Goal: Task Accomplishment & Management: Complete application form

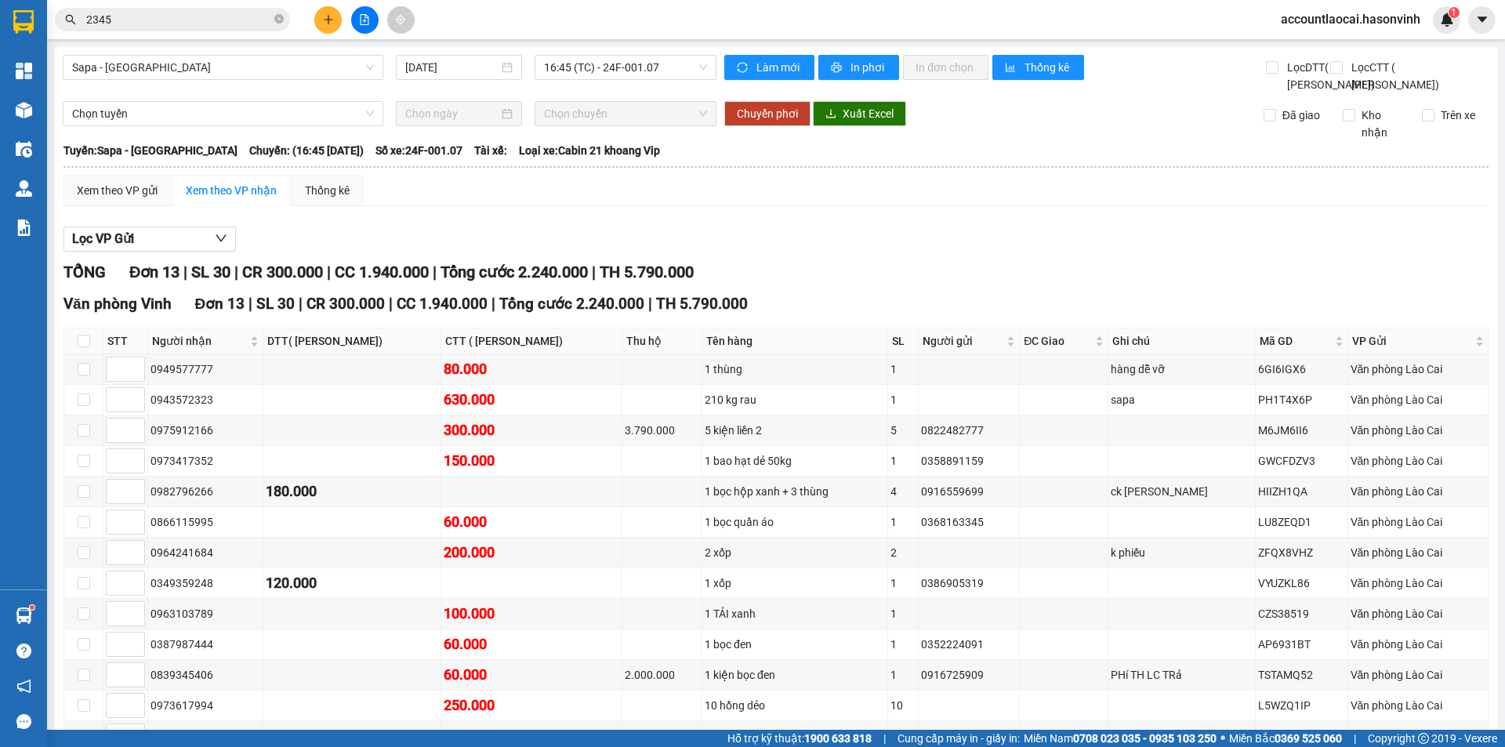
scroll to position [137, 0]
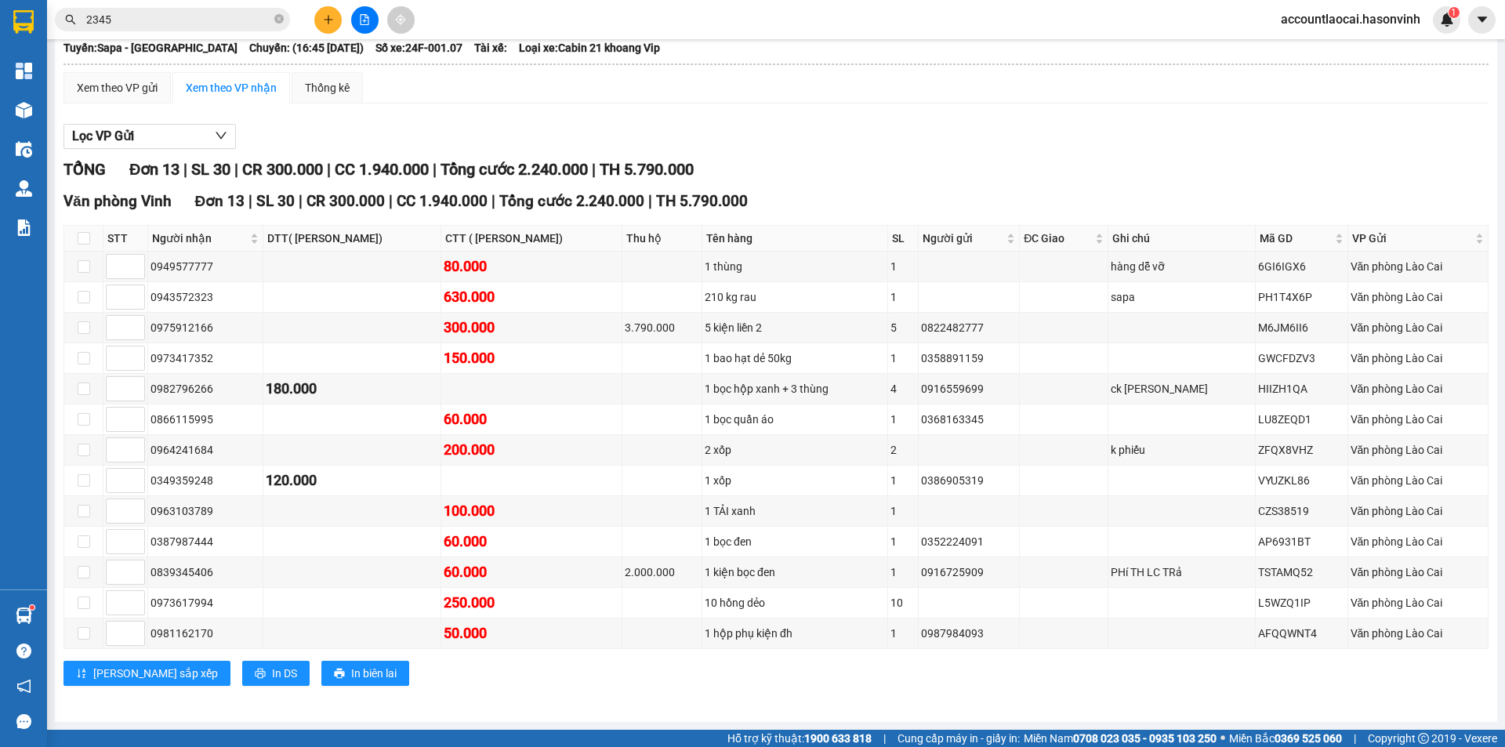
click at [152, 16] on input "2345" at bounding box center [178, 19] width 185 height 17
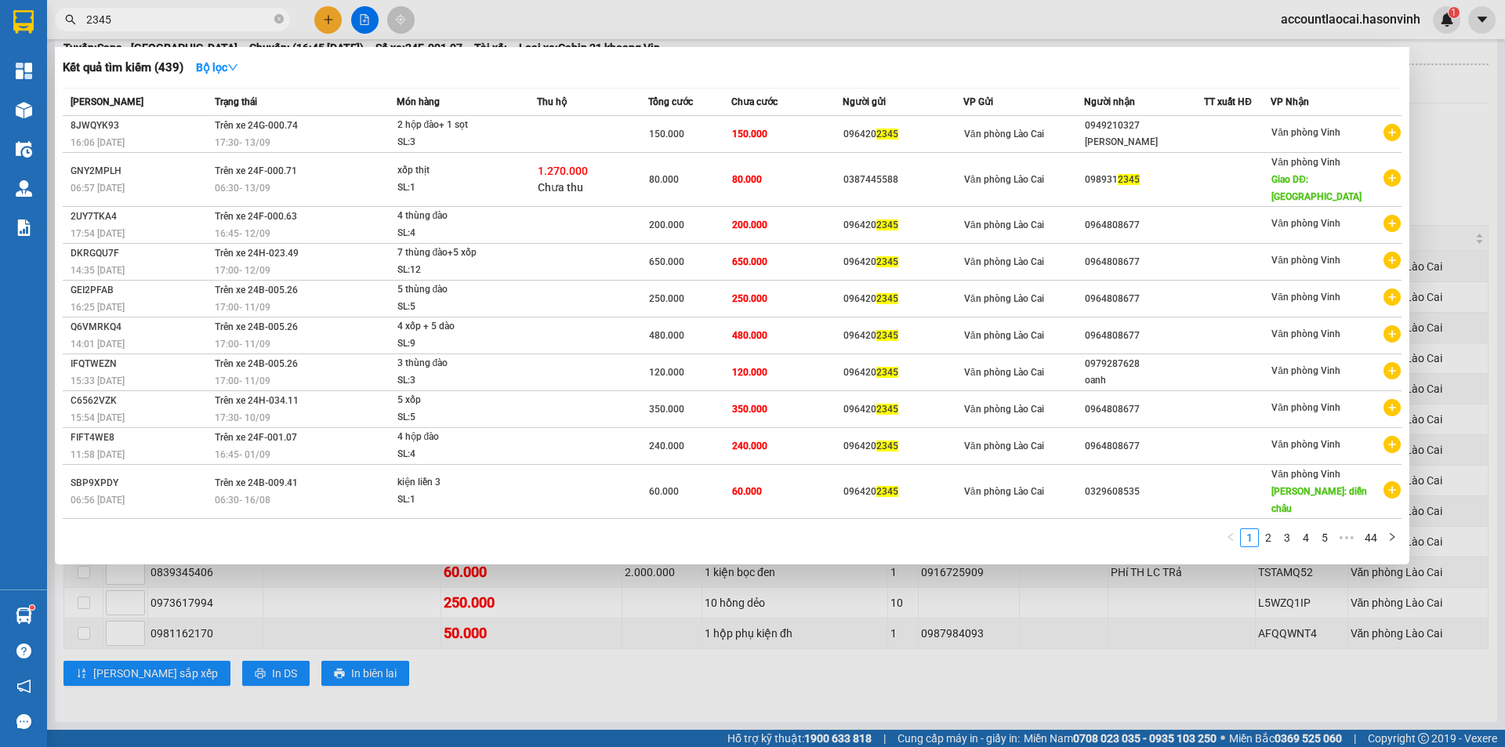
drag, startPoint x: 152, startPoint y: 16, endPoint x: 6, endPoint y: 24, distance: 146.0
click at [6, 24] on section "Kết quả tìm kiếm ( 439 ) Bộ lọc Mã ĐH Trạng thái Món hàng Thu hộ Tổng cước Chưa…" at bounding box center [752, 373] width 1505 height 747
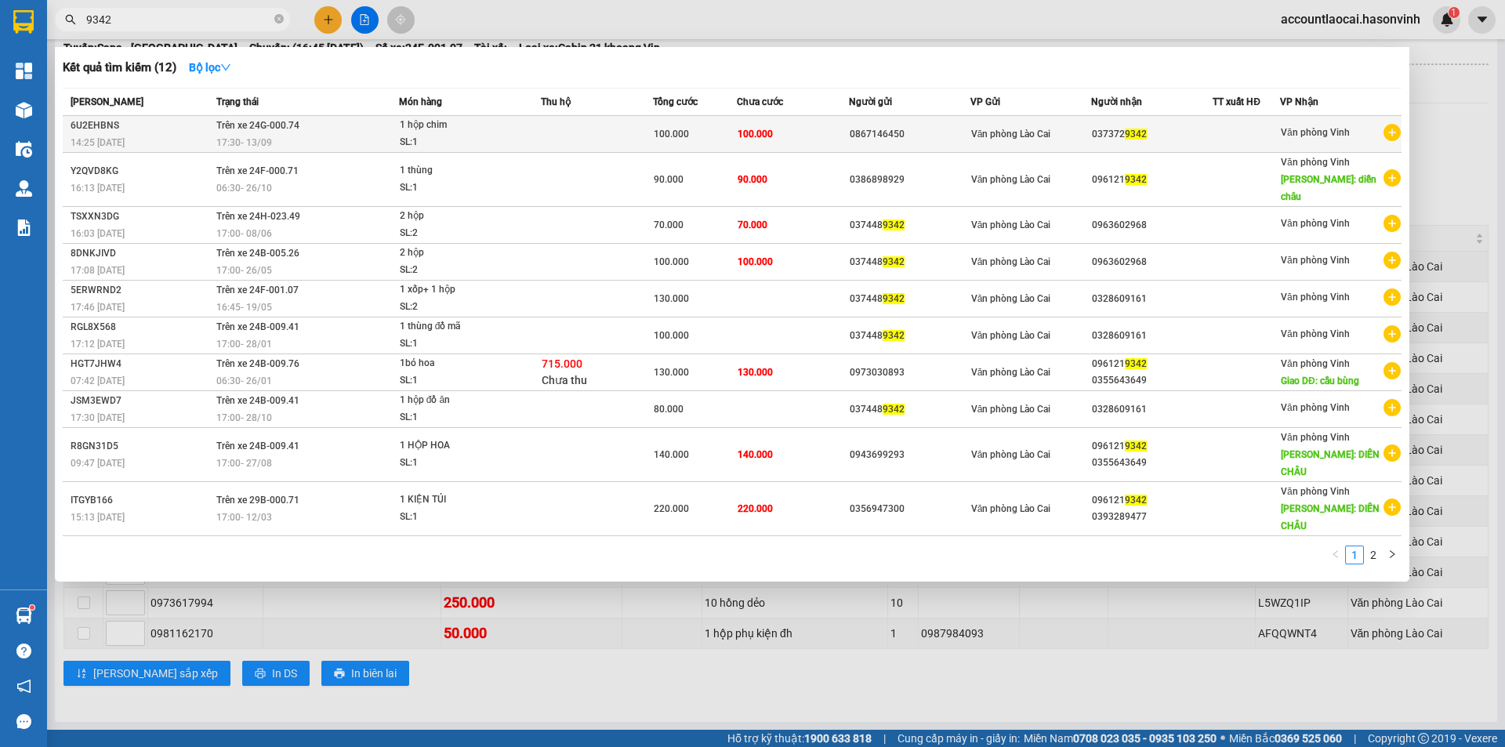
type input "9342"
click at [509, 129] on div "1 hộp chim" at bounding box center [459, 125] width 118 height 17
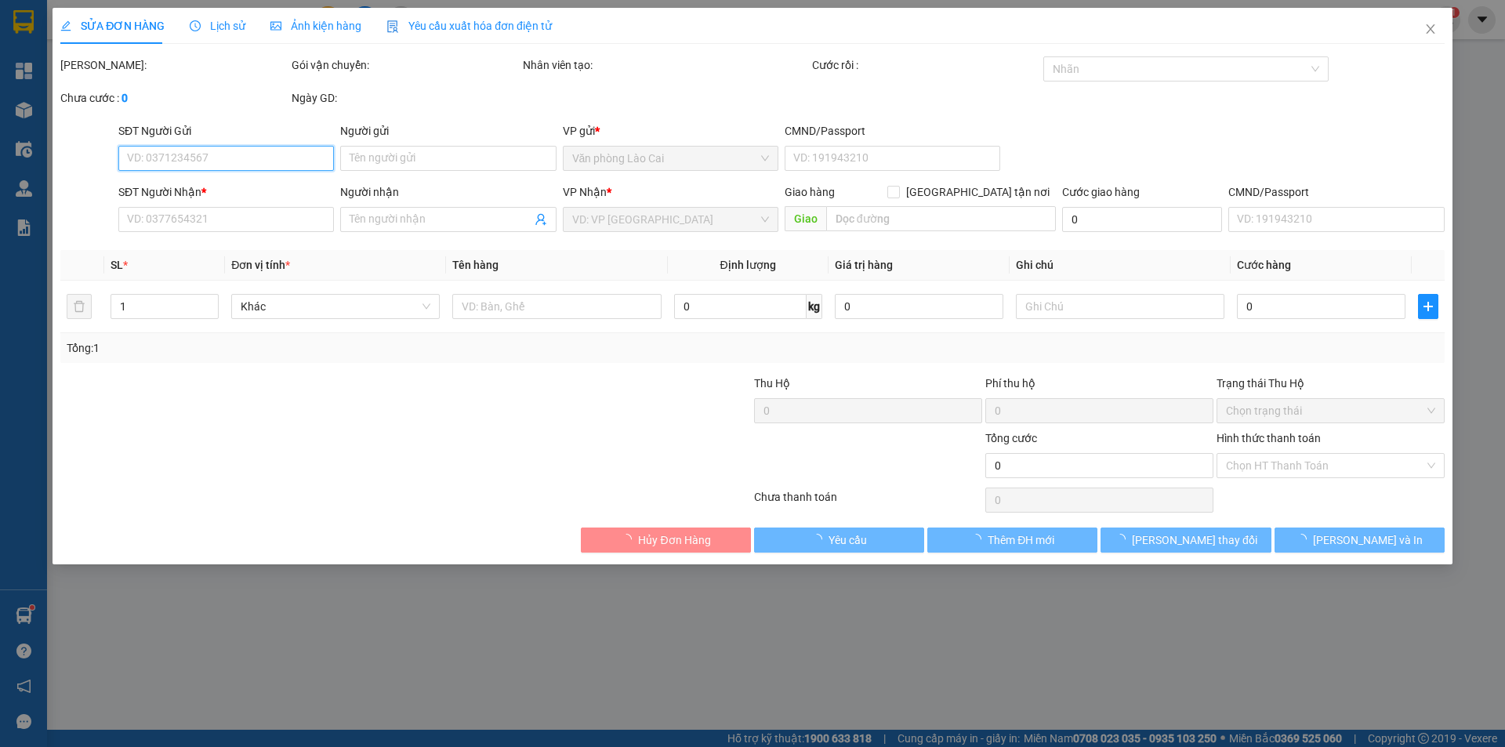
type input "0867146450"
type input "0373729342"
type input "100.000"
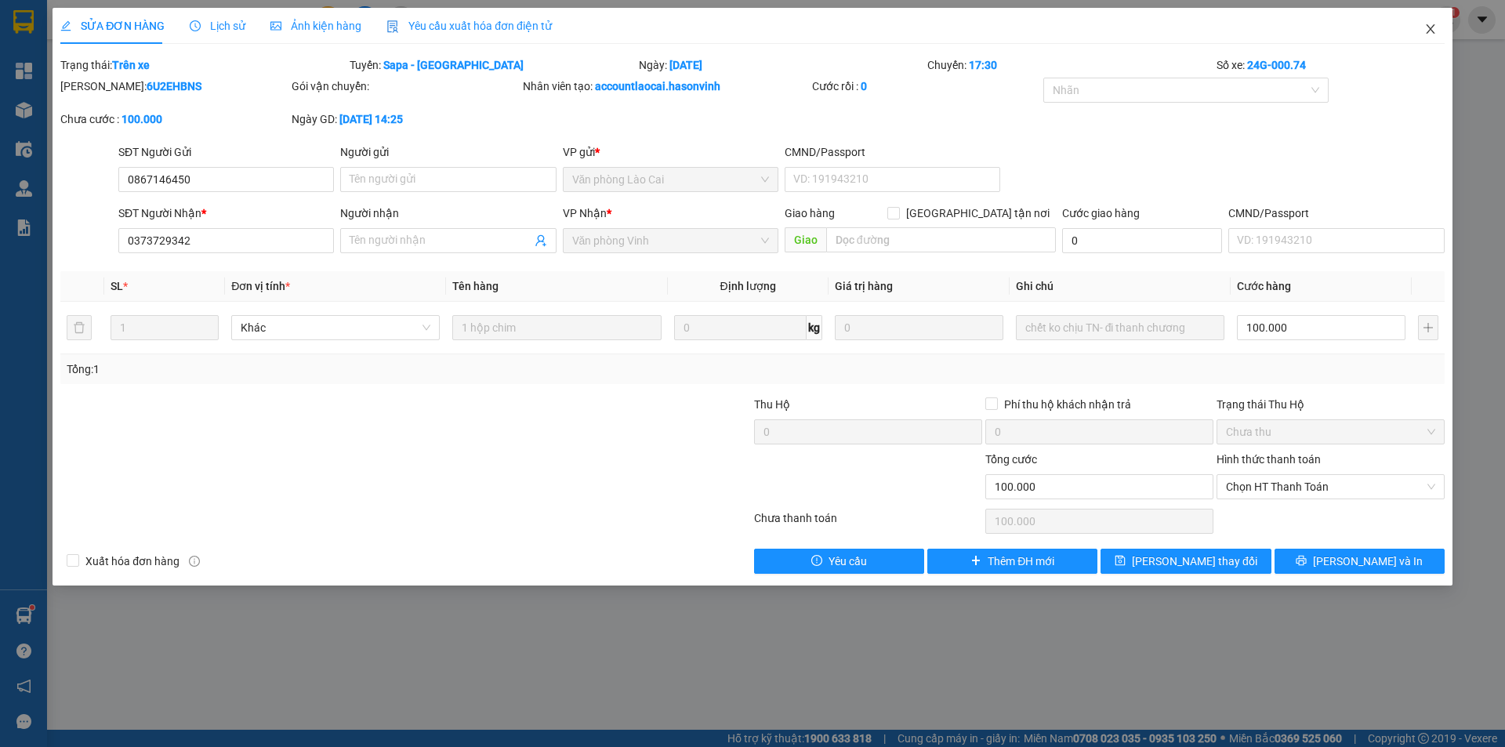
click at [1427, 31] on icon "close" at bounding box center [1431, 29] width 13 height 13
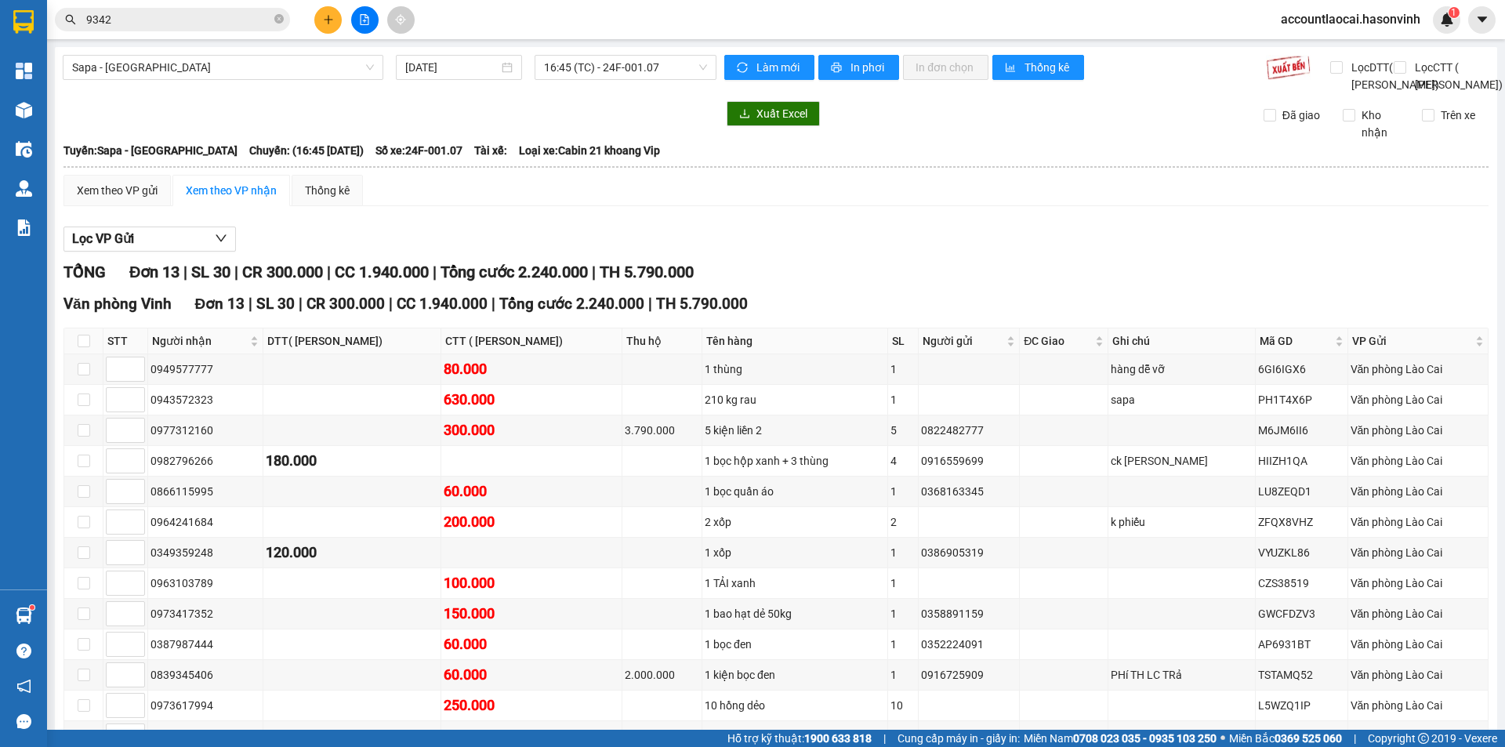
click at [201, 16] on input "9342" at bounding box center [178, 19] width 185 height 17
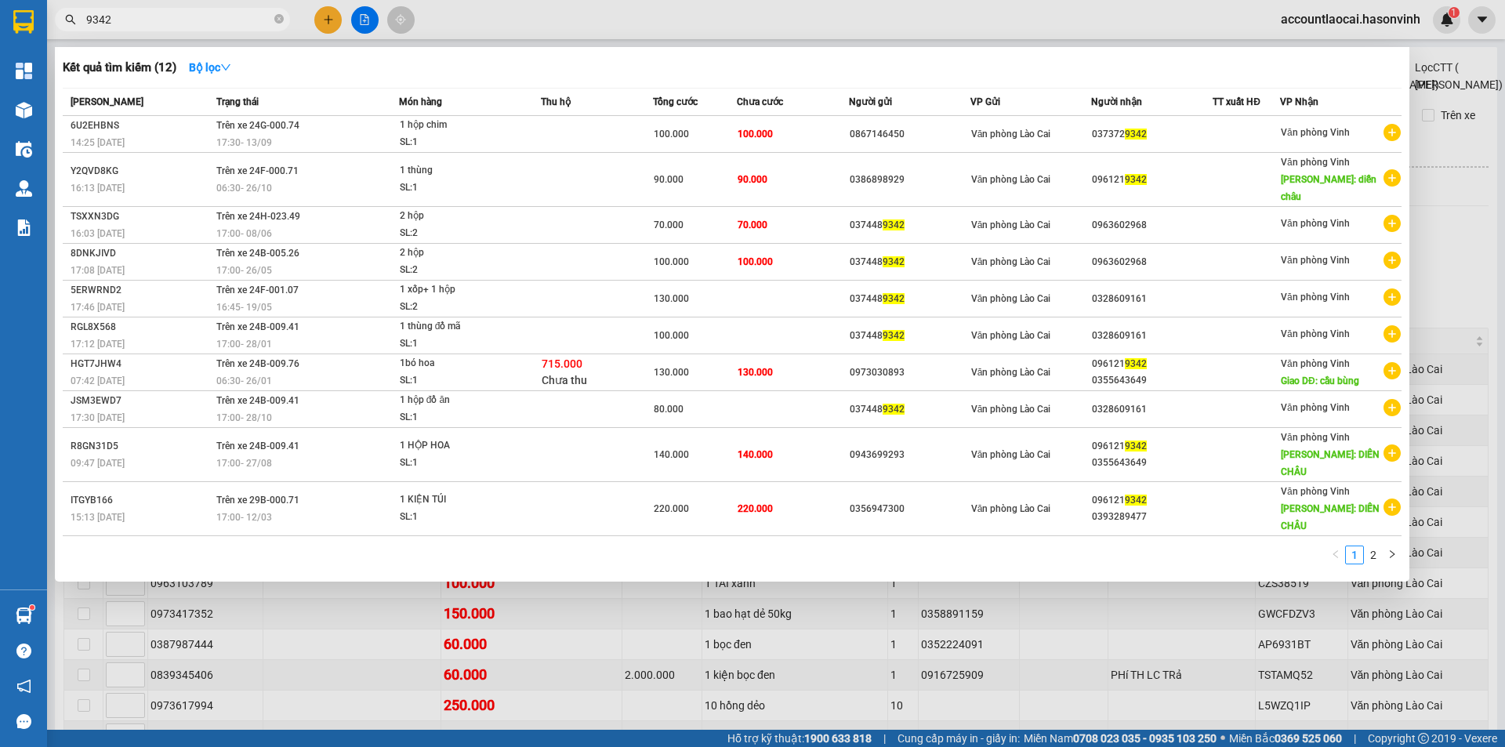
drag, startPoint x: 201, startPoint y: 16, endPoint x: 0, endPoint y: -17, distance: 204.2
click at [0, 0] on html "Kết quả tìm kiếm ( 12 ) Bộ lọc Mã ĐH Trạng thái Món hàng Thu hộ Tổng cước Chưa …" at bounding box center [752, 373] width 1505 height 747
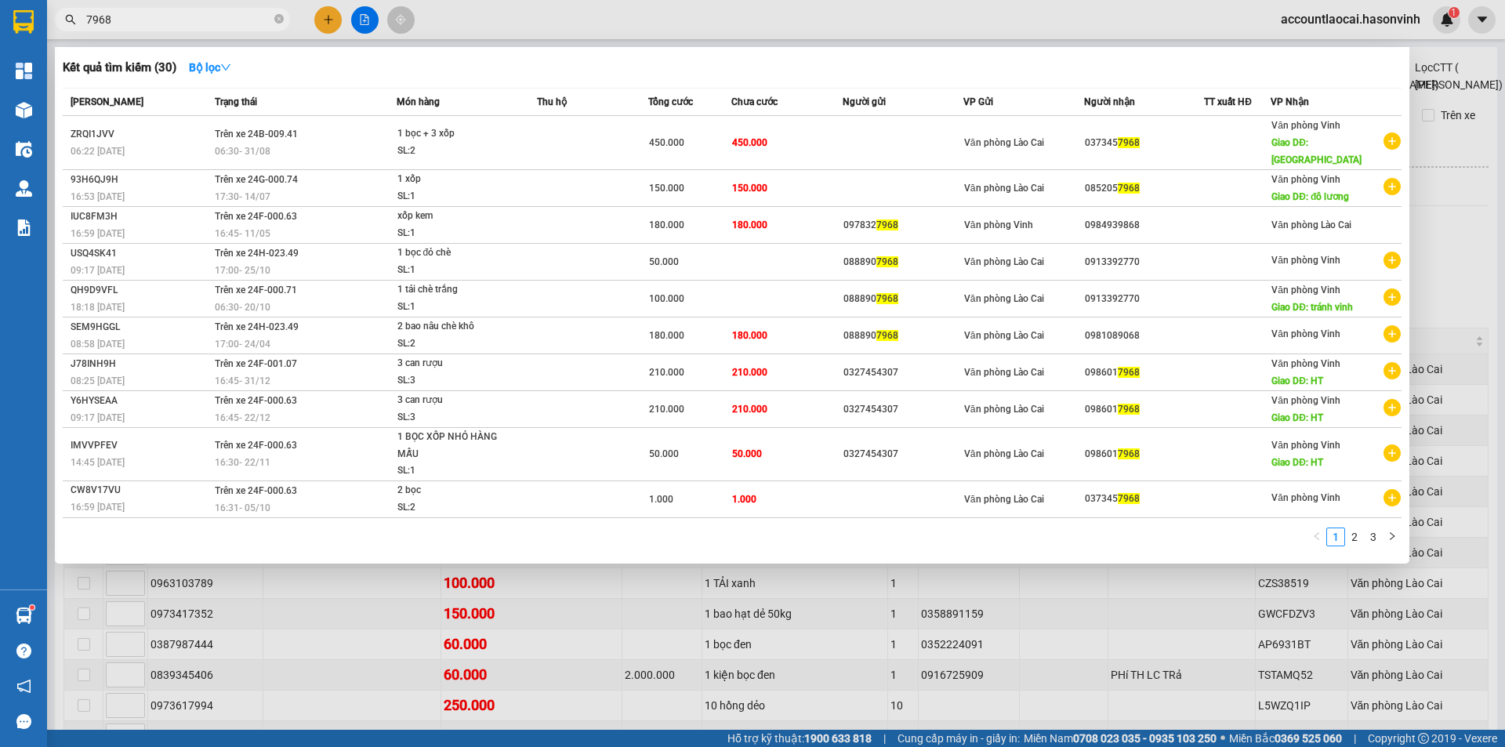
type input "7968"
click at [325, 19] on div at bounding box center [752, 373] width 1505 height 747
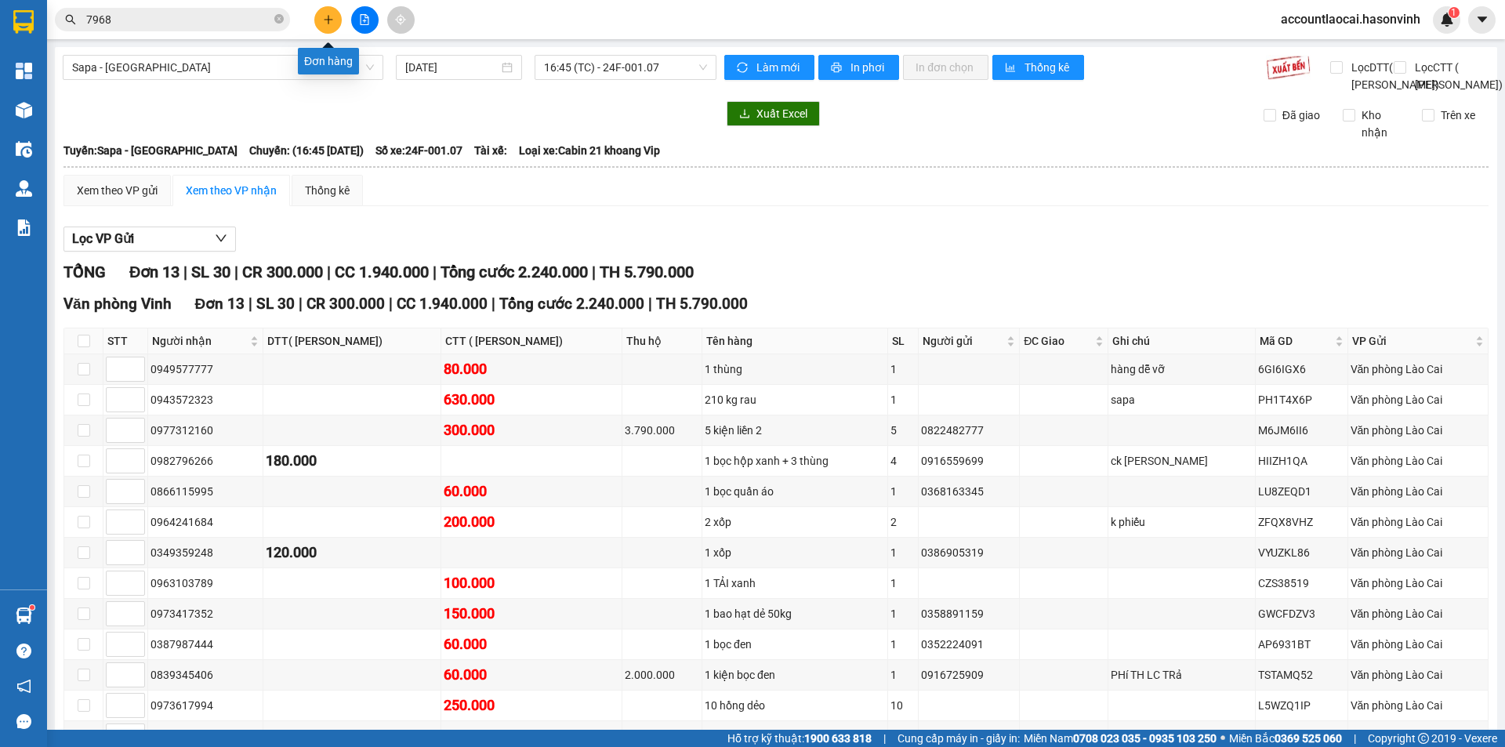
click at [325, 19] on icon "plus" at bounding box center [328, 19] width 11 height 11
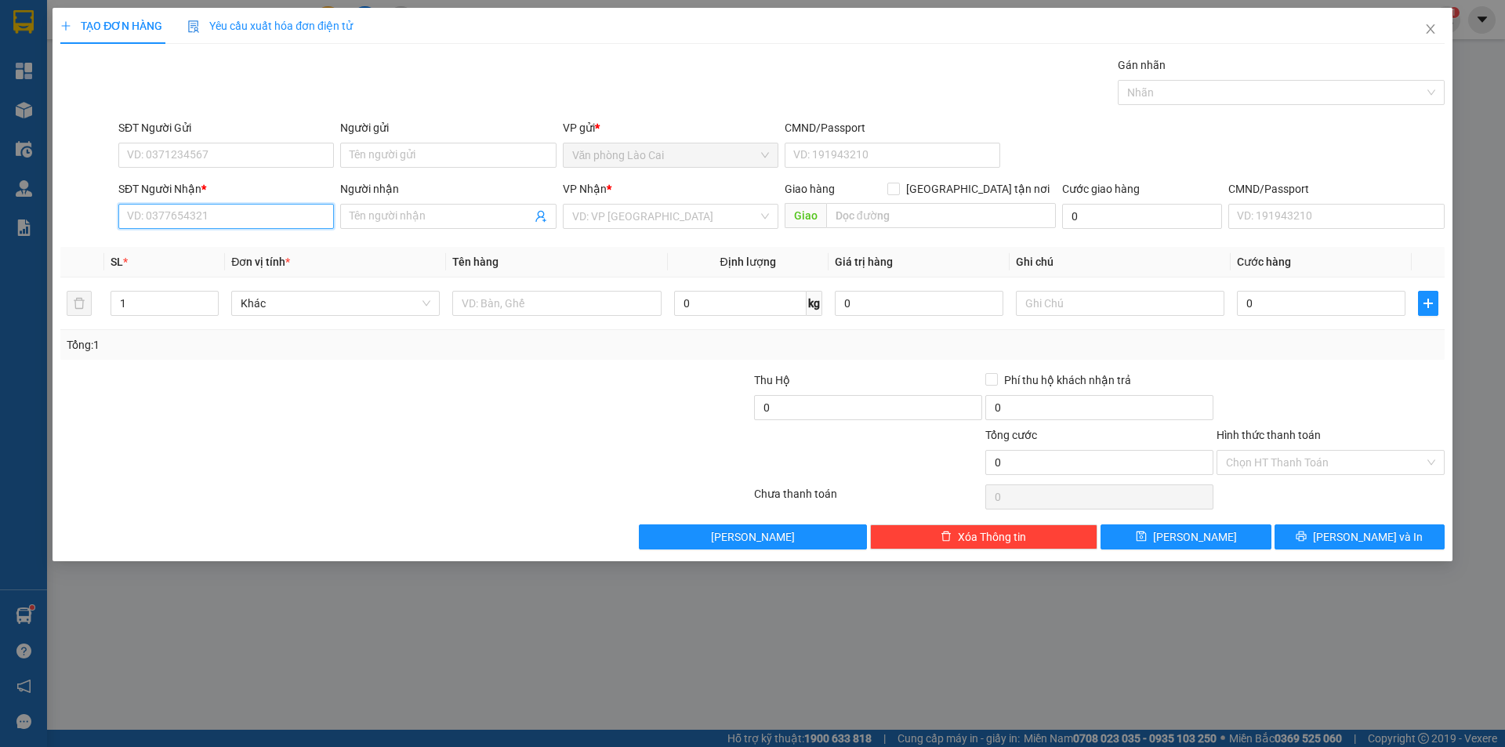
click at [187, 212] on input "SĐT Người Nhận *" at bounding box center [226, 216] width 216 height 25
click at [187, 212] on input "7968" at bounding box center [226, 216] width 216 height 25
click at [178, 215] on input "7968" at bounding box center [226, 216] width 216 height 25
click at [202, 214] on input "7968" at bounding box center [226, 216] width 216 height 25
click at [179, 245] on div "0373457968" at bounding box center [226, 247] width 197 height 17
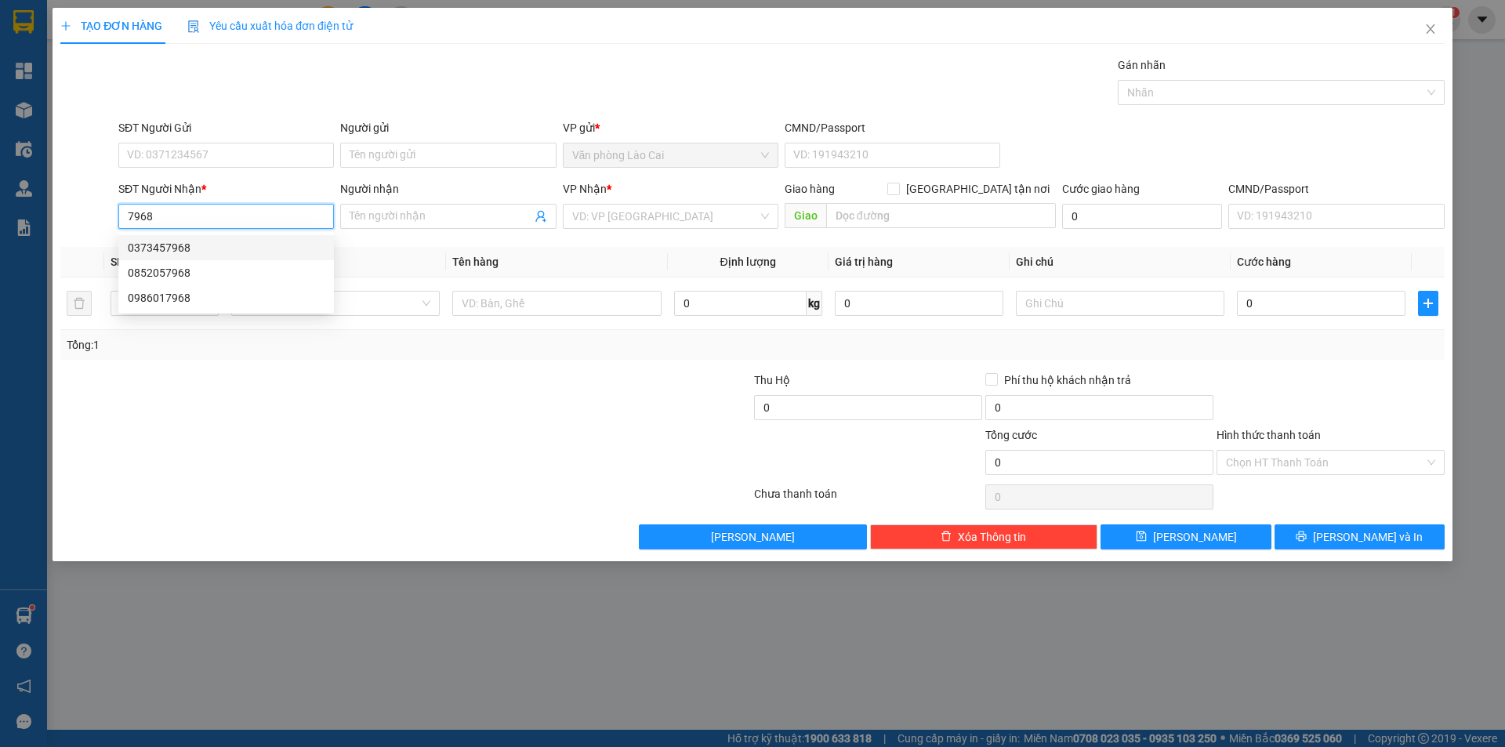
type input "0373457968"
type input "Hưng nguyên"
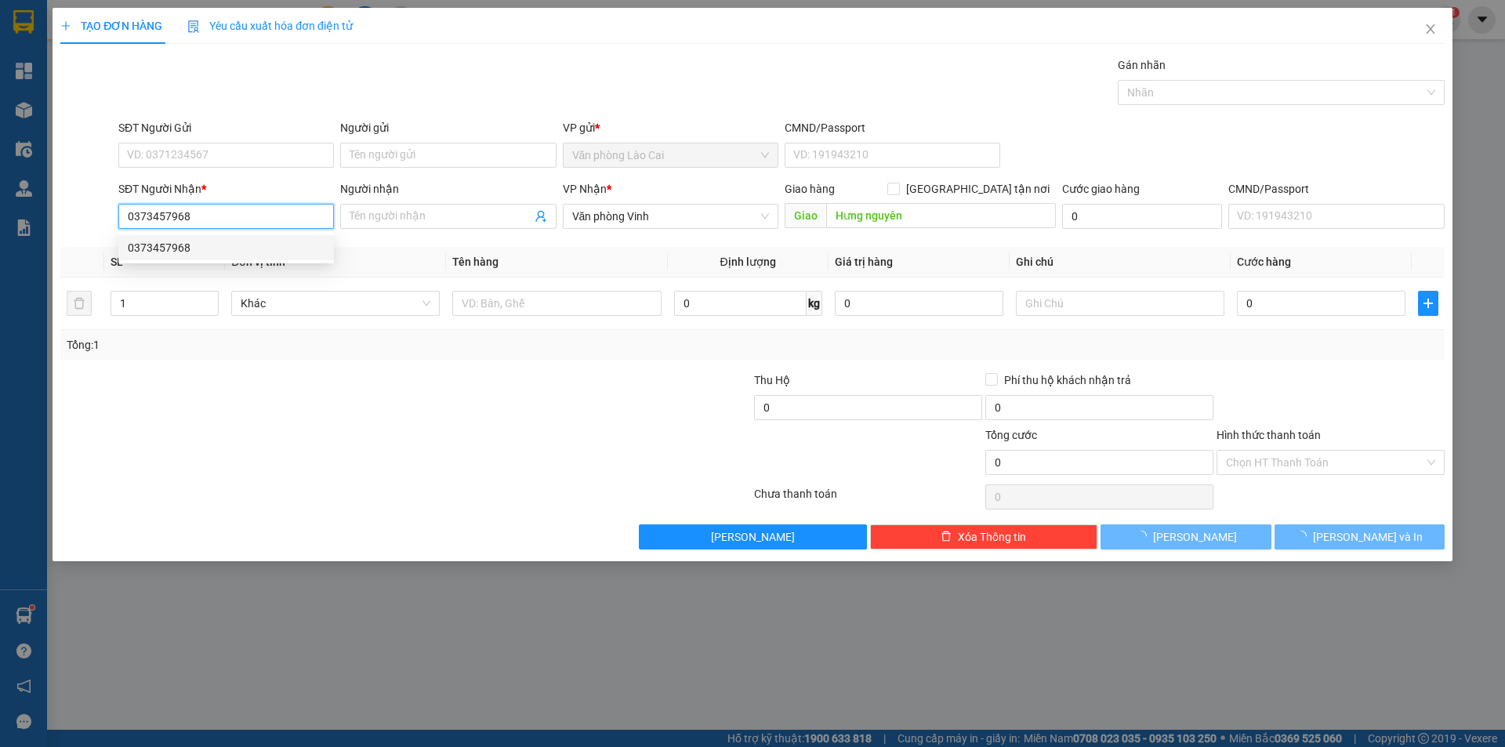
type input "450.000"
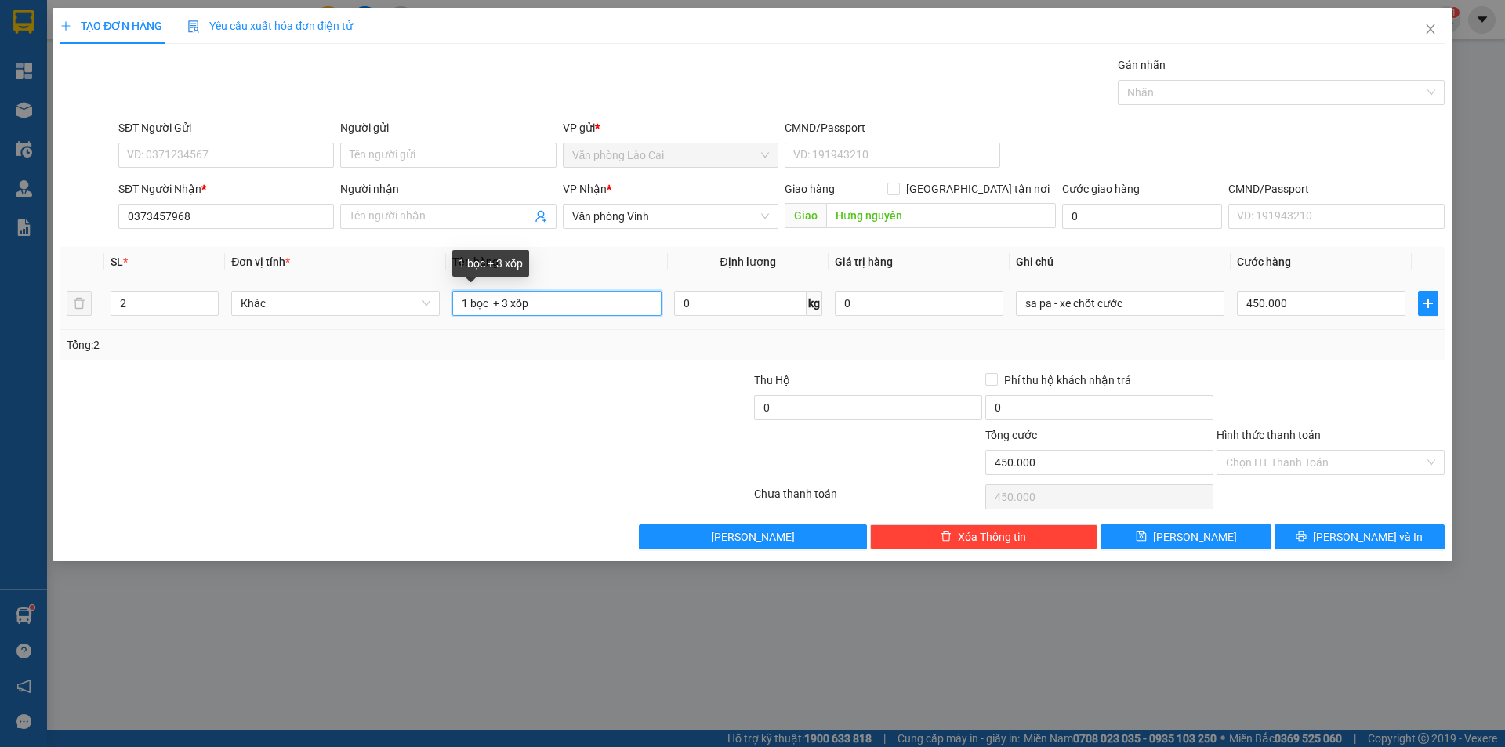
click at [466, 299] on input "1 bọc + 3 xốp" at bounding box center [556, 303] width 209 height 25
type input "3 bọc + 1 xốp"
click at [172, 299] on input "2" at bounding box center [164, 304] width 107 height 24
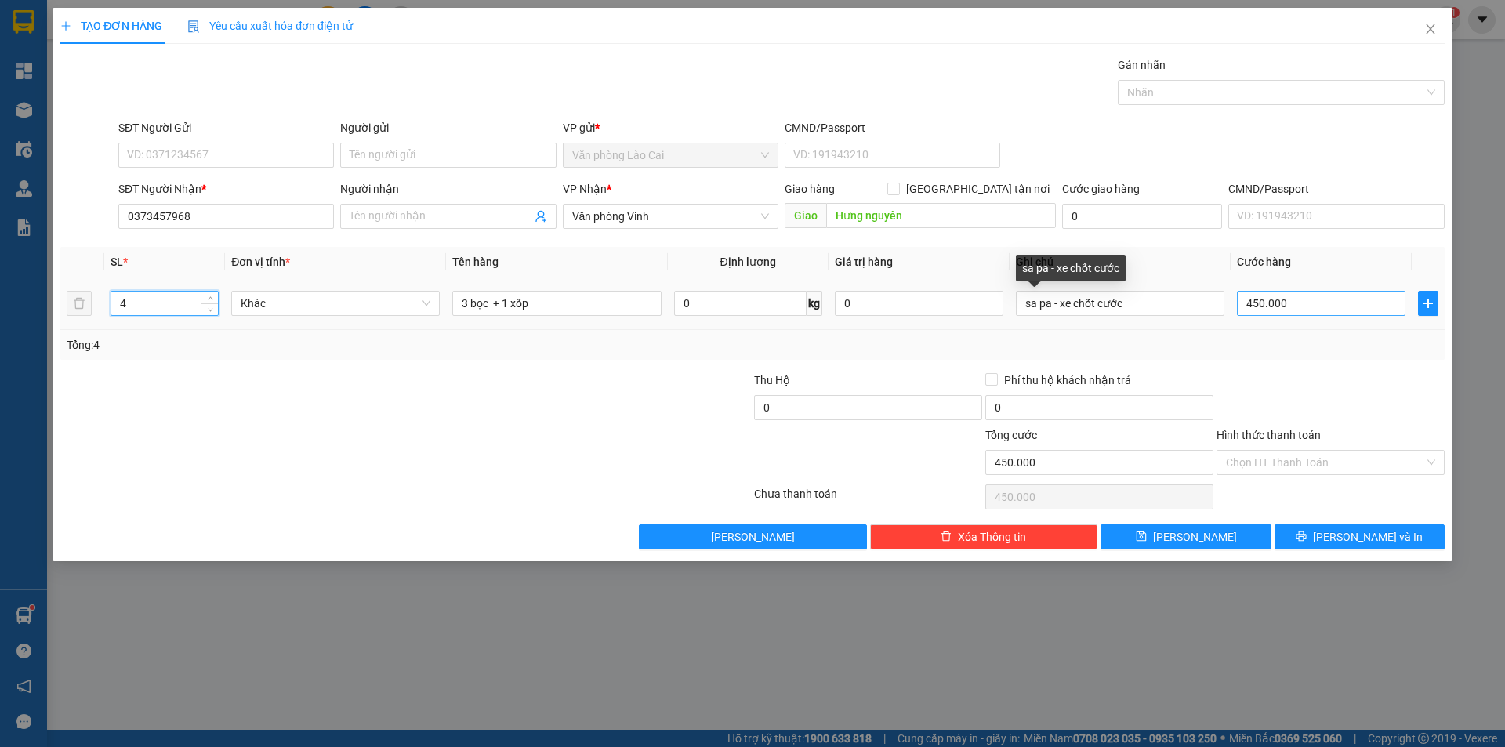
type input "4"
click at [1318, 301] on input "450.000" at bounding box center [1321, 303] width 169 height 25
type input "1"
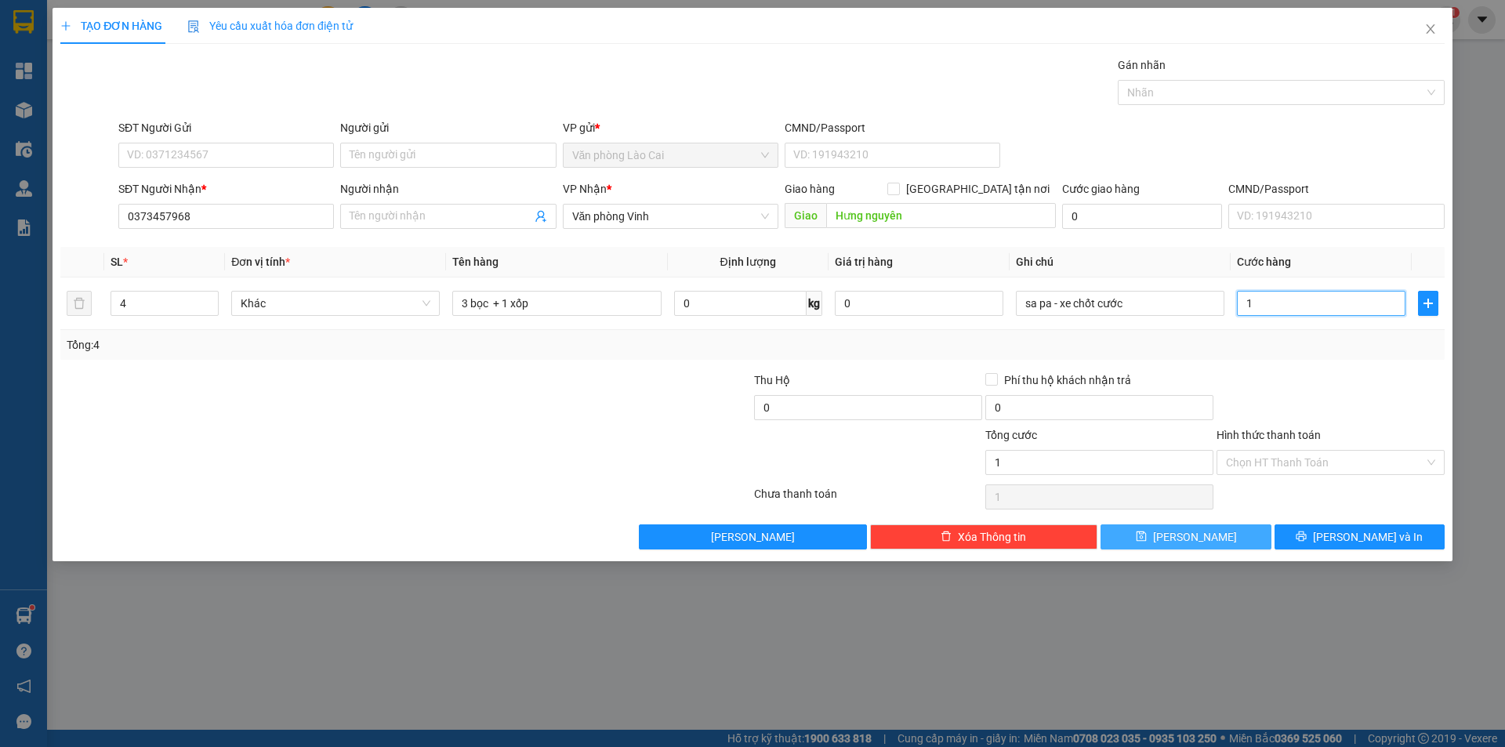
type input "1"
type input "1.000"
click at [1192, 533] on span "[PERSON_NAME]" at bounding box center [1195, 536] width 84 height 17
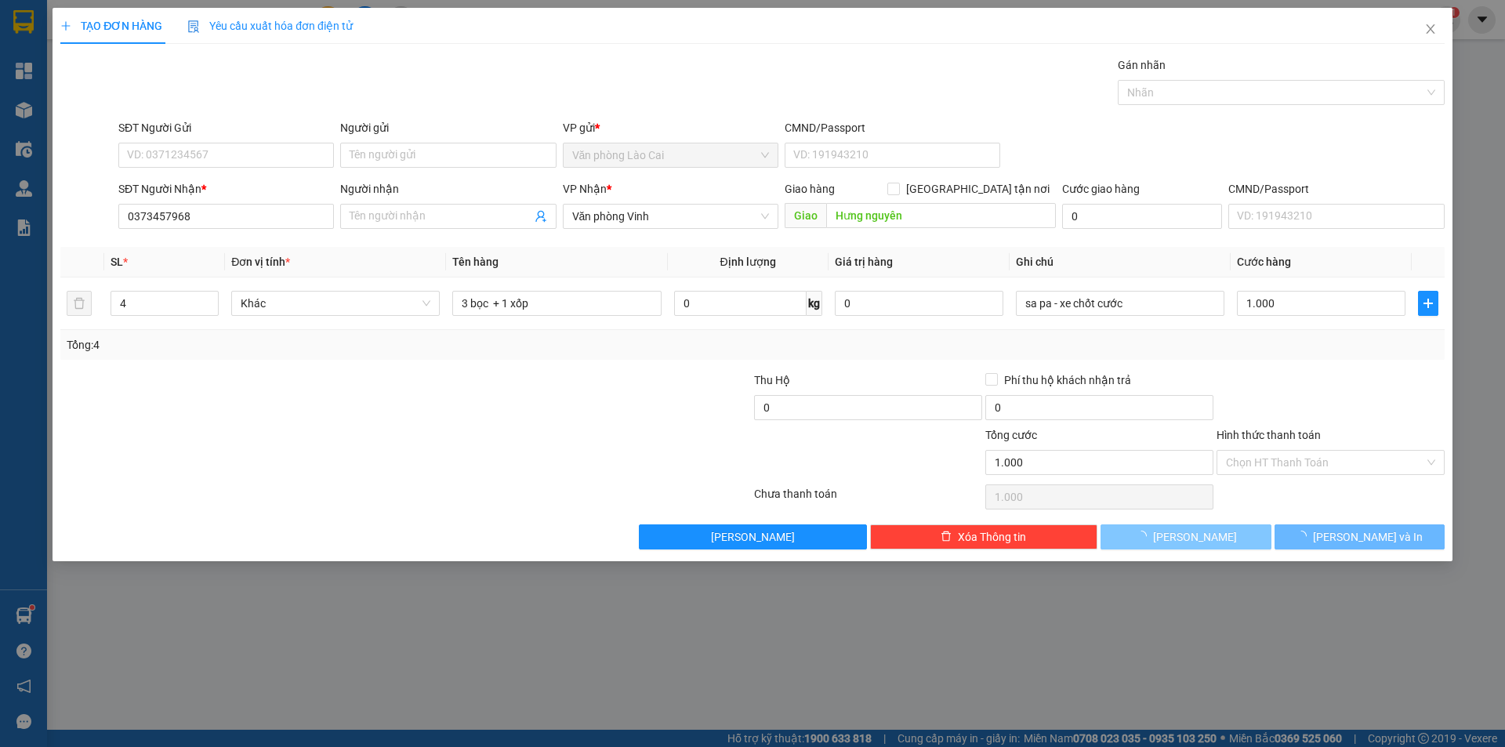
type input "0"
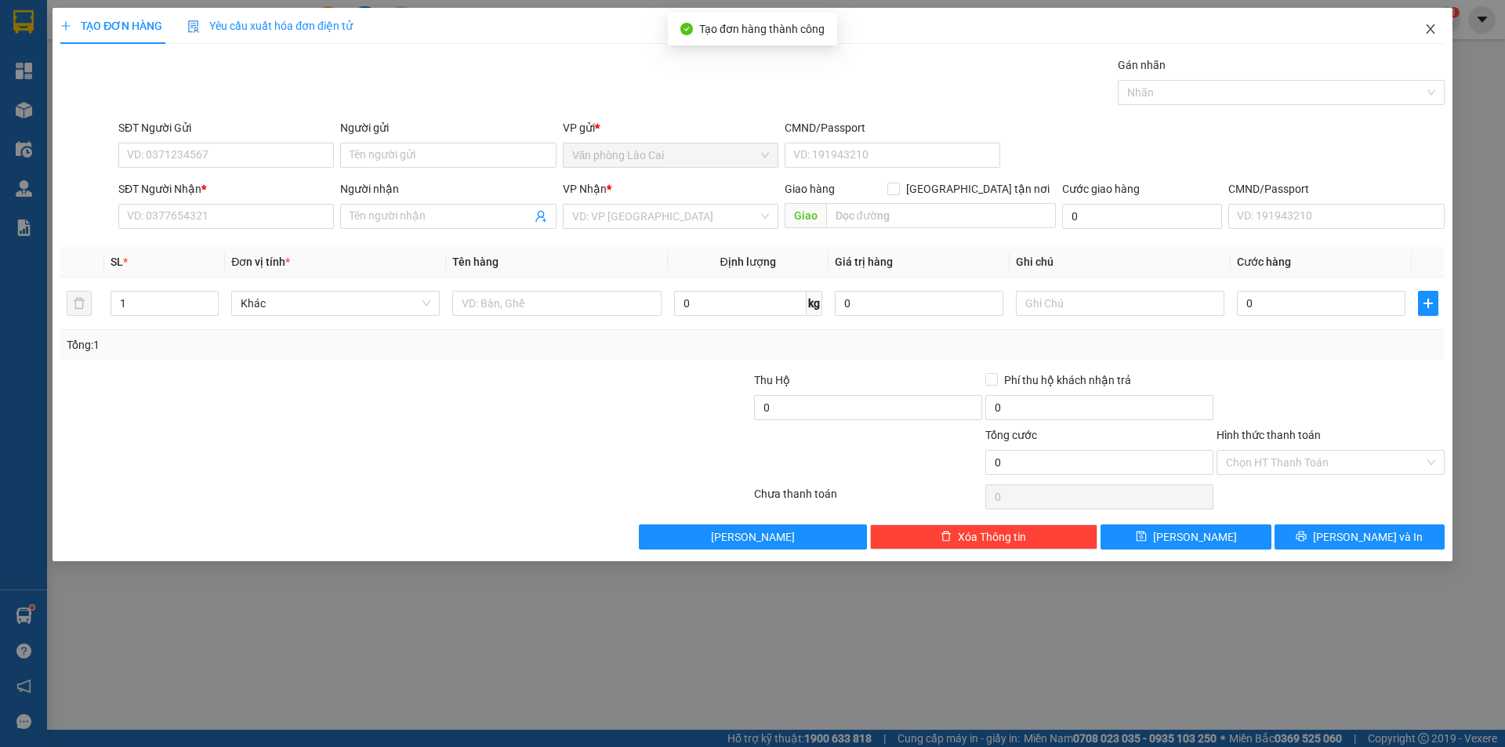
click at [1432, 26] on icon "close" at bounding box center [1431, 29] width 13 height 13
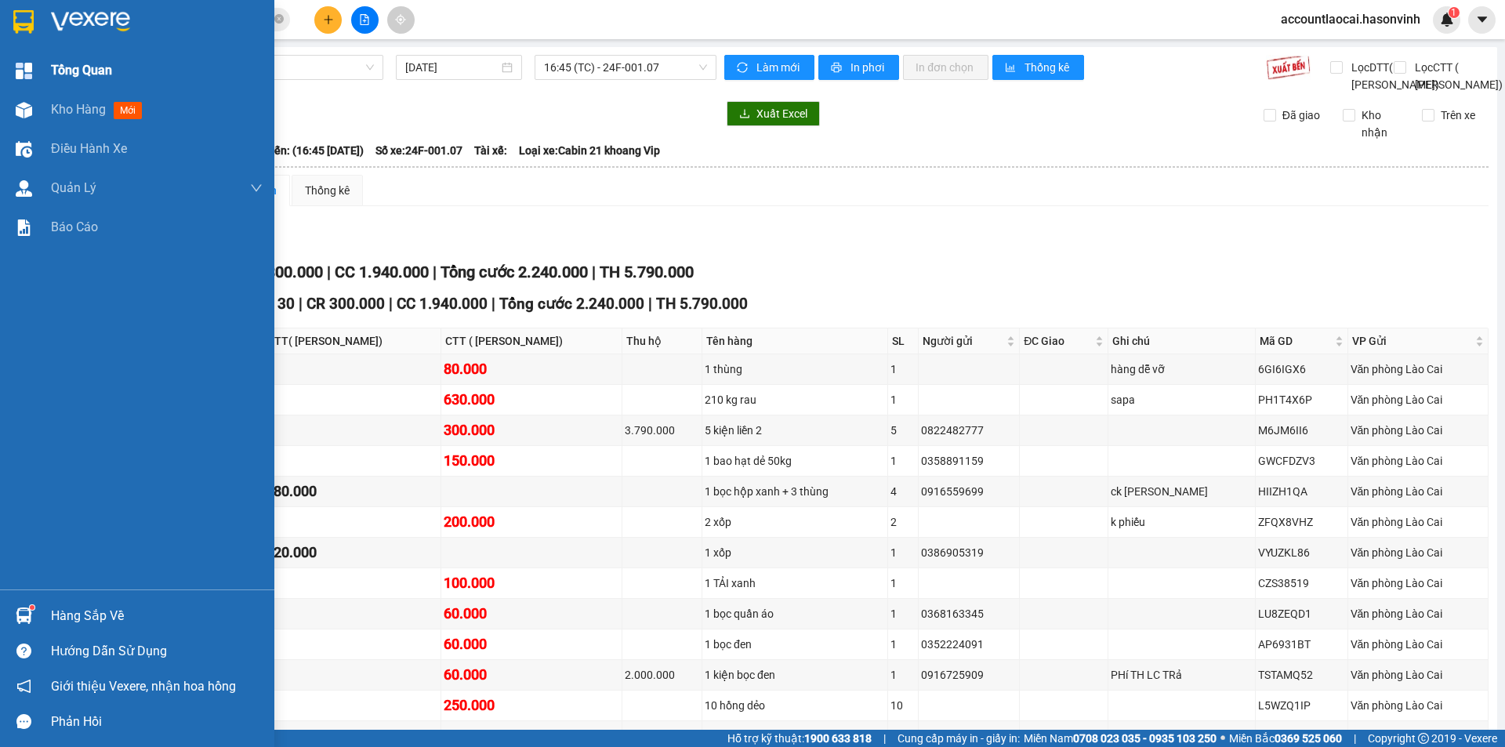
click at [26, 64] on img at bounding box center [24, 71] width 16 height 16
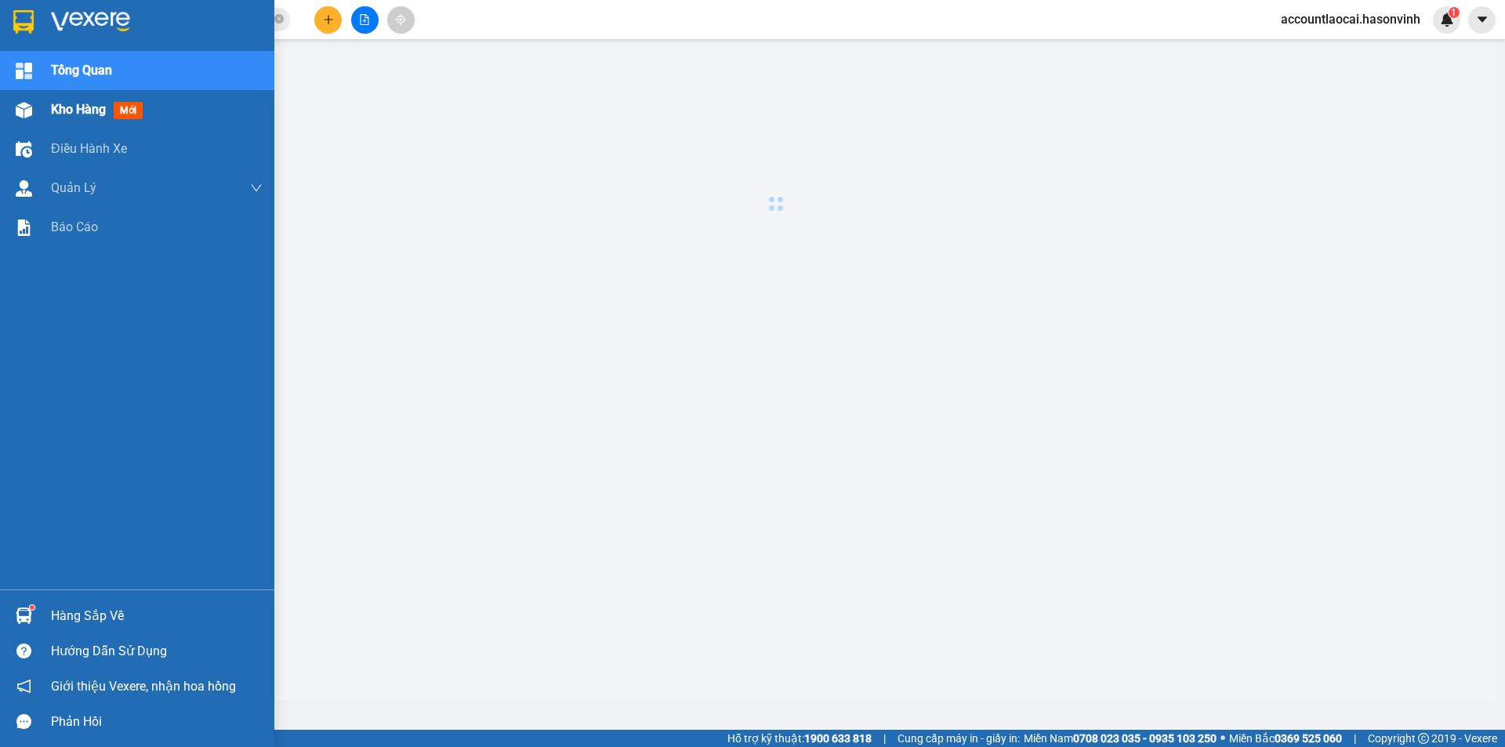
click at [57, 122] on div "Kho hàng mới" at bounding box center [157, 109] width 212 height 39
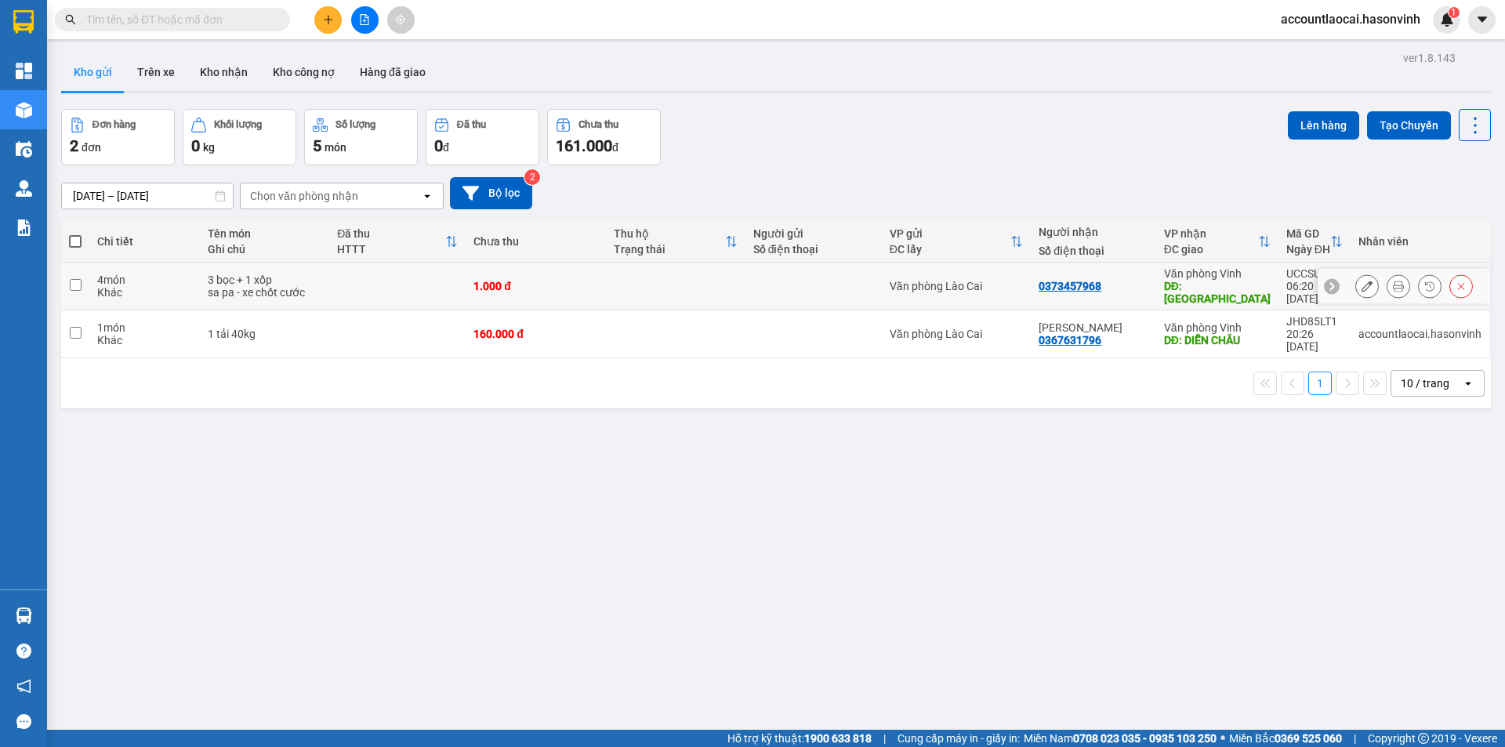
click at [80, 281] on input "checkbox" at bounding box center [76, 285] width 12 height 12
checkbox input "true"
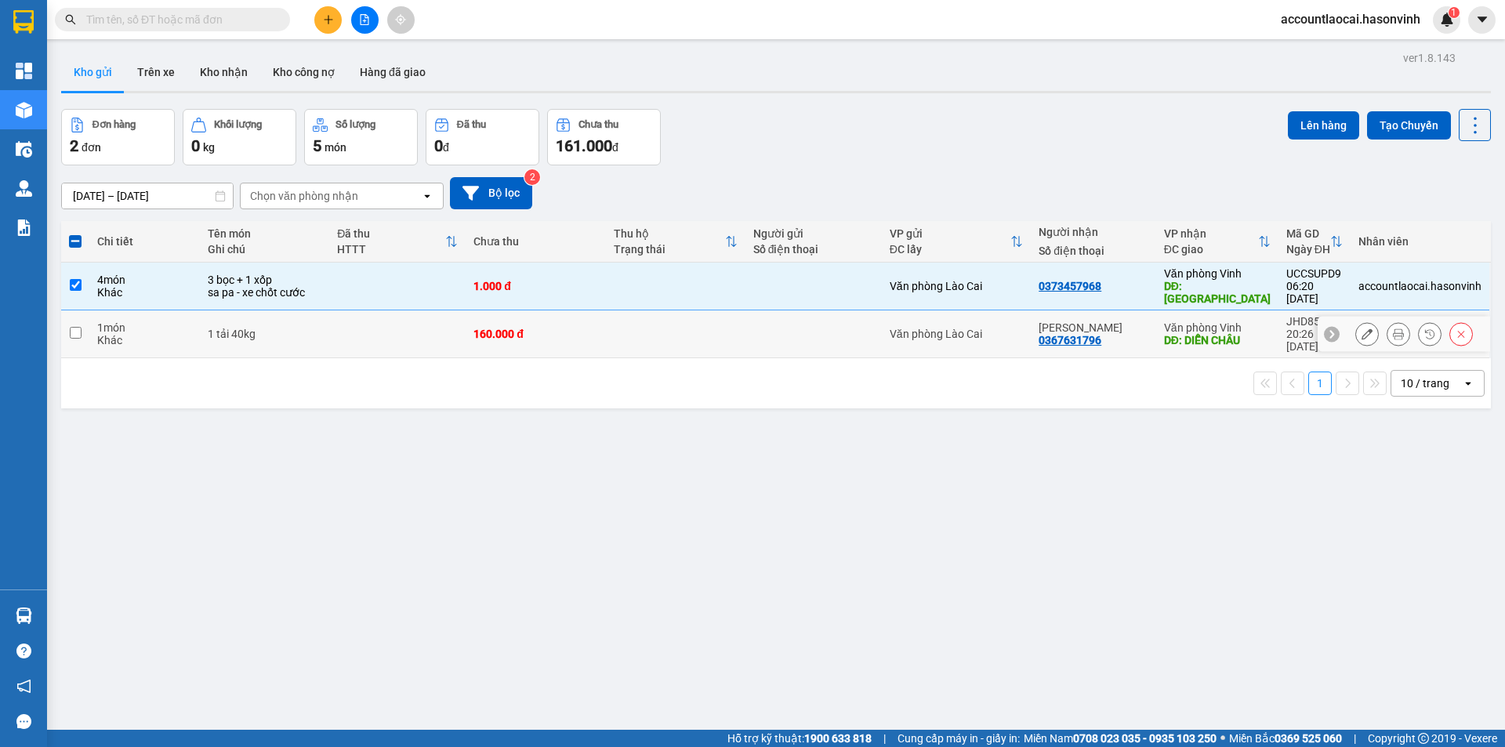
click at [76, 327] on input "checkbox" at bounding box center [76, 333] width 12 height 12
checkbox input "true"
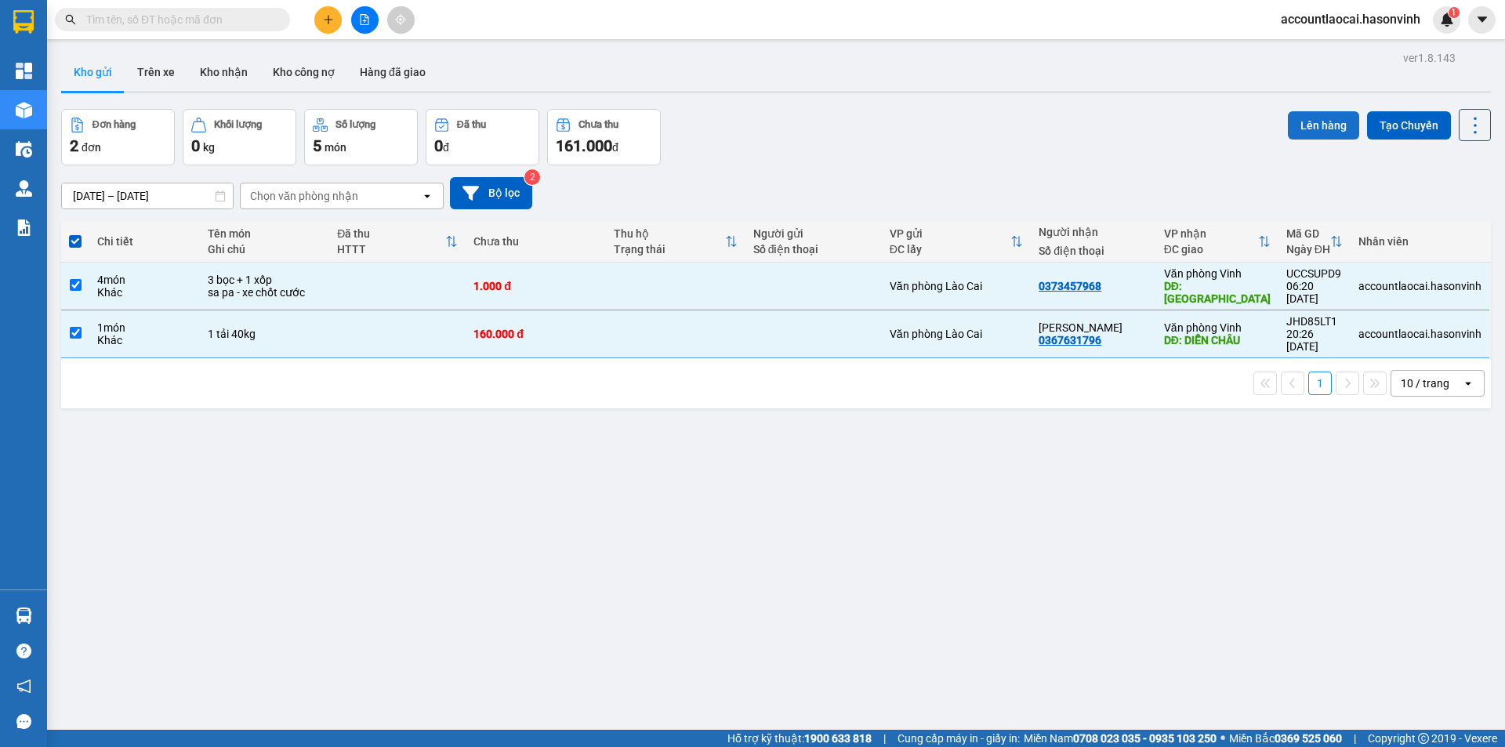
click at [1305, 127] on button "Lên hàng" at bounding box center [1323, 125] width 71 height 28
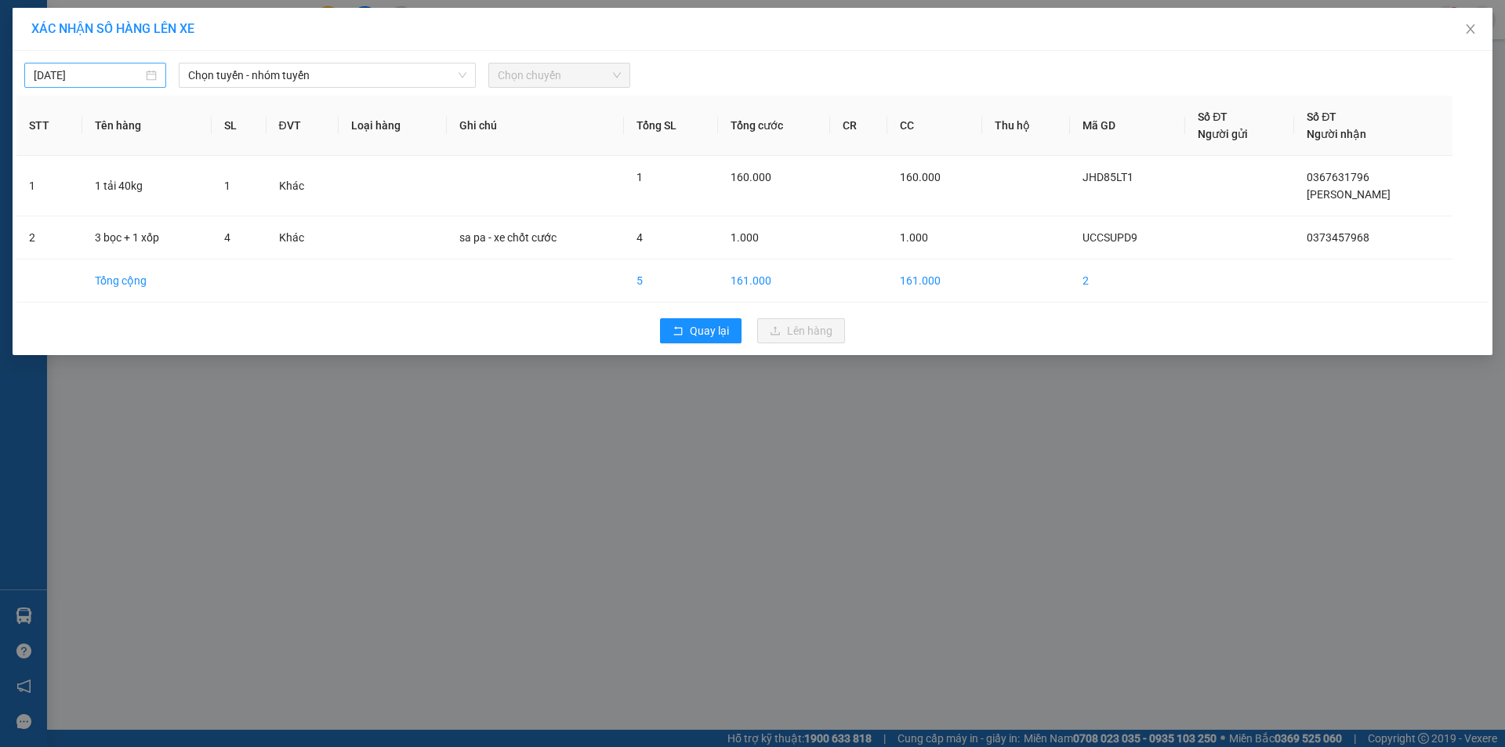
type input "[DATE]"
click at [85, 69] on input "[DATE]" at bounding box center [88, 75] width 109 height 17
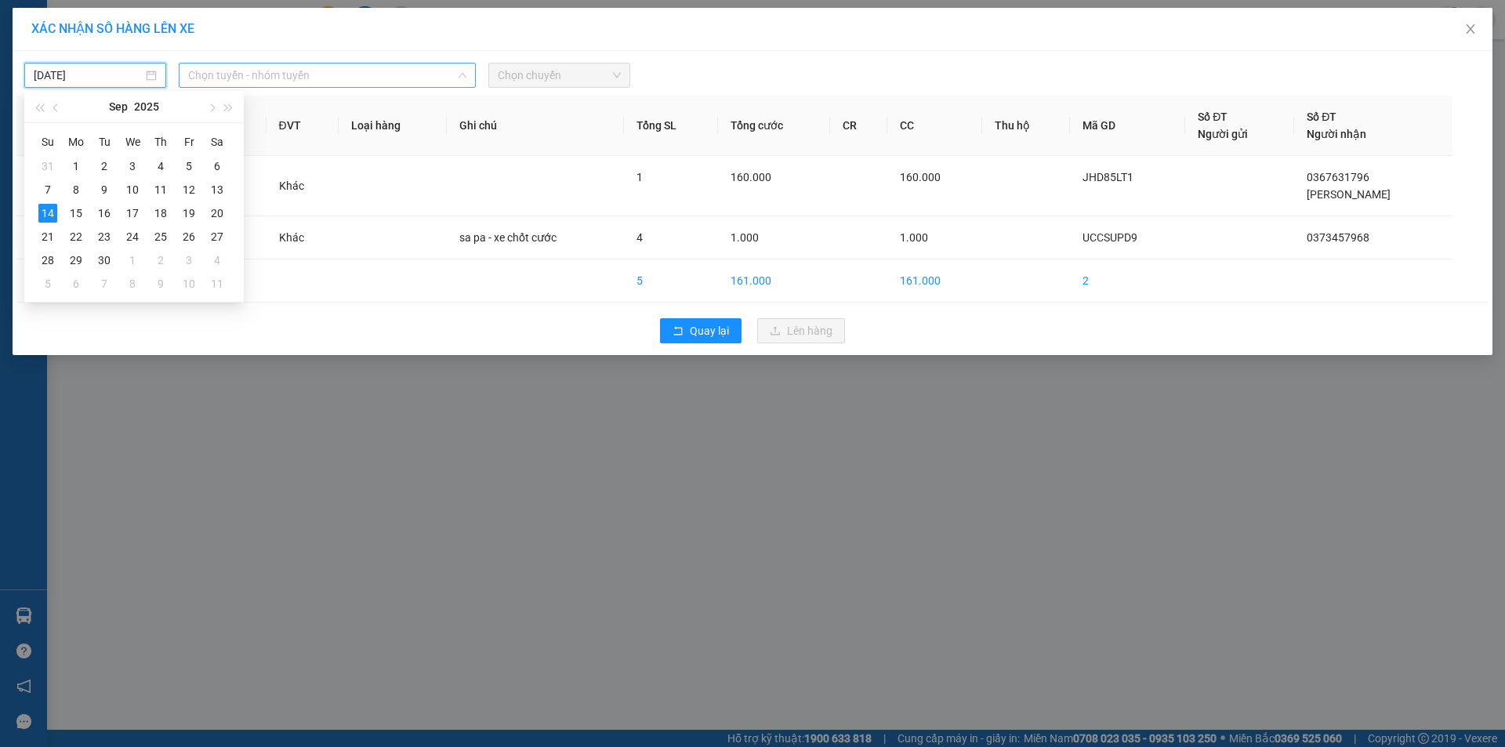
click at [270, 74] on span "Chọn tuyến - nhóm tuyến" at bounding box center [327, 76] width 278 height 24
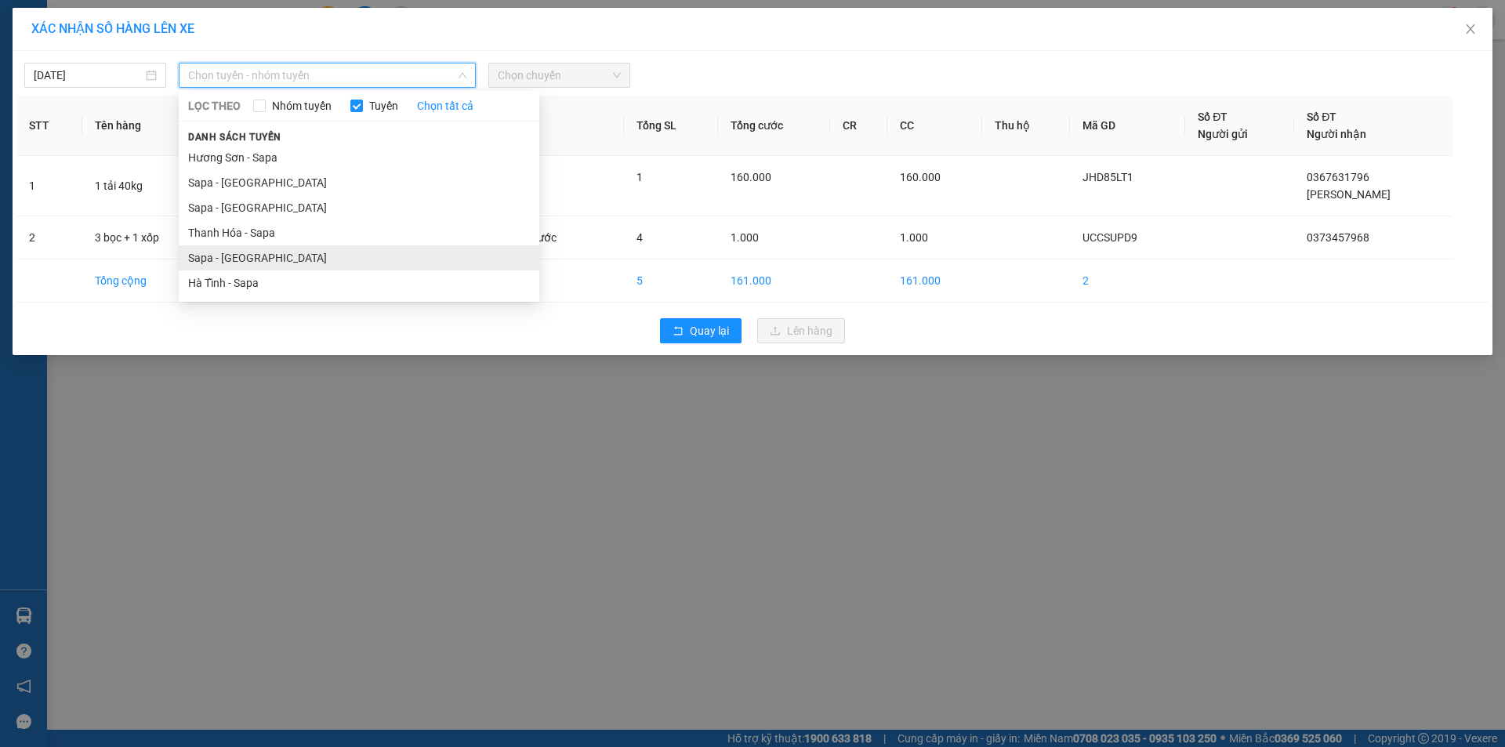
click at [220, 256] on li "Sapa - [GEOGRAPHIC_DATA]" at bounding box center [359, 257] width 361 height 25
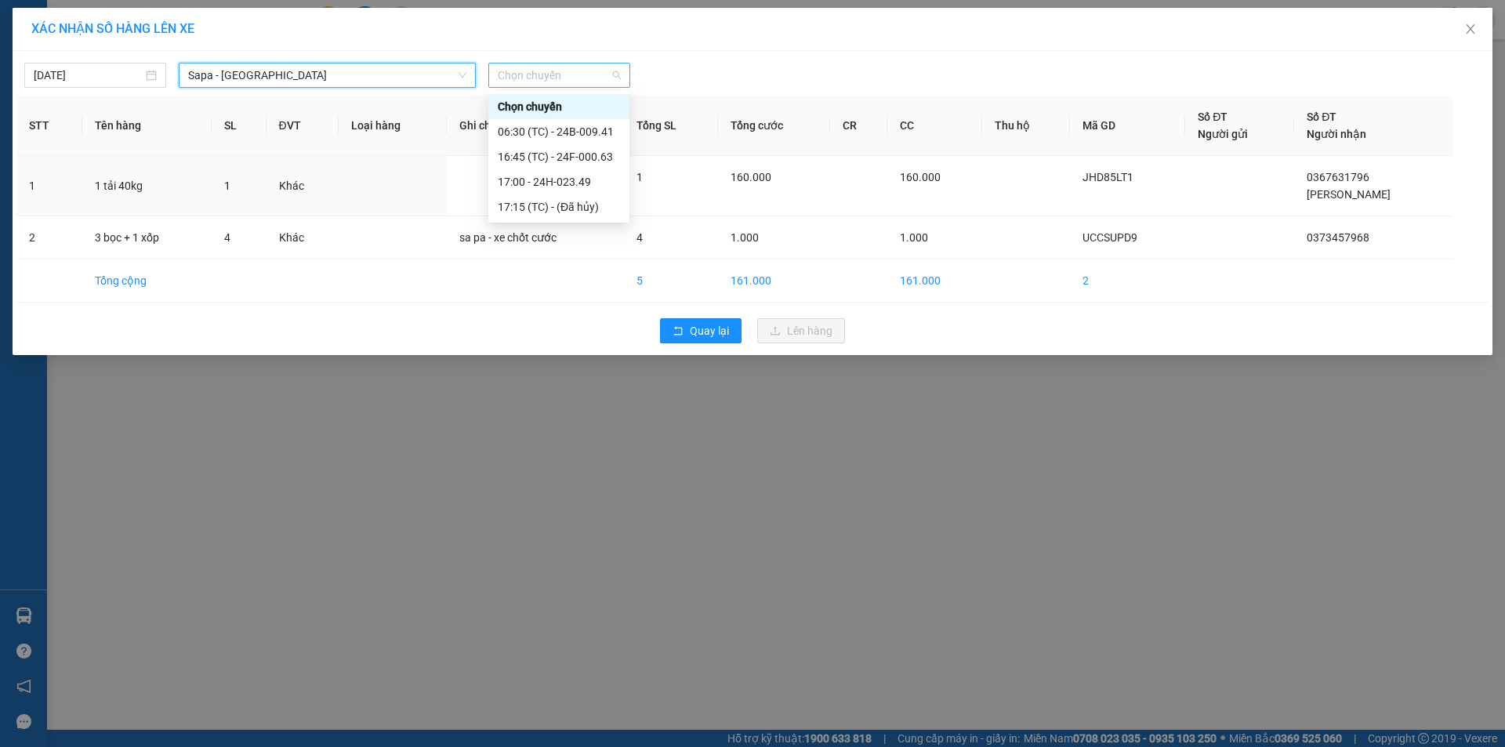
click at [541, 76] on span "Chọn chuyến" at bounding box center [559, 76] width 123 height 24
click at [554, 124] on div "06:30 (TC) - 24B-009.41" at bounding box center [559, 131] width 122 height 17
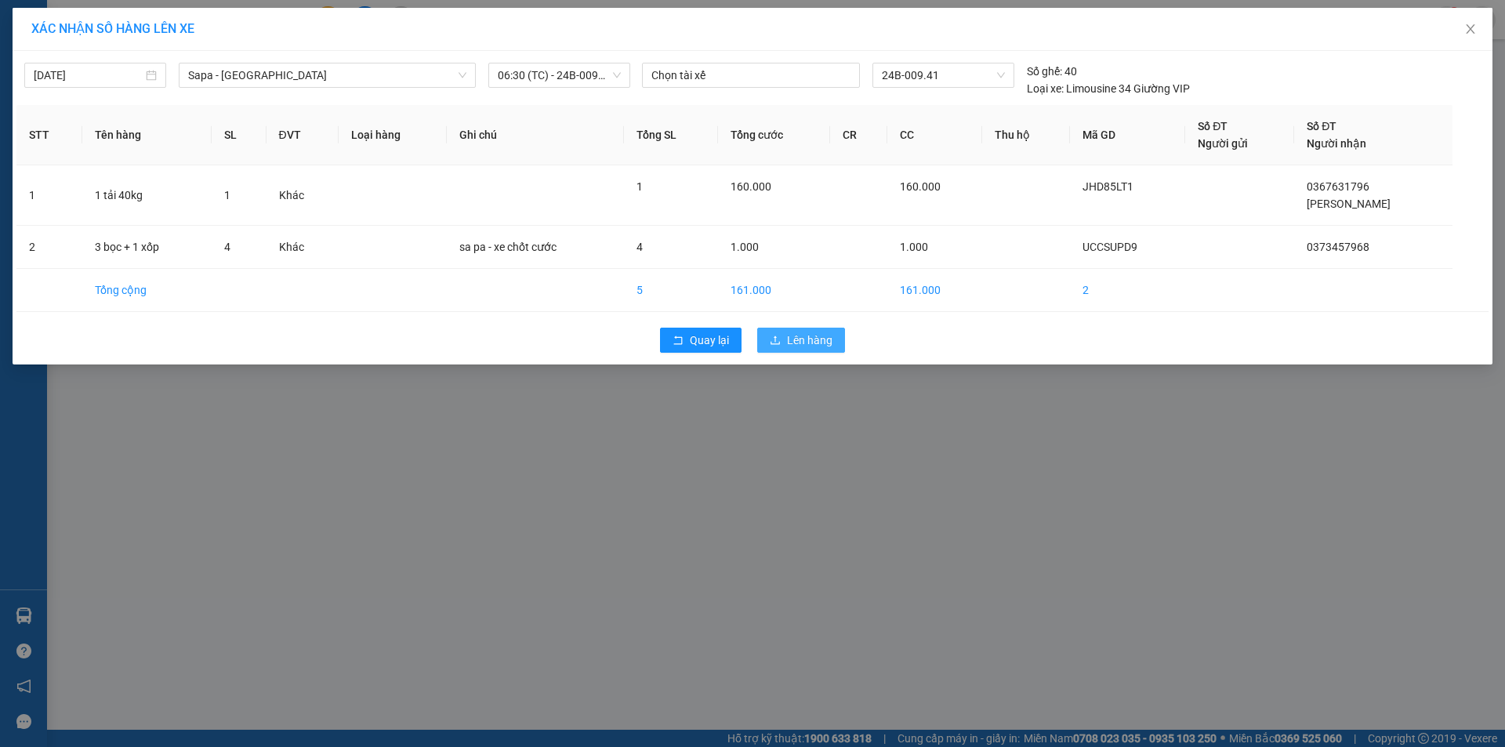
click at [796, 341] on span "Lên hàng" at bounding box center [809, 340] width 45 height 17
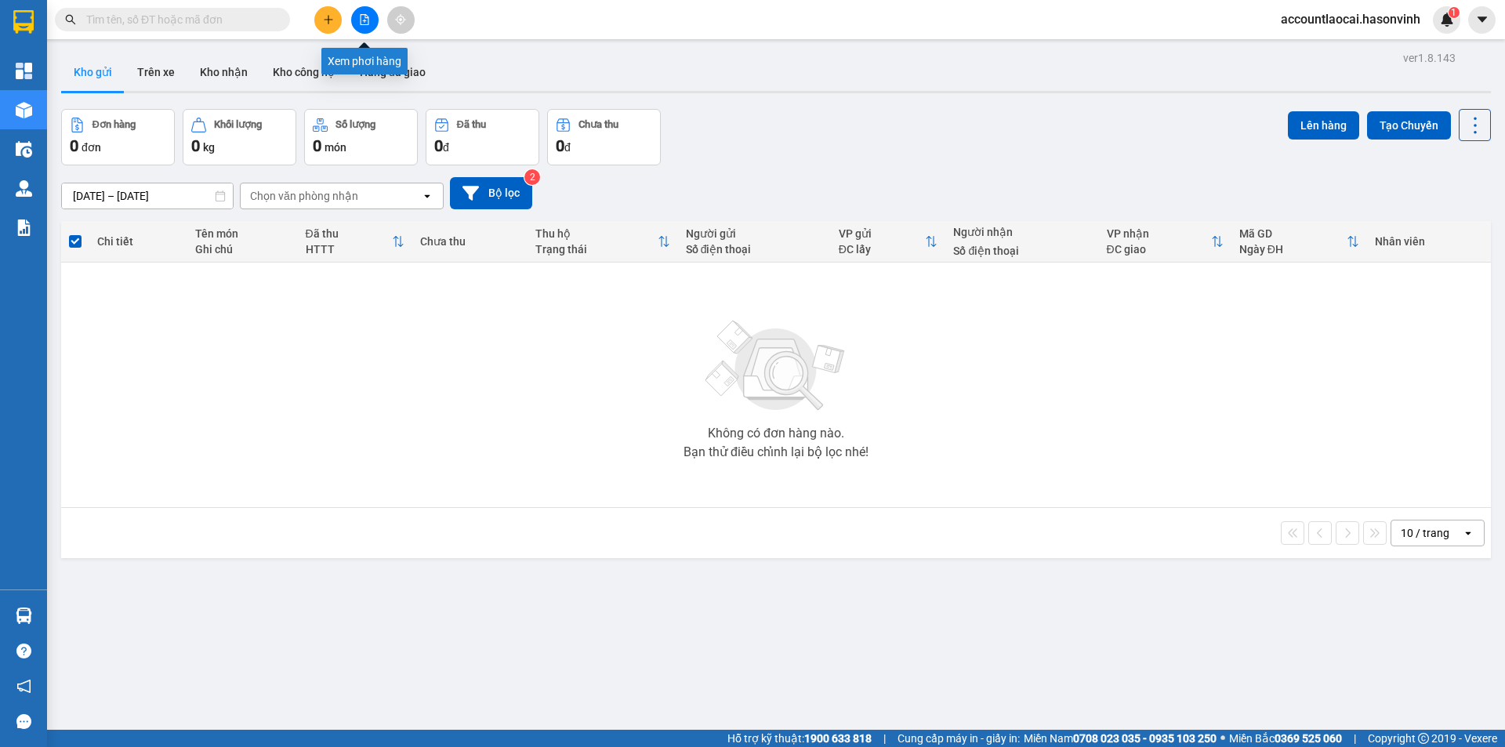
click at [361, 15] on icon "file-add" at bounding box center [365, 19] width 9 height 11
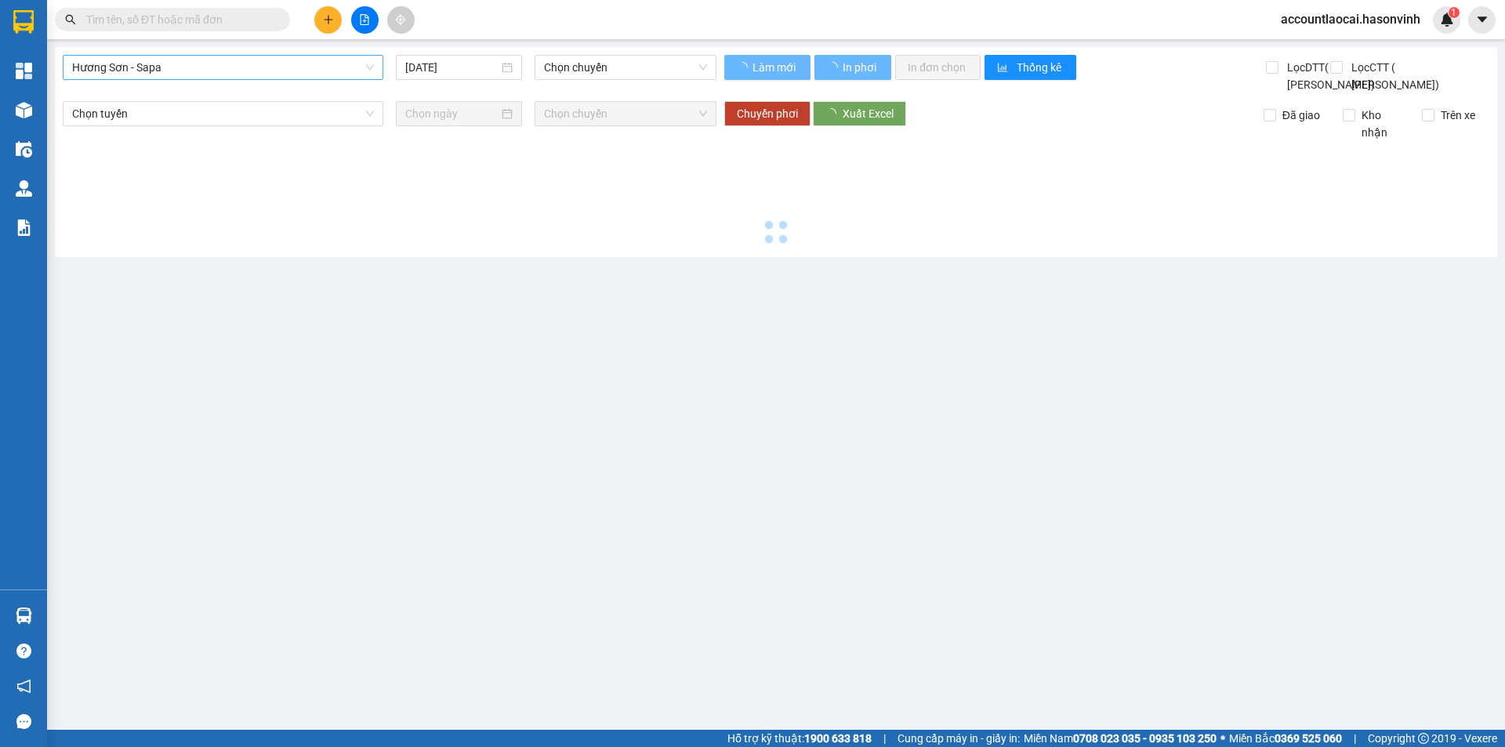
type input "[DATE]"
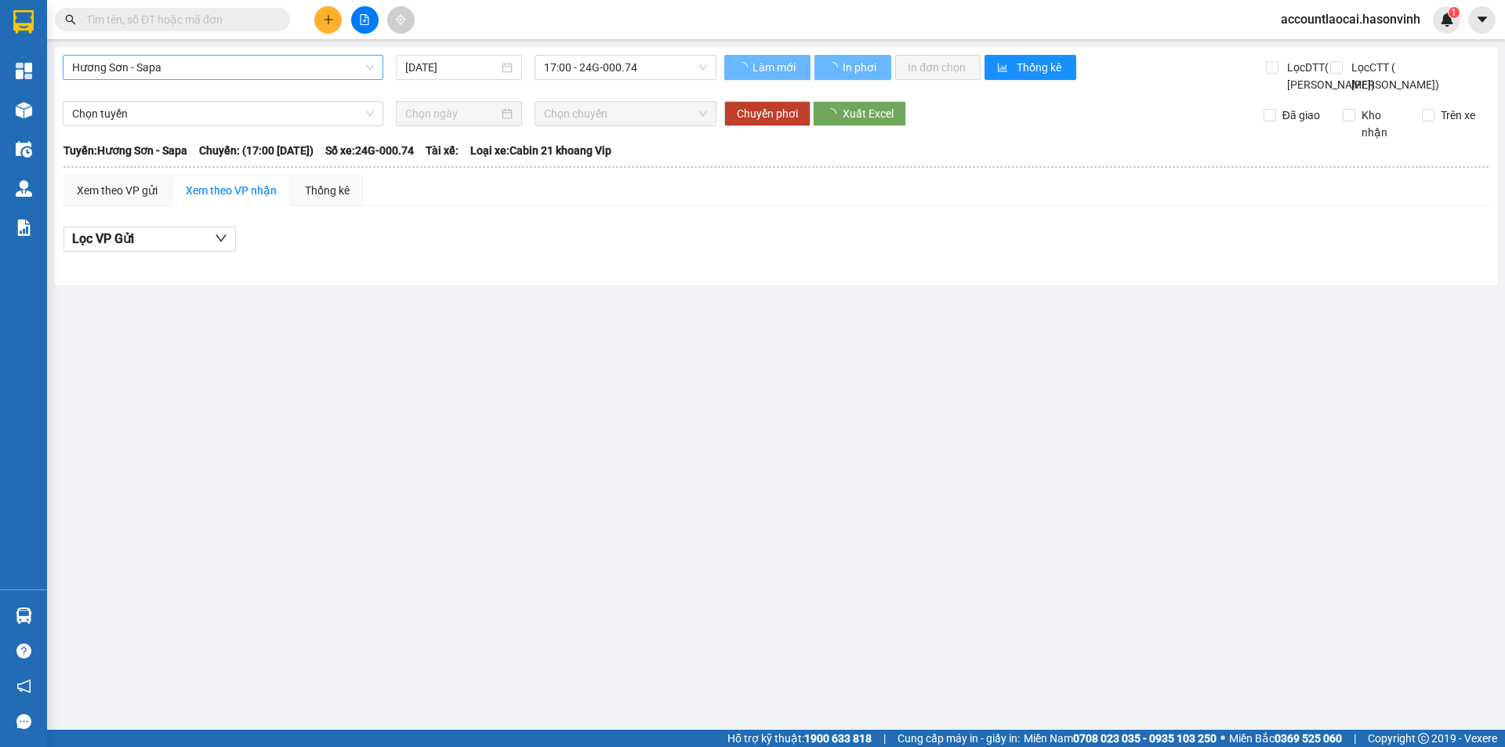
click at [169, 75] on span "Hương Sơn - Sapa" at bounding box center [223, 68] width 302 height 24
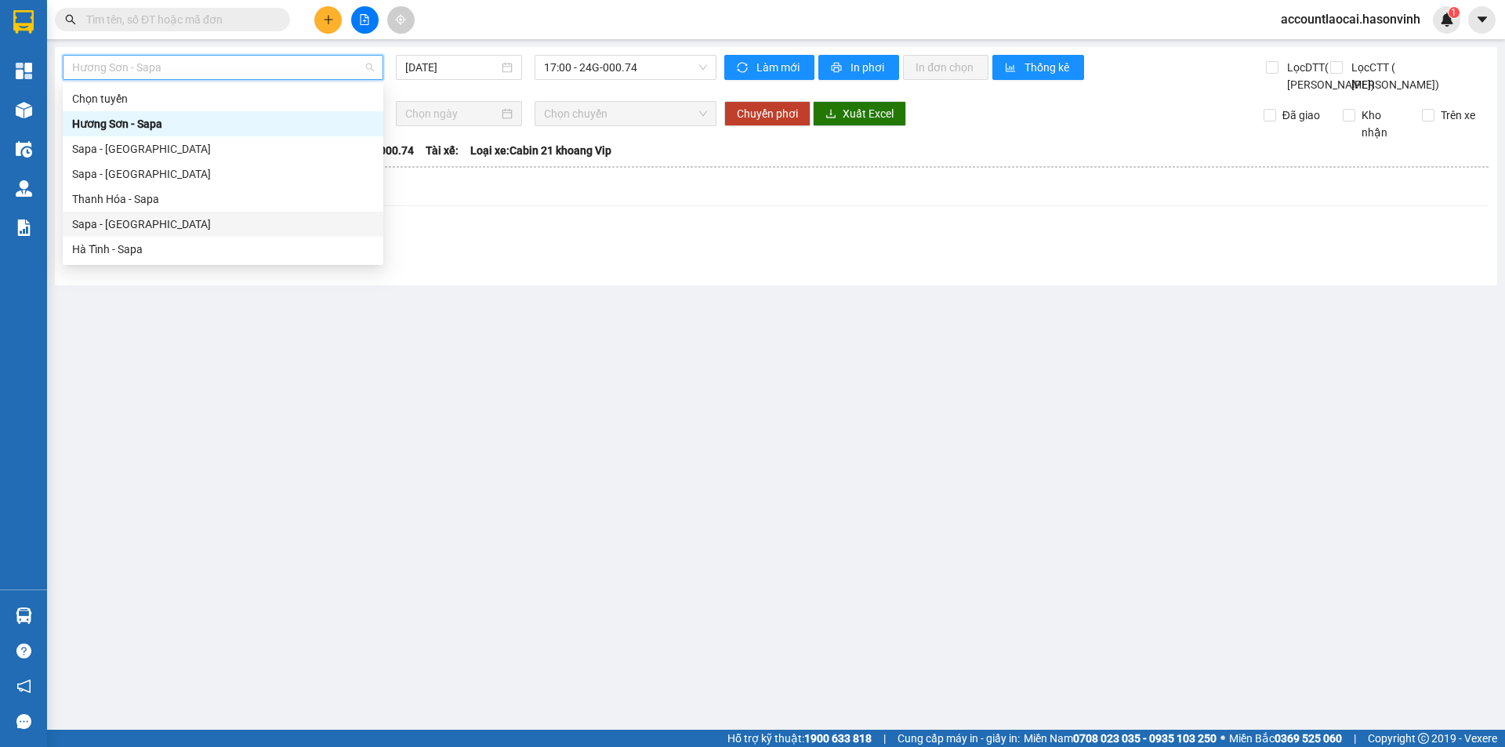
click at [127, 221] on div "Sapa - [GEOGRAPHIC_DATA]" at bounding box center [223, 224] width 302 height 17
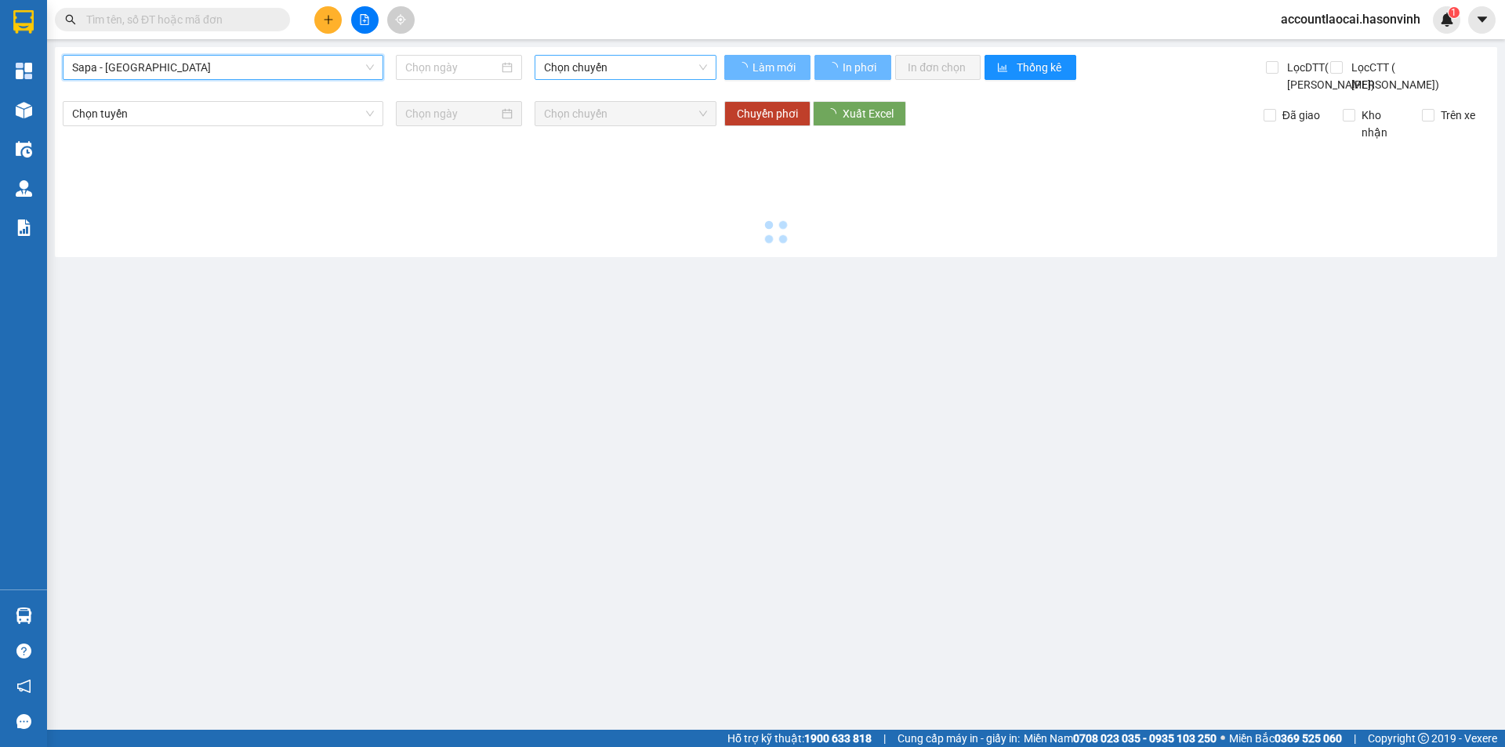
type input "[DATE]"
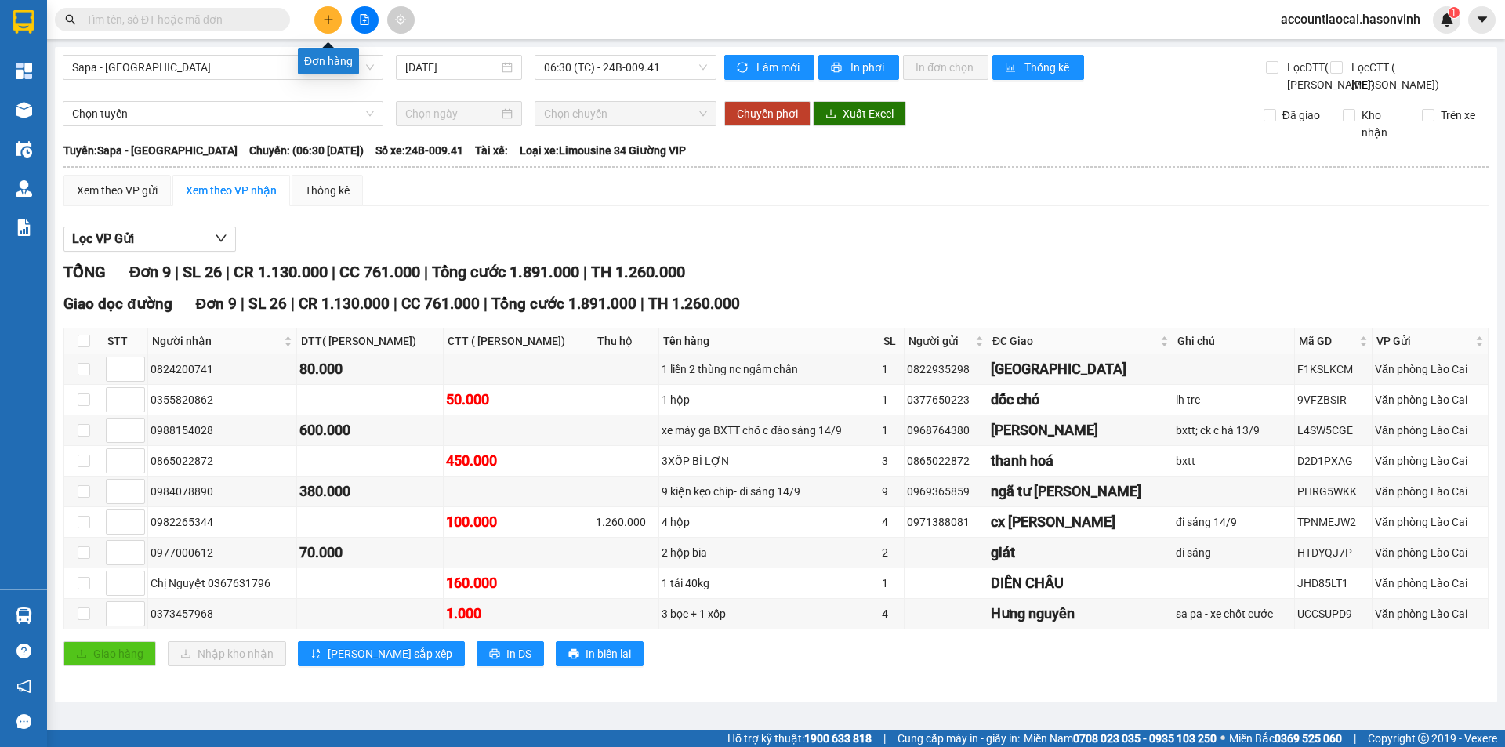
click at [326, 14] on icon "plus" at bounding box center [328, 19] width 11 height 11
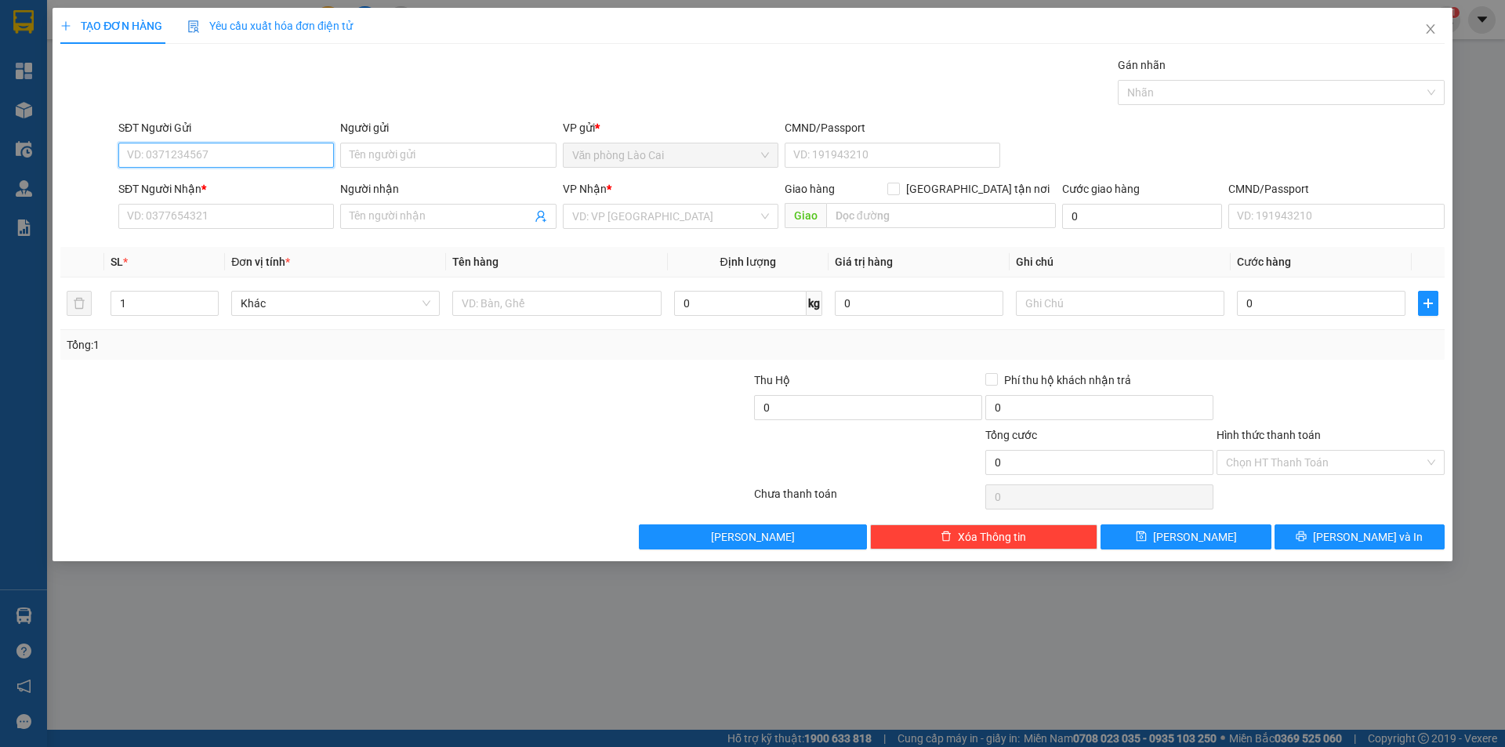
click at [183, 150] on input "SĐT Người Gửi" at bounding box center [226, 155] width 216 height 25
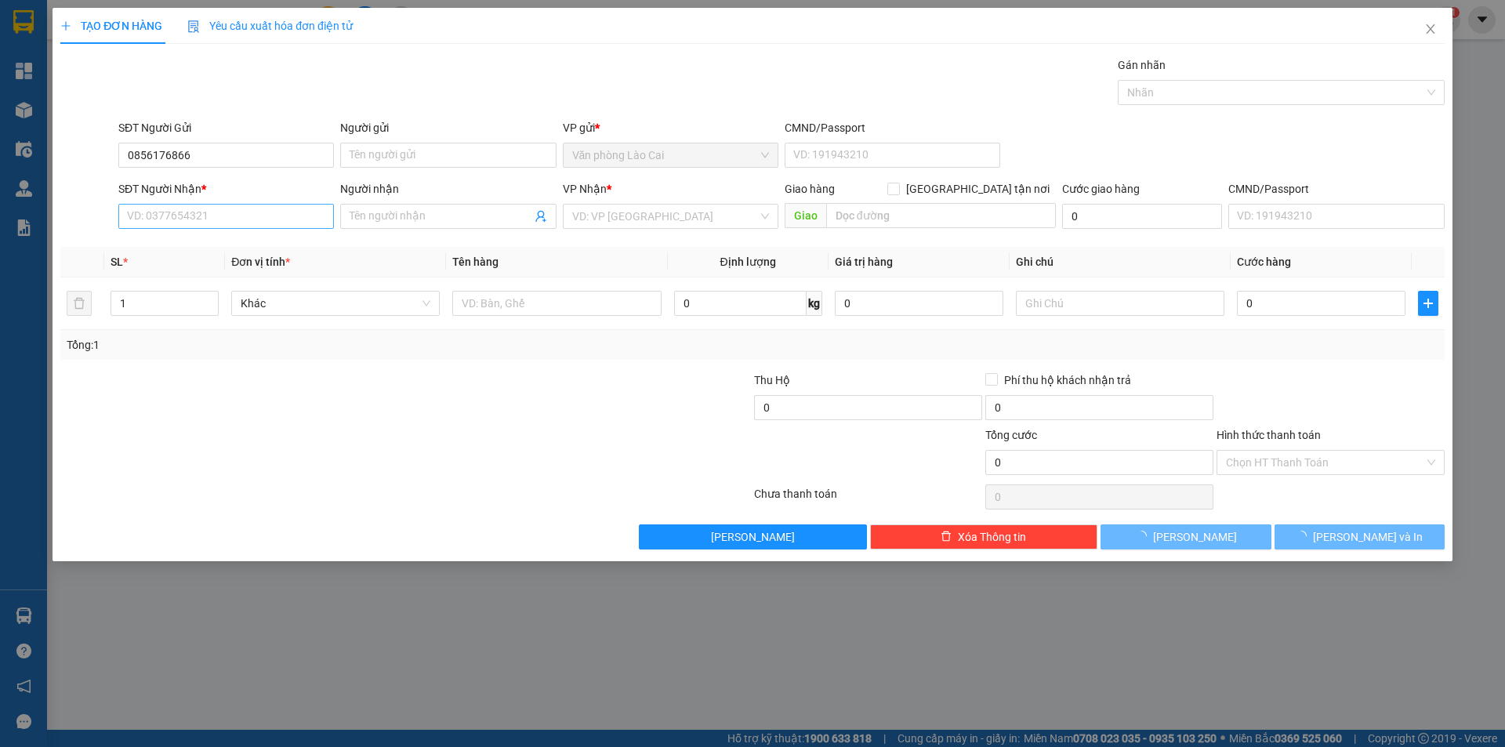
drag, startPoint x: 192, startPoint y: 241, endPoint x: 187, endPoint y: 216, distance: 24.8
click at [191, 240] on div "Transit Pickup Surcharge Ids Transit Deliver Surcharge Ids Transit Deliver Surc…" at bounding box center [752, 302] width 1385 height 493
click at [187, 216] on input "SĐT Người Nhận *" at bounding box center [226, 216] width 216 height 25
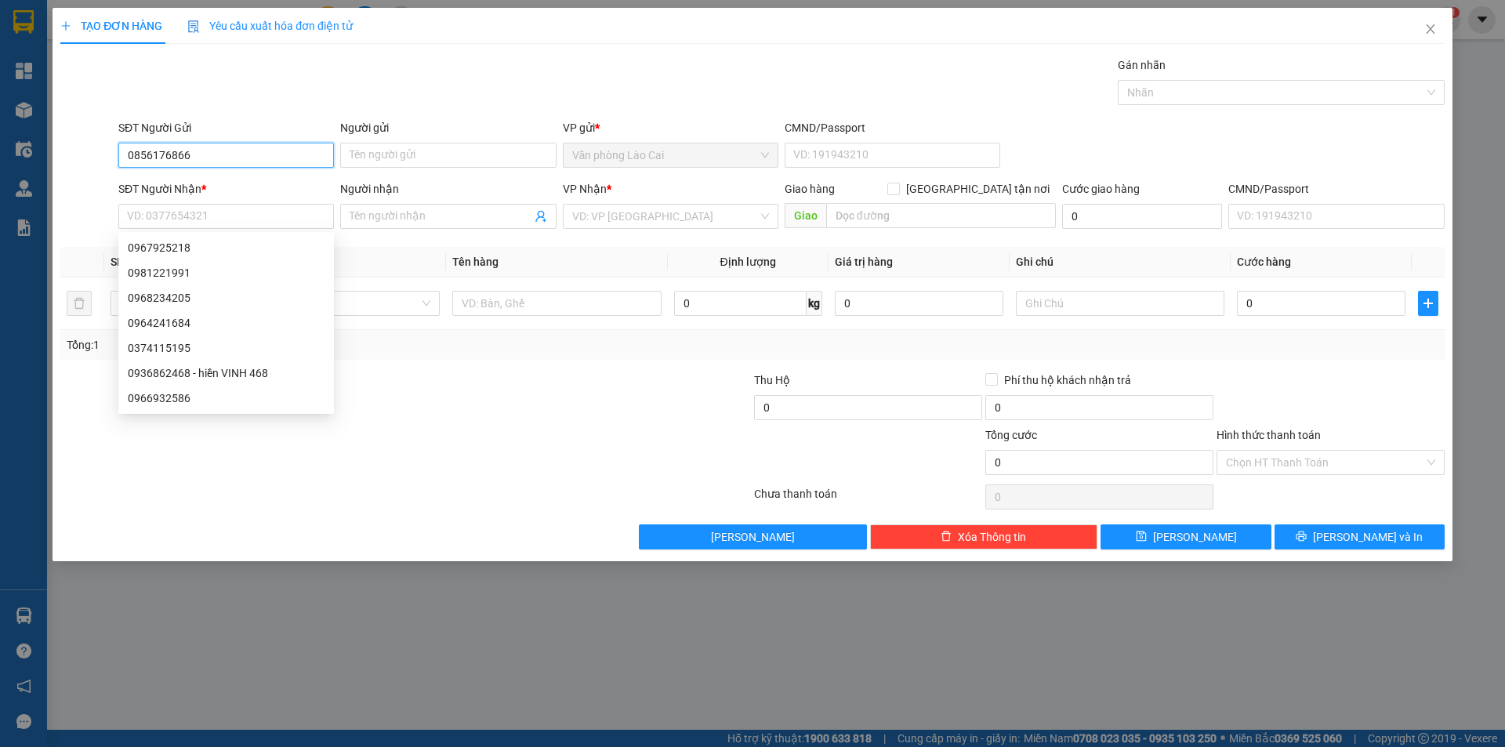
drag, startPoint x: 205, startPoint y: 159, endPoint x: 24, endPoint y: 151, distance: 181.3
click at [24, 151] on div "TẠO ĐƠN HÀNG Yêu cầu xuất hóa đơn điện tử Transit Pickup Surcharge Ids Transit …" at bounding box center [752, 373] width 1505 height 747
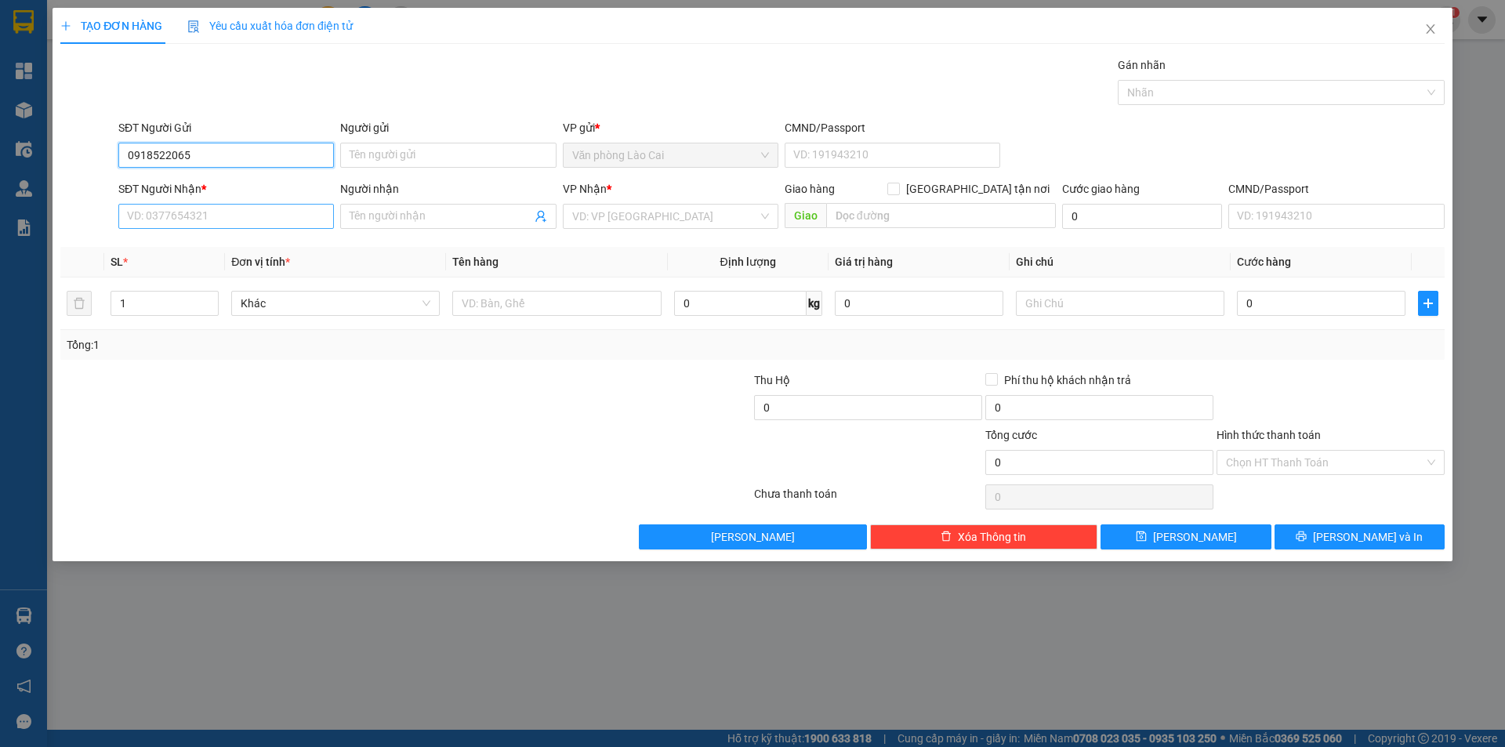
type input "0918522065"
click at [178, 220] on input "SĐT Người Nhận *" at bounding box center [226, 216] width 216 height 25
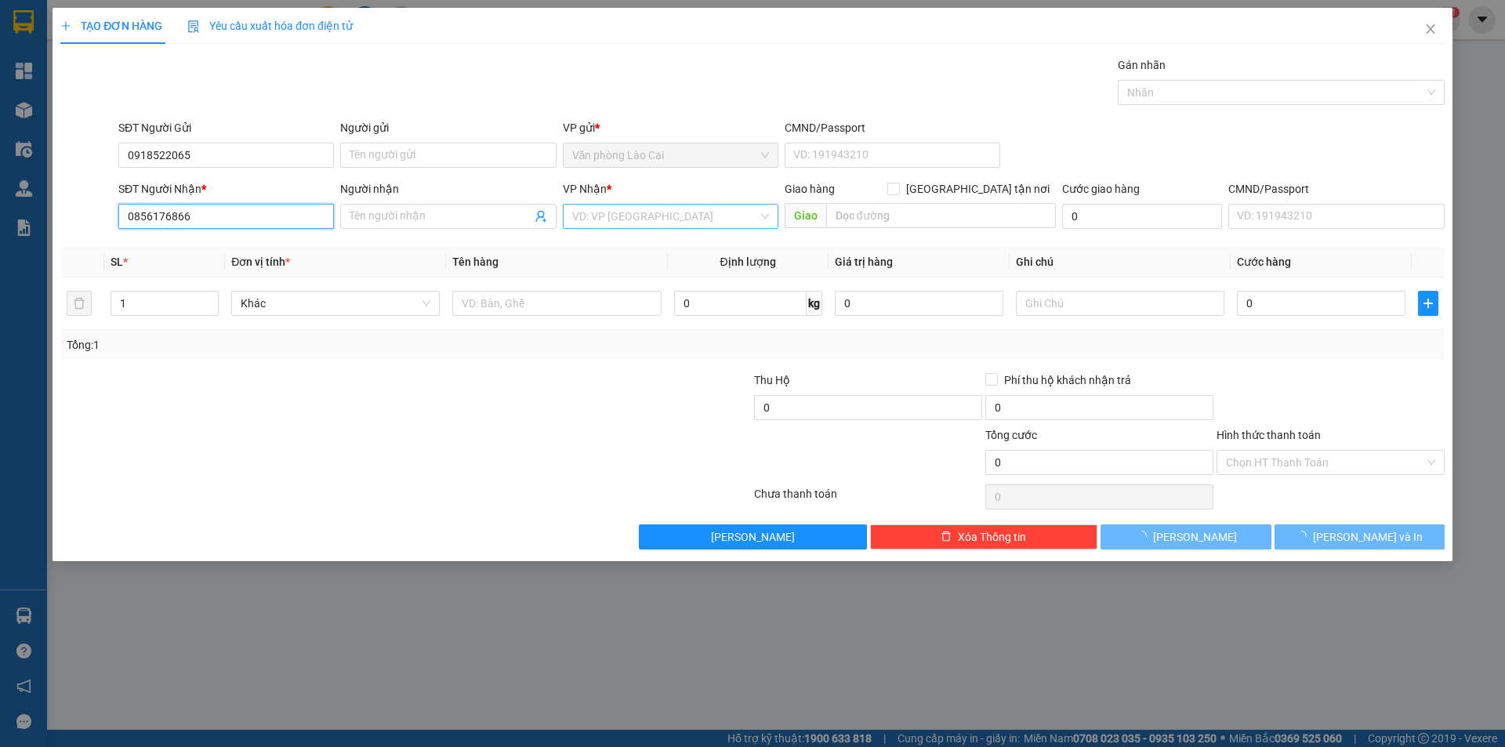
type input "0856176866"
click at [666, 218] on input "search" at bounding box center [665, 217] width 186 height 24
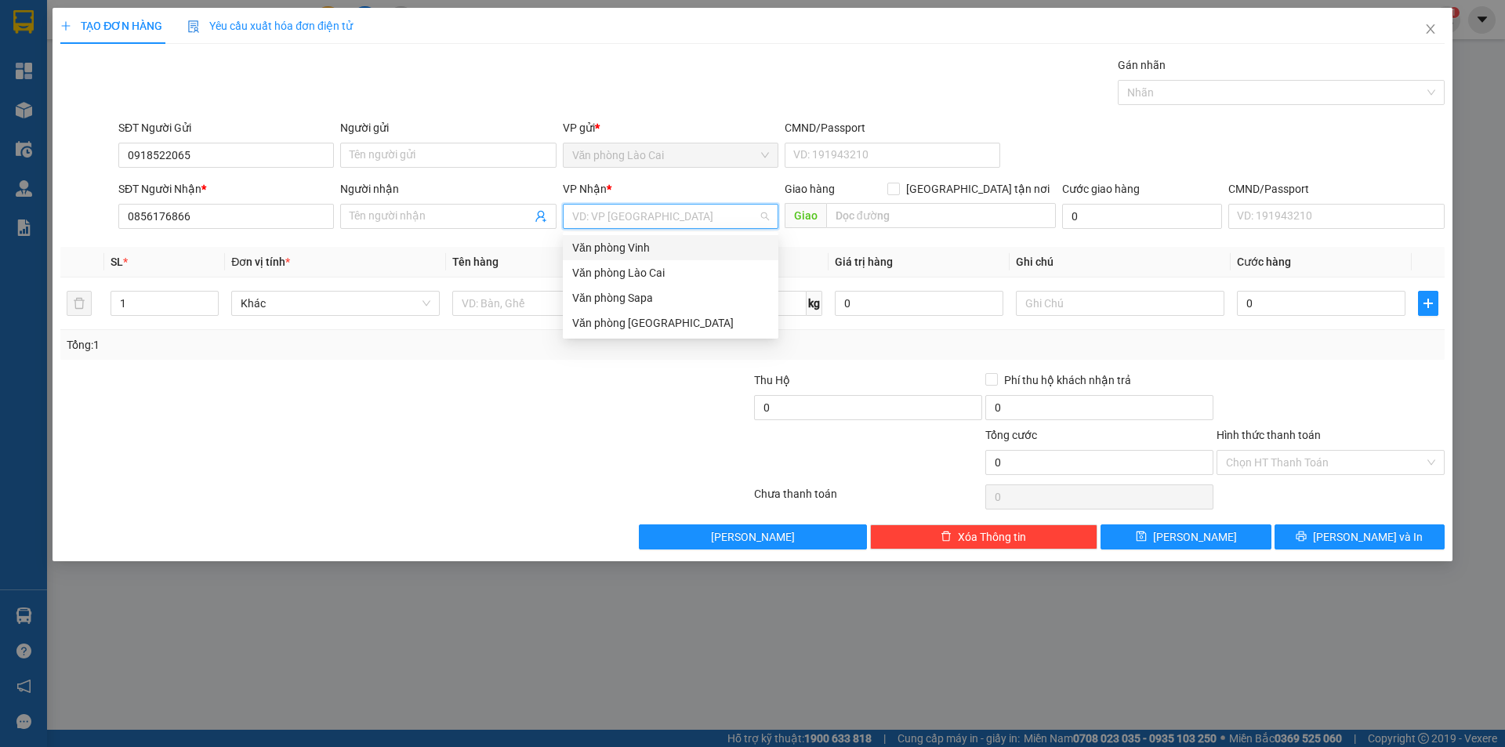
click at [604, 247] on div "Văn phòng Vinh" at bounding box center [670, 247] width 197 height 17
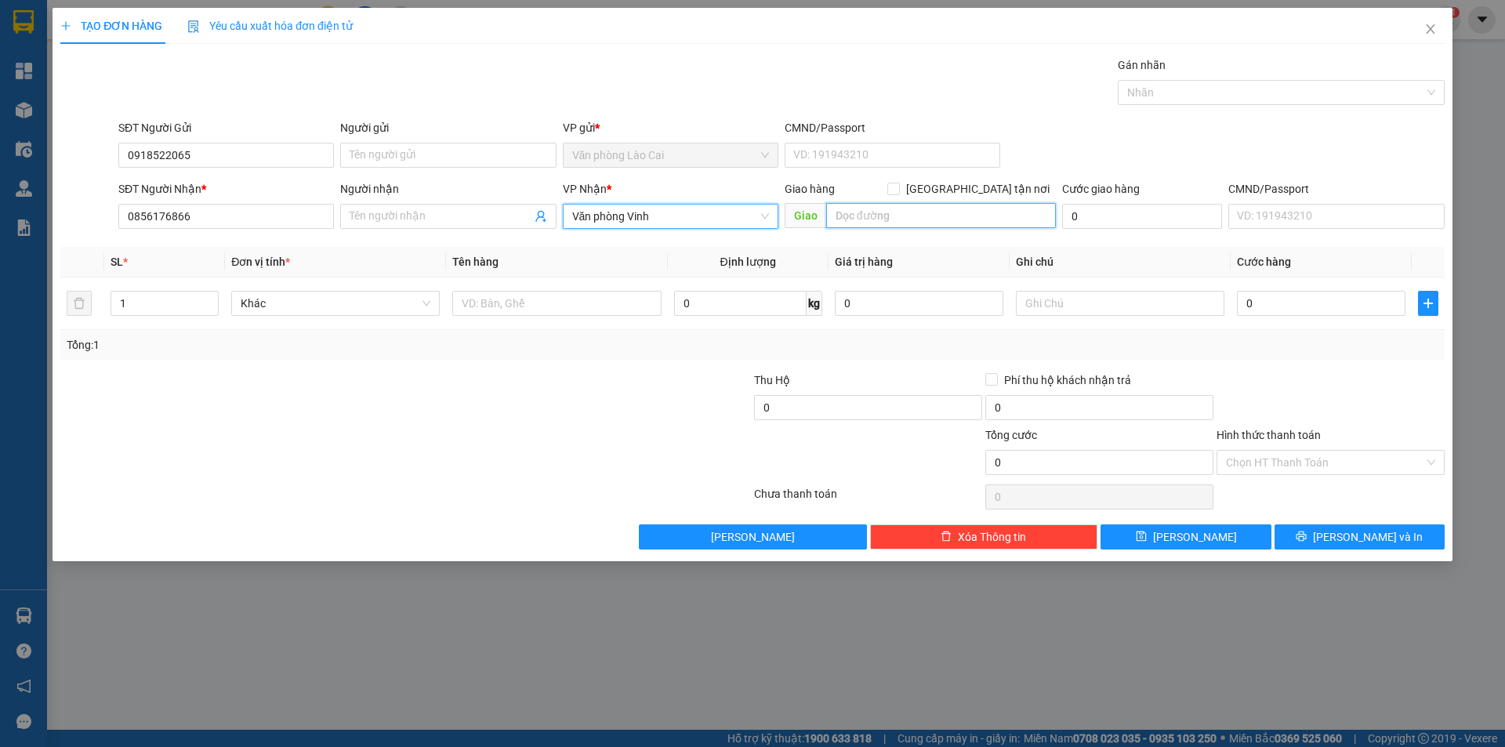
click at [873, 209] on input "text" at bounding box center [941, 215] width 230 height 25
type input "[GEOGRAPHIC_DATA]"
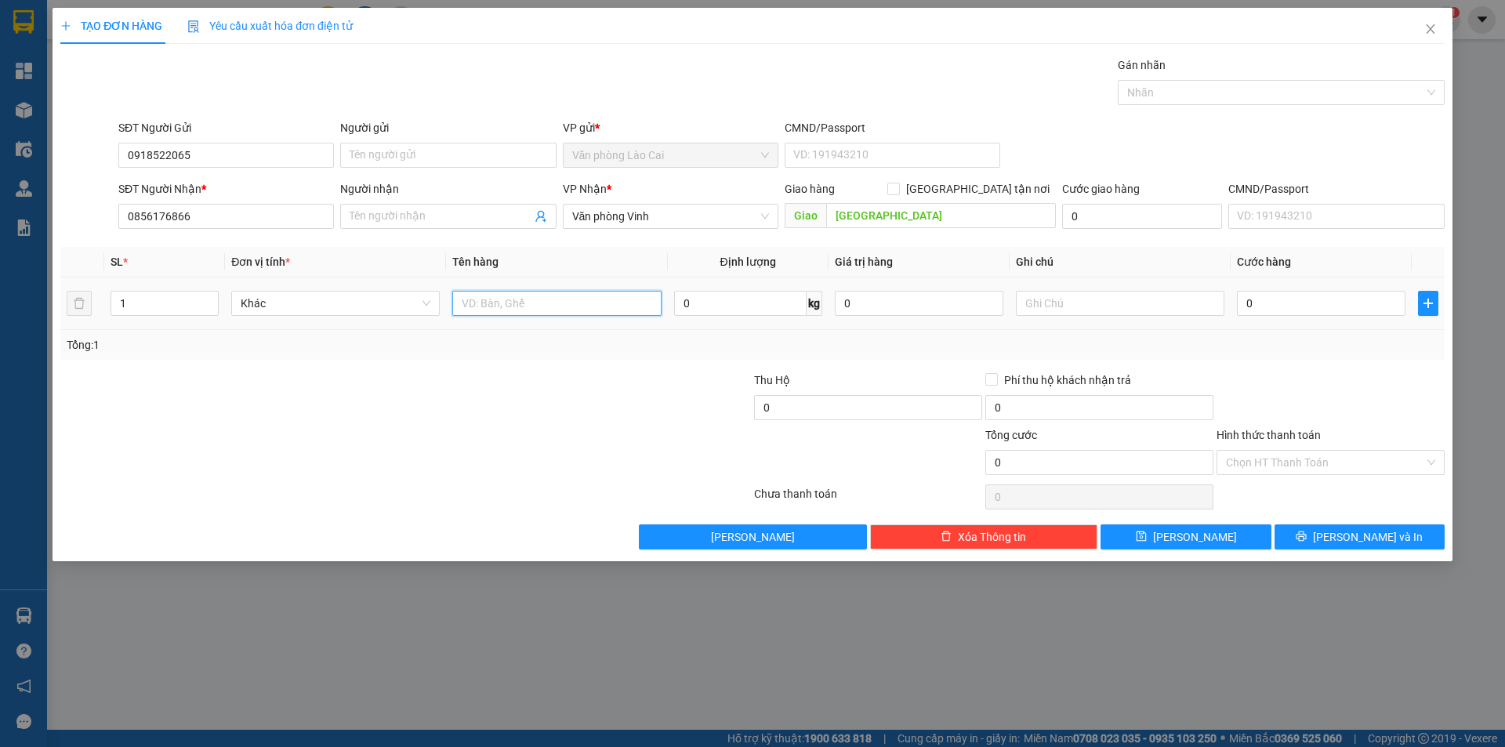
click at [594, 310] on input "text" at bounding box center [556, 303] width 209 height 25
type input "1 xốp đồ ăn"
click at [1258, 311] on input "0" at bounding box center [1321, 303] width 169 height 25
type input "8"
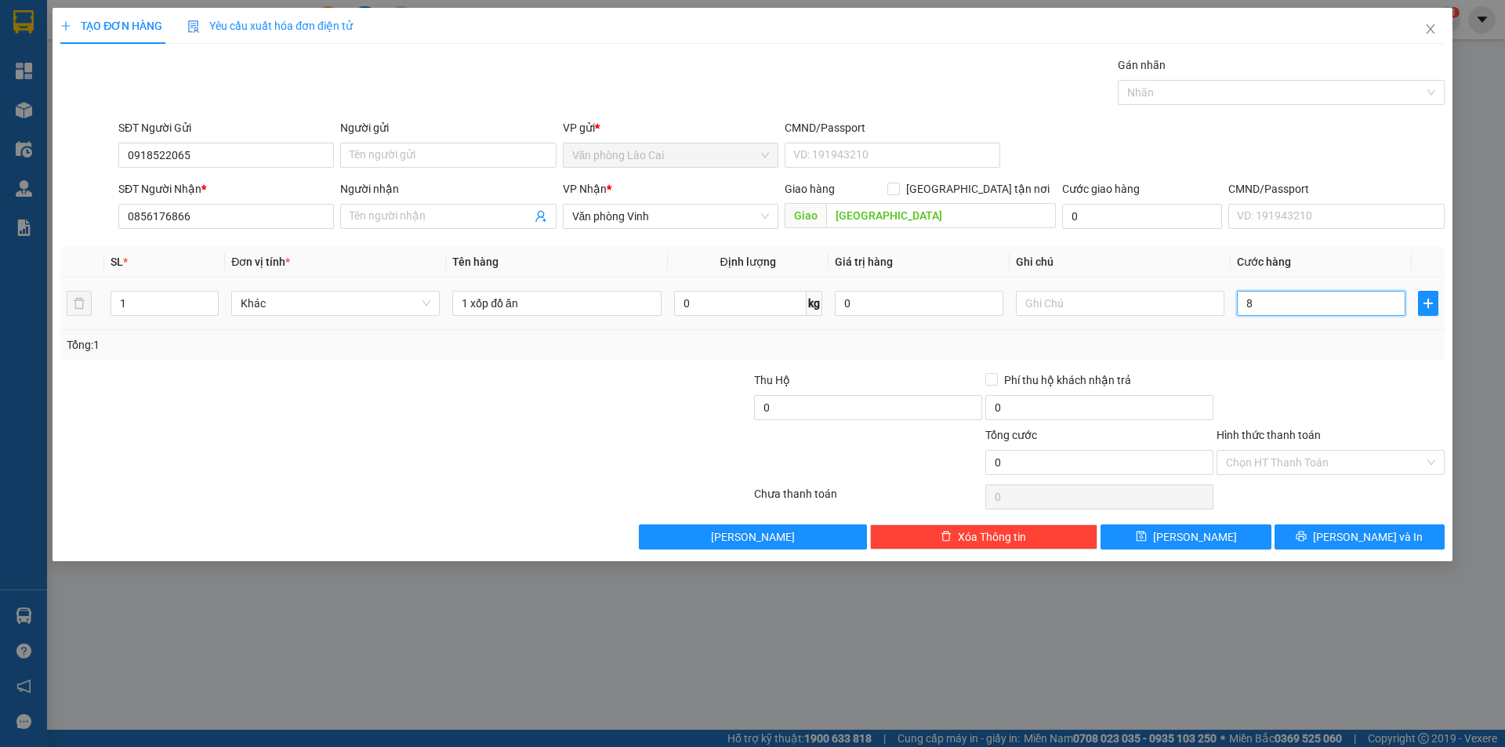
type input "8"
type input "80"
type input "800"
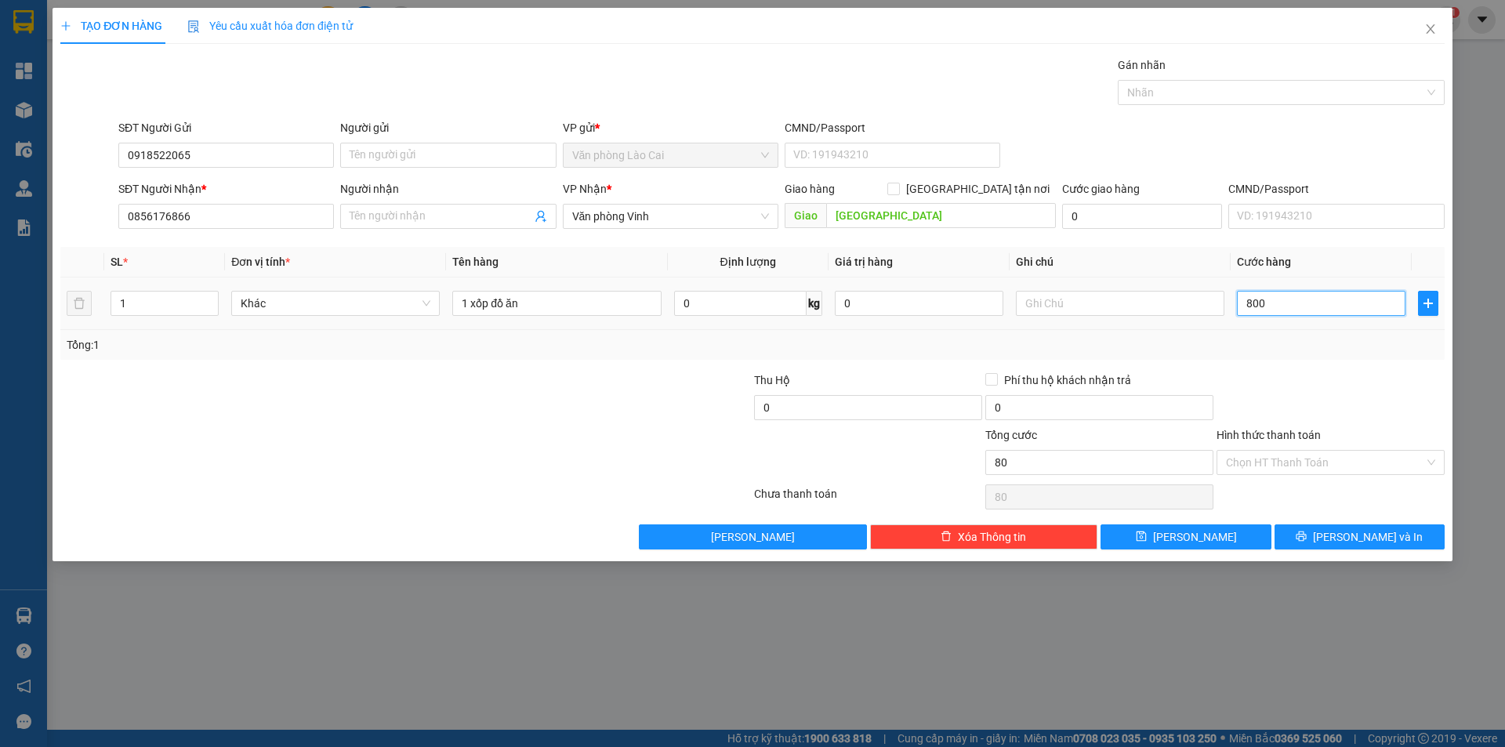
type input "800"
type input "8.000"
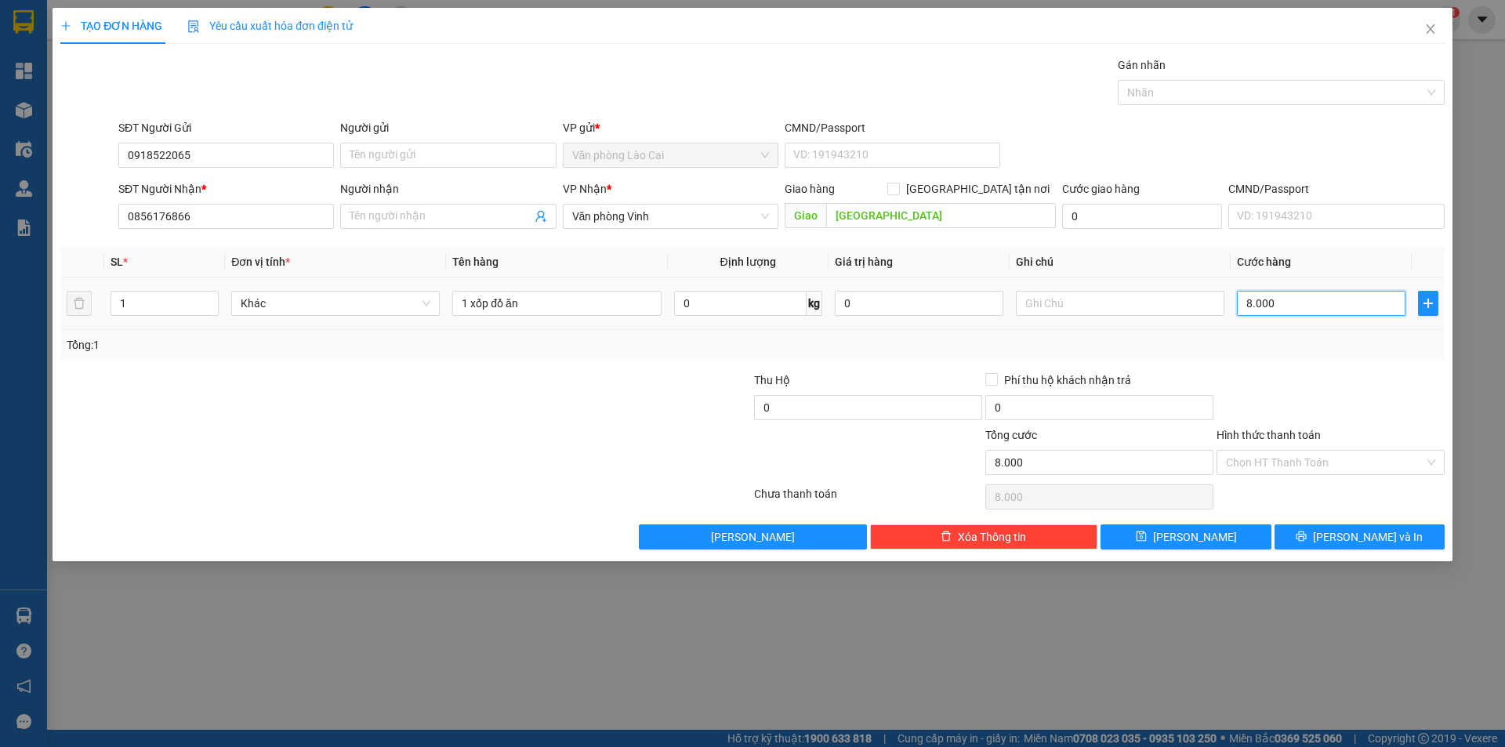
type input "80.000"
click at [1338, 547] on button "[PERSON_NAME] và In" at bounding box center [1360, 537] width 170 height 25
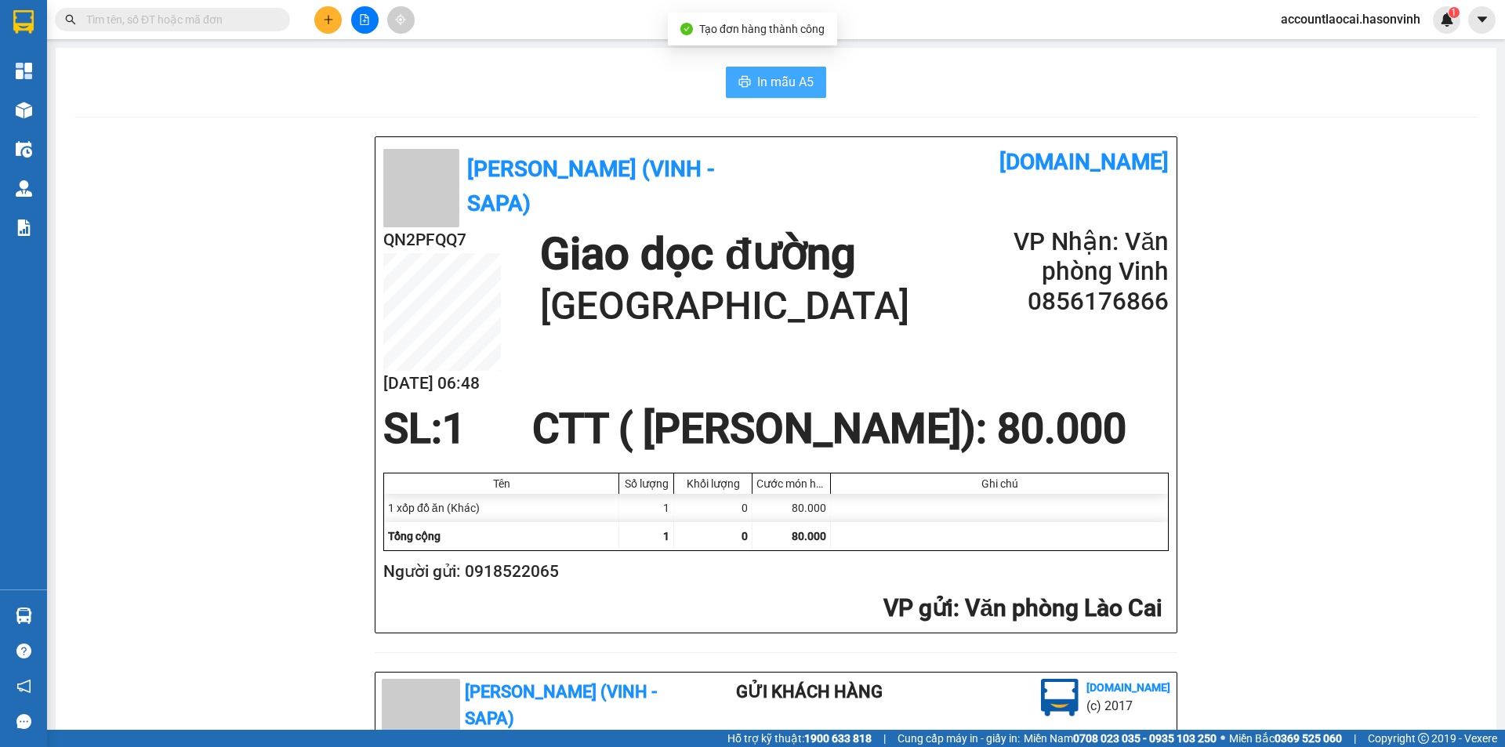
click at [786, 67] on button "In mẫu A5" at bounding box center [776, 82] width 100 height 31
click at [329, 18] on icon "plus" at bounding box center [328, 19] width 11 height 11
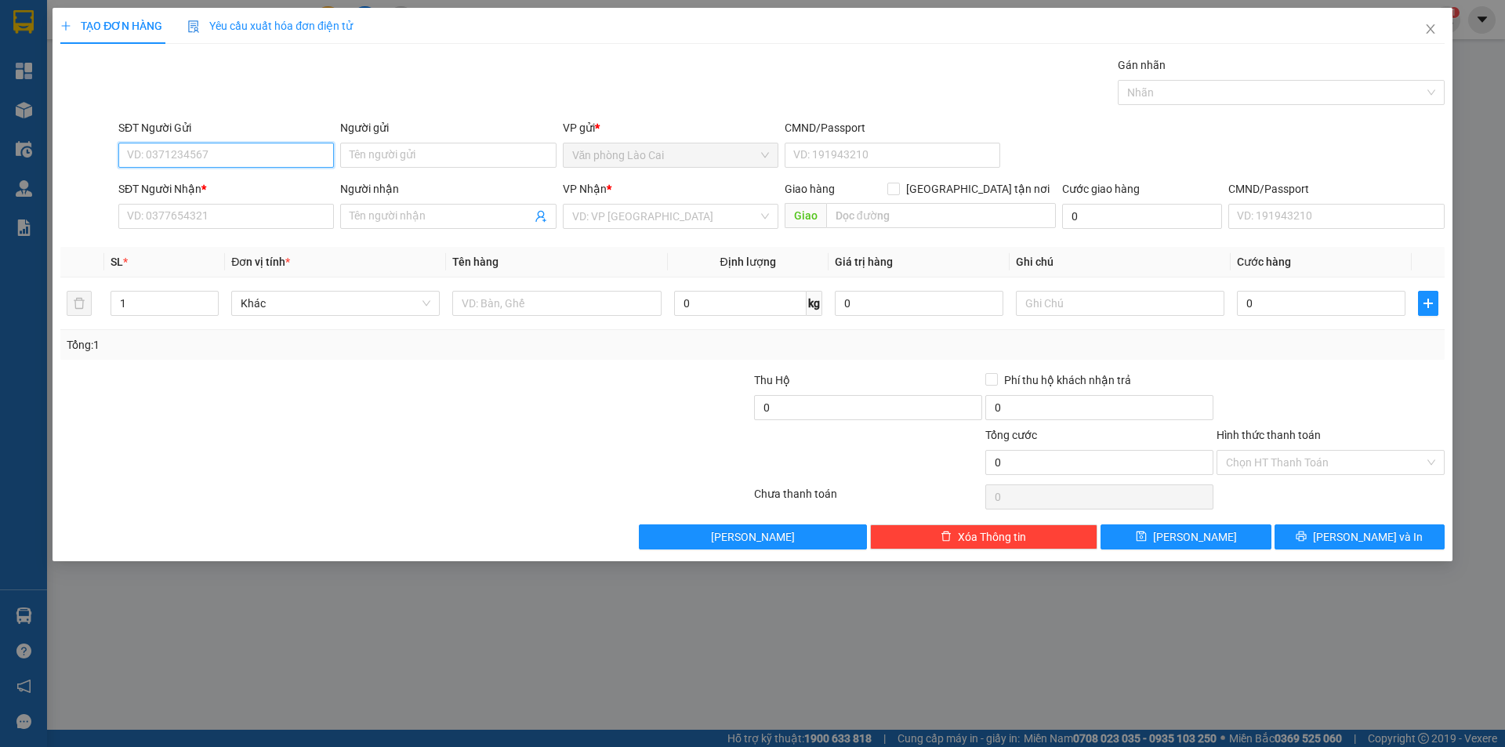
click at [222, 153] on input "SĐT Người Gửi" at bounding box center [226, 155] width 216 height 25
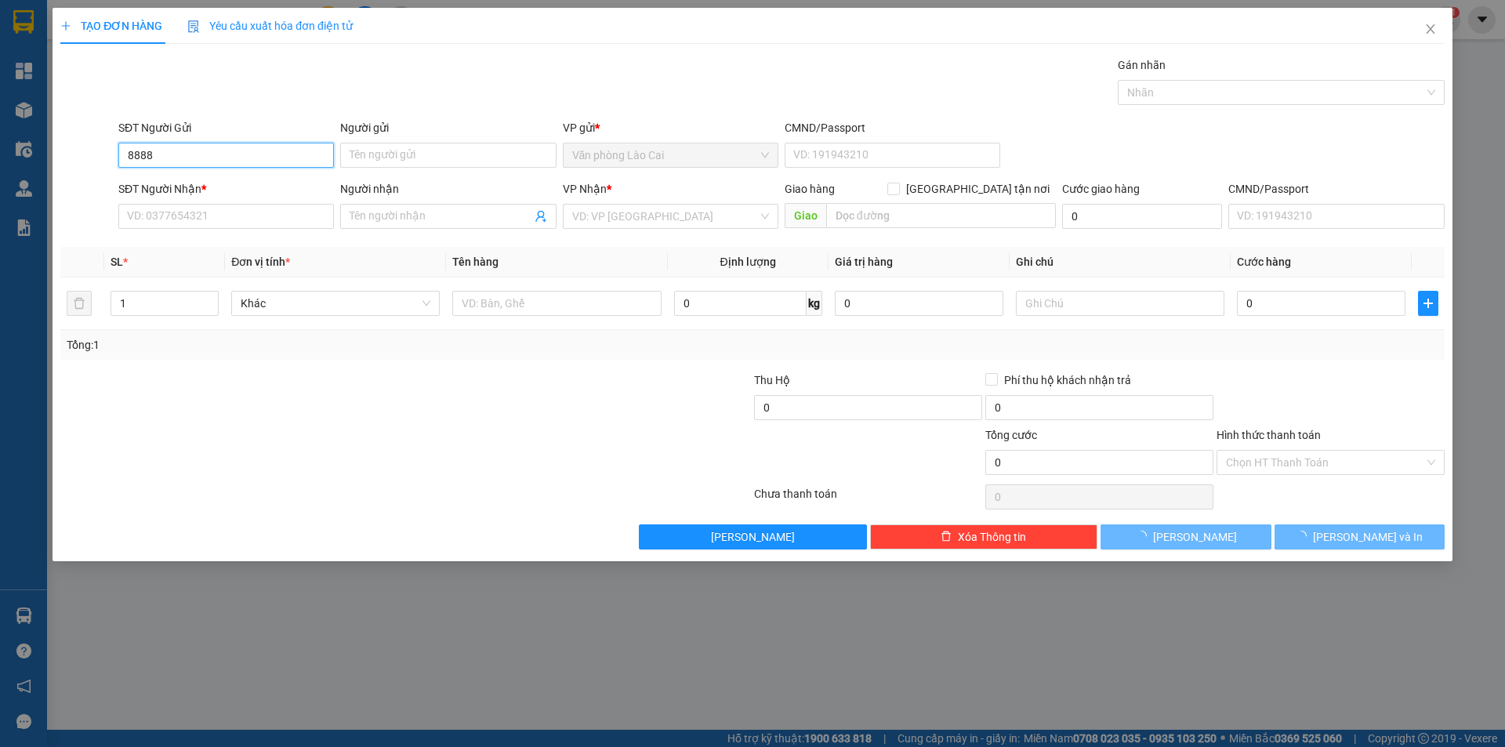
click at [222, 153] on input "8888" at bounding box center [226, 155] width 216 height 25
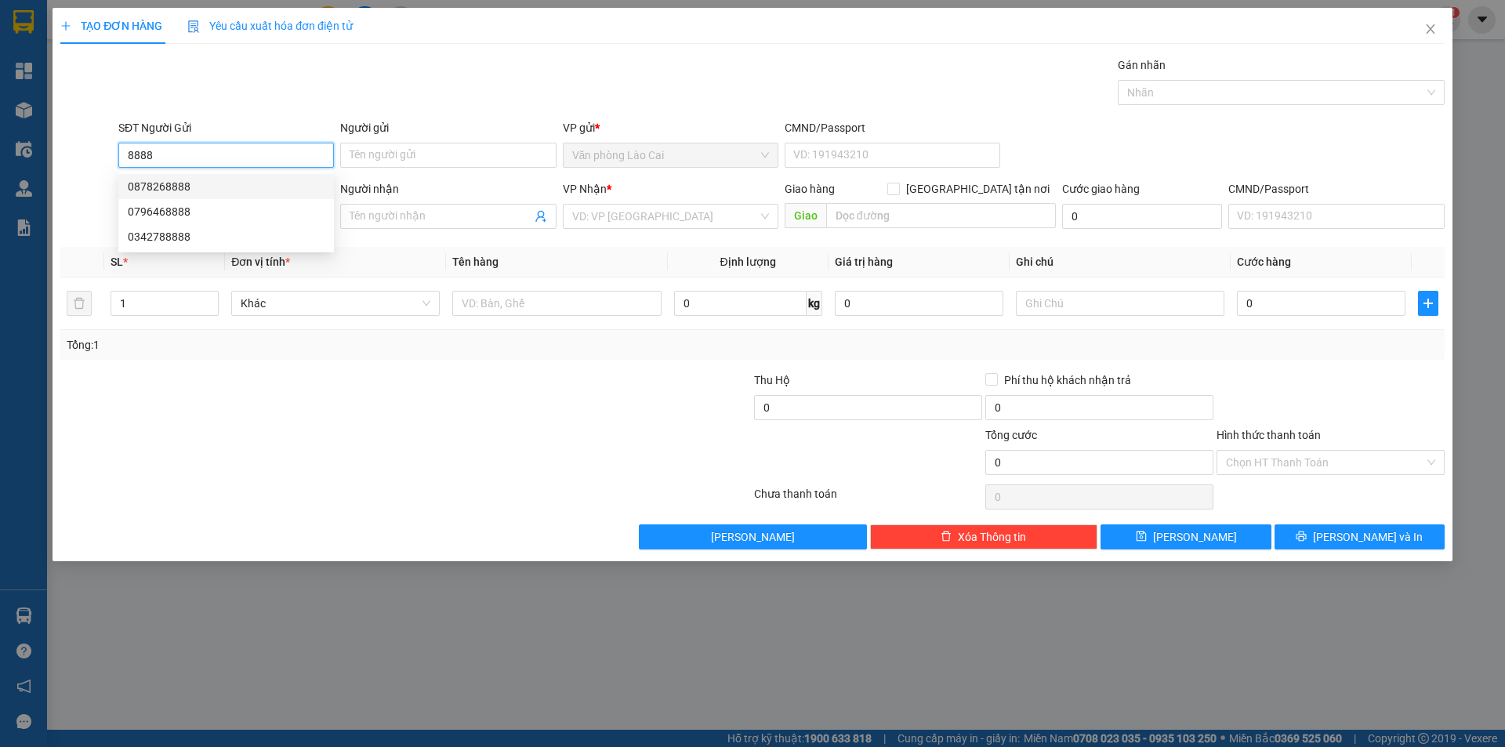
click at [154, 189] on div "0878268888" at bounding box center [226, 186] width 197 height 17
type input "0878268888"
type input "0393699655"
type input "diễn châu"
type input "2.177.000"
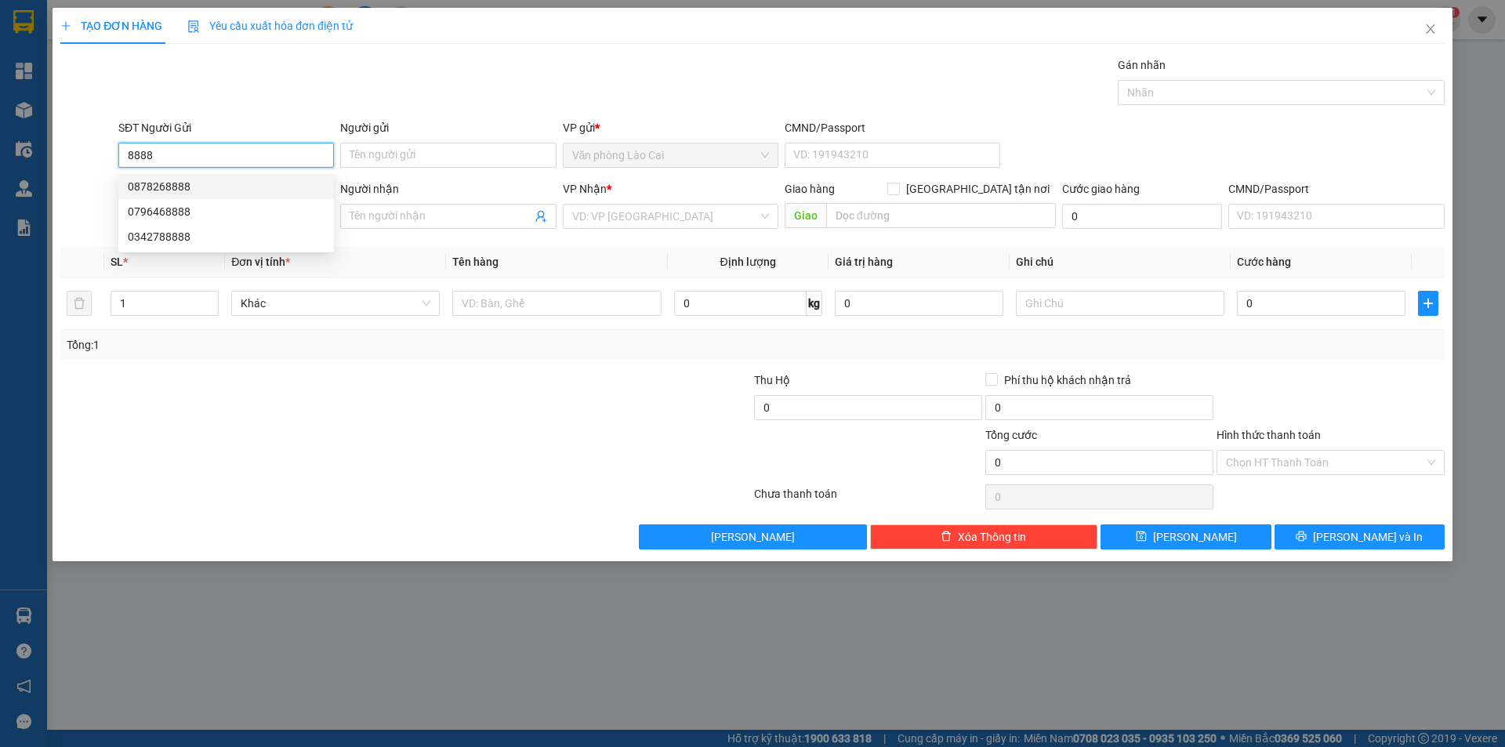
type input "30.000"
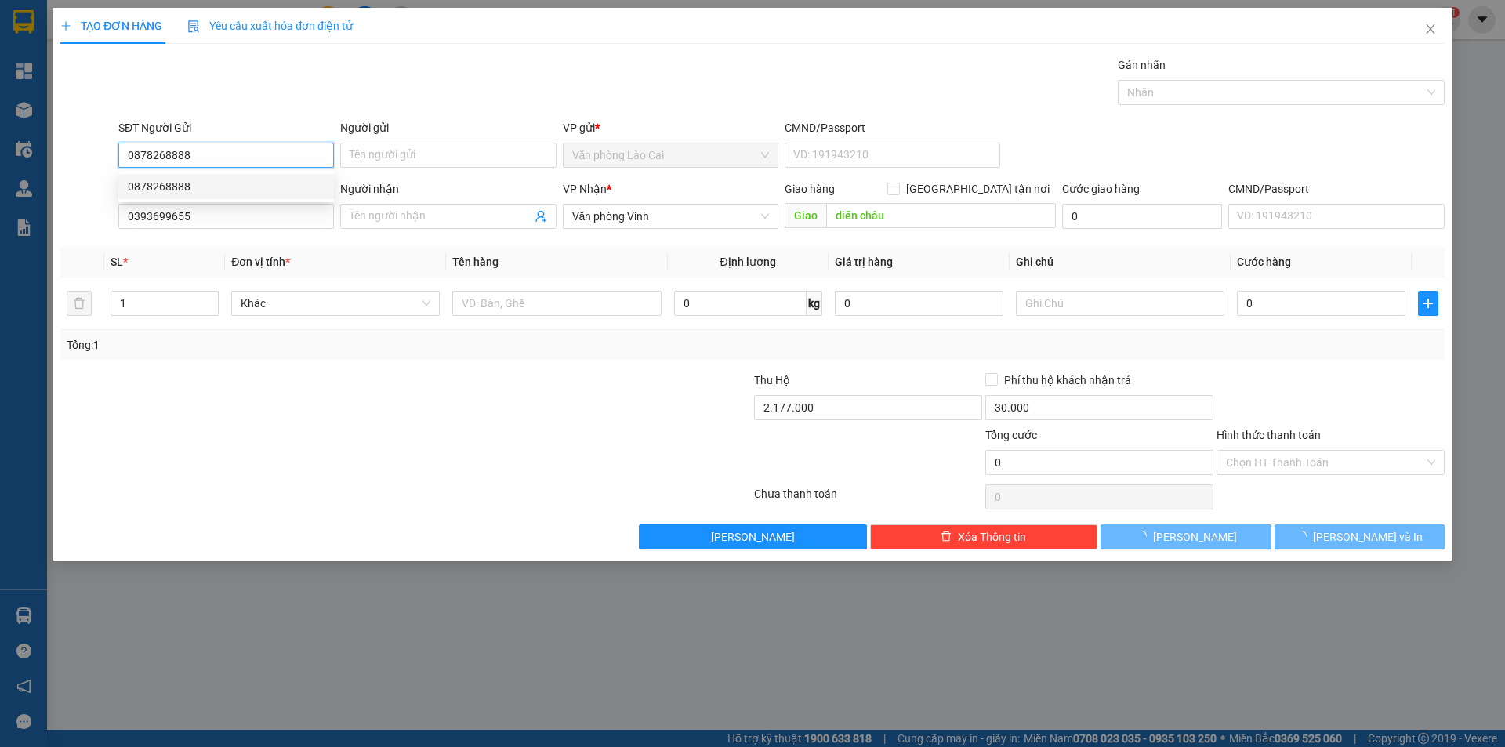
type input "100.000"
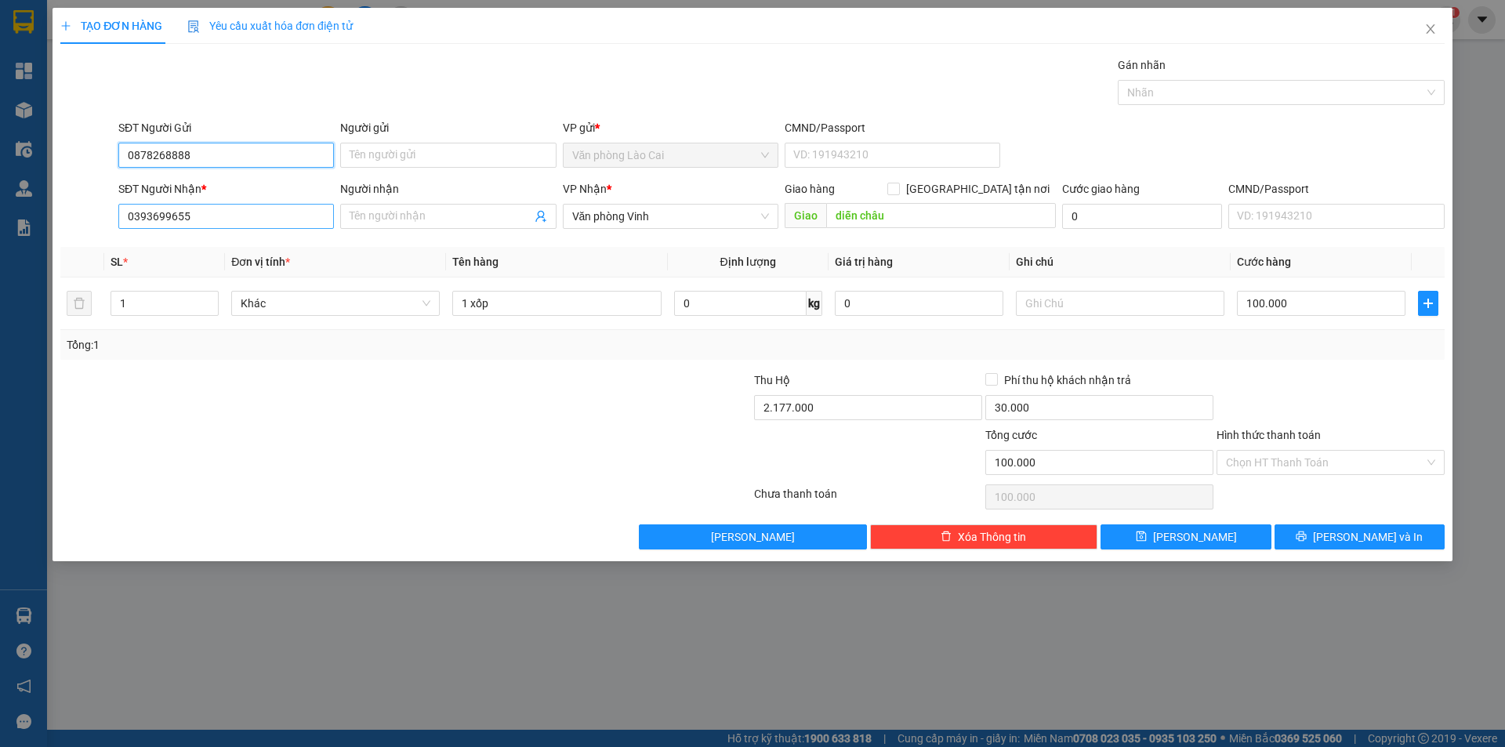
type input "0878268888"
drag, startPoint x: 205, startPoint y: 212, endPoint x: 77, endPoint y: 229, distance: 129.6
click at [77, 229] on div "SĐT Người Nhận * 0393699655 Người nhận Tên người nhận VP Nhận * Văn phòng Vinh …" at bounding box center [753, 207] width 1388 height 55
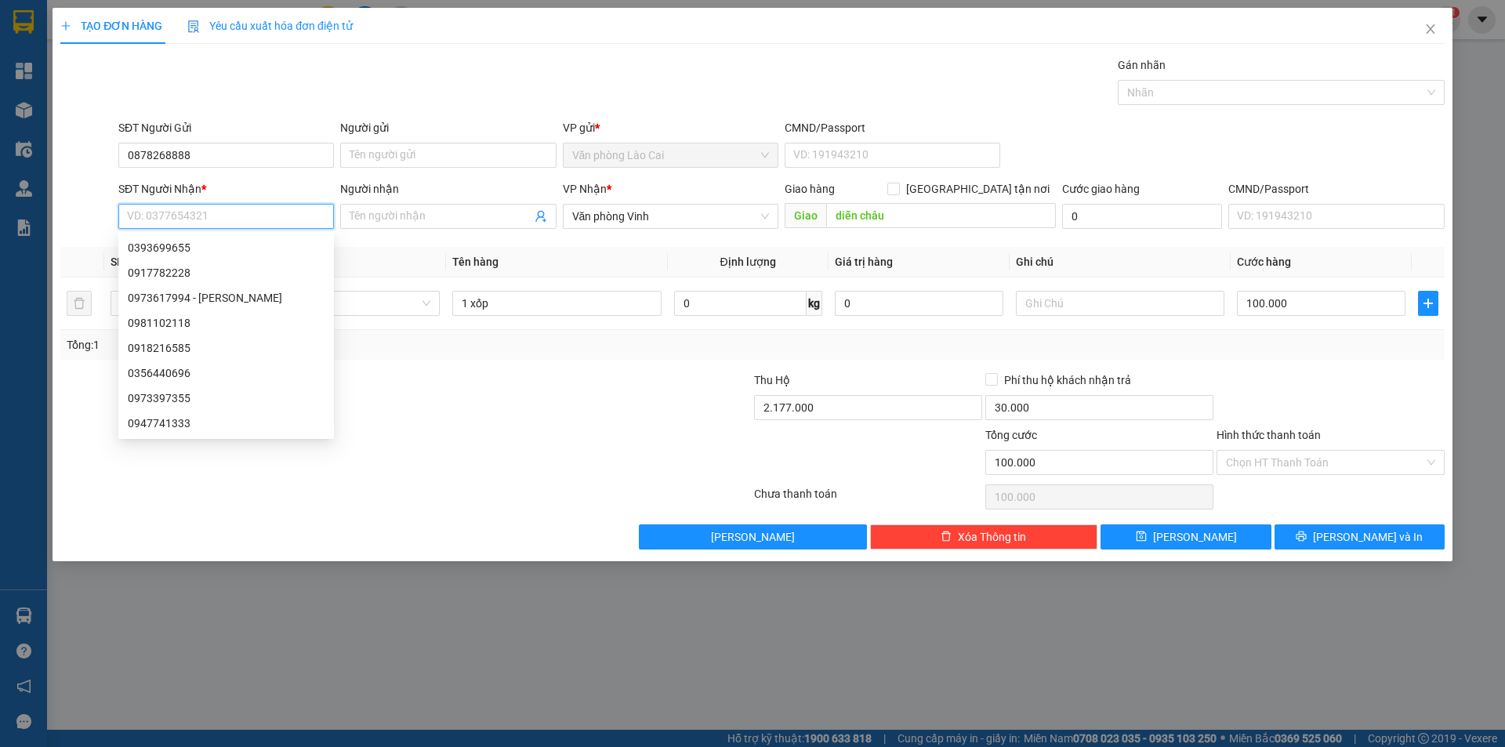
click at [147, 220] on input "SĐT Người Nhận *" at bounding box center [226, 216] width 216 height 25
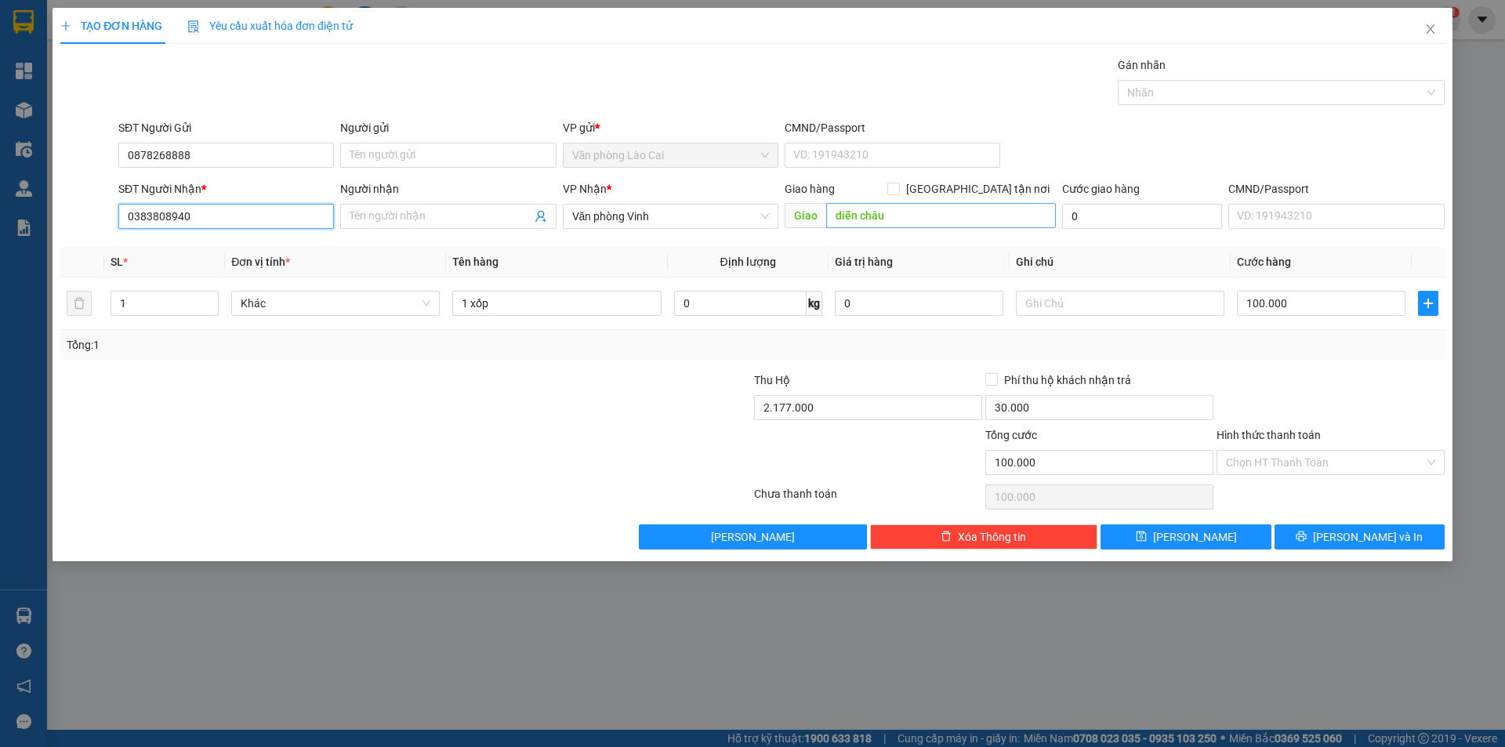
type input "0383808940"
click at [1432, 31] on icon "close" at bounding box center [1431, 29] width 13 height 13
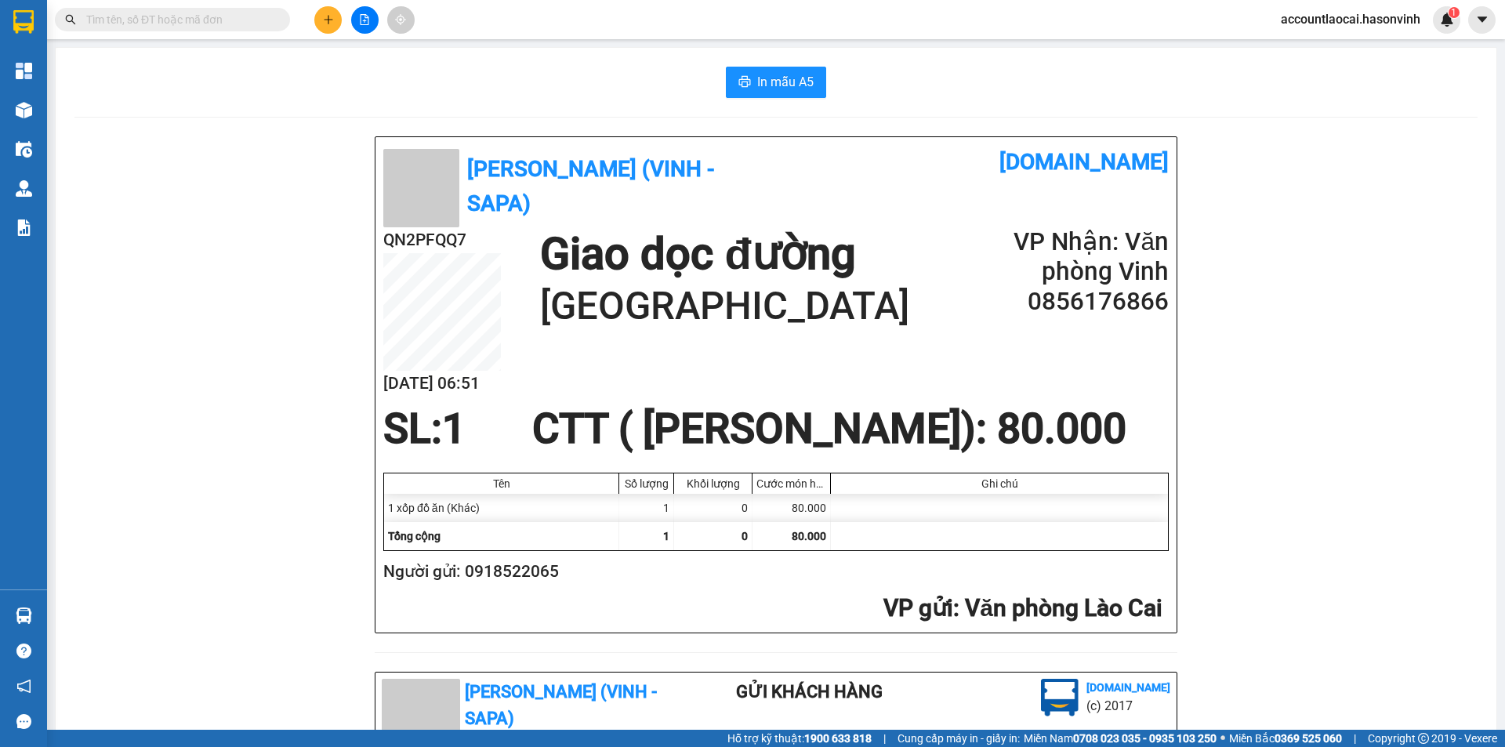
click at [74, 107] on div "In mẫu A5 Hà Sơn (Vinh - Sapa) [DOMAIN_NAME] QN2PFQQ7 [DATE] 06:51 Giao dọc đườ…" at bounding box center [776, 667] width 1441 height 1239
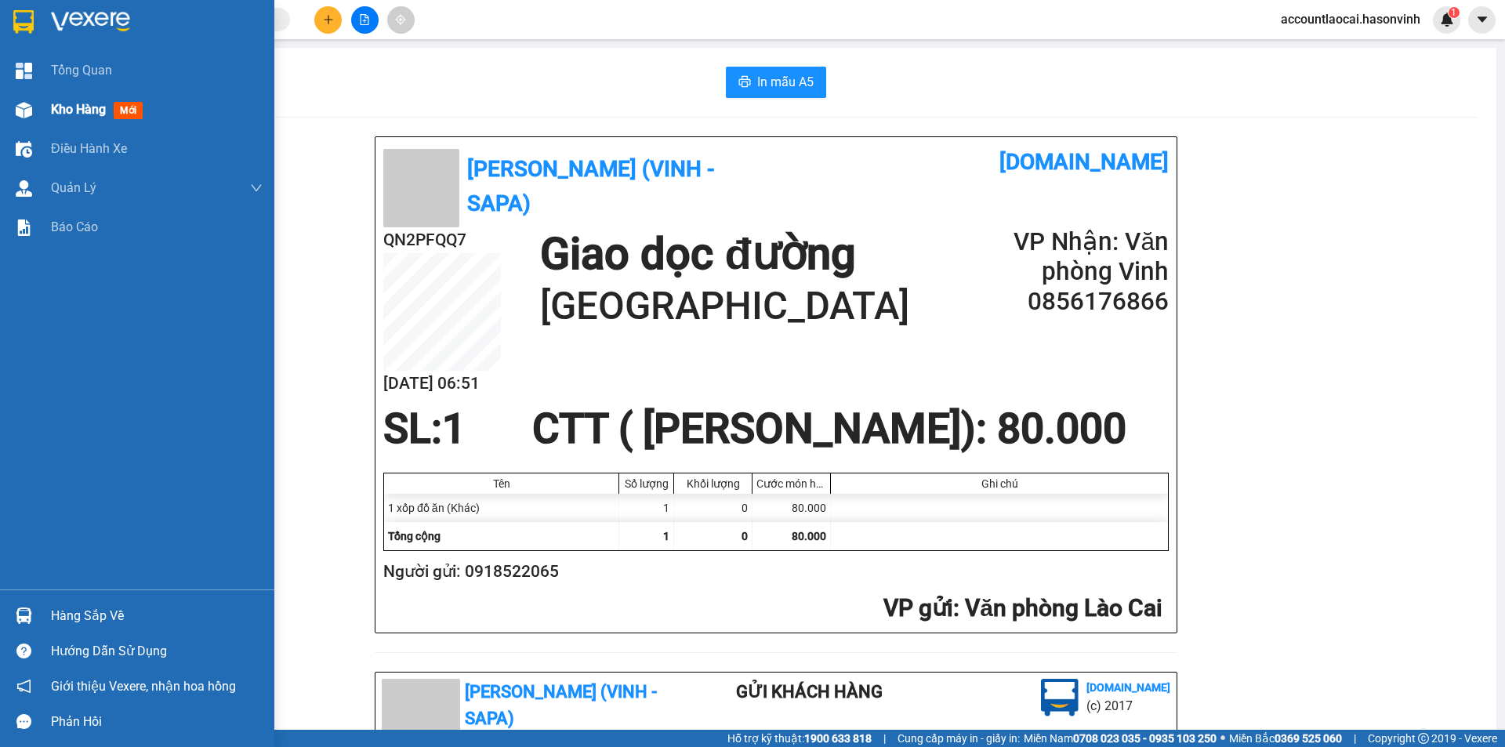
click at [67, 104] on span "Kho hàng" at bounding box center [78, 109] width 55 height 15
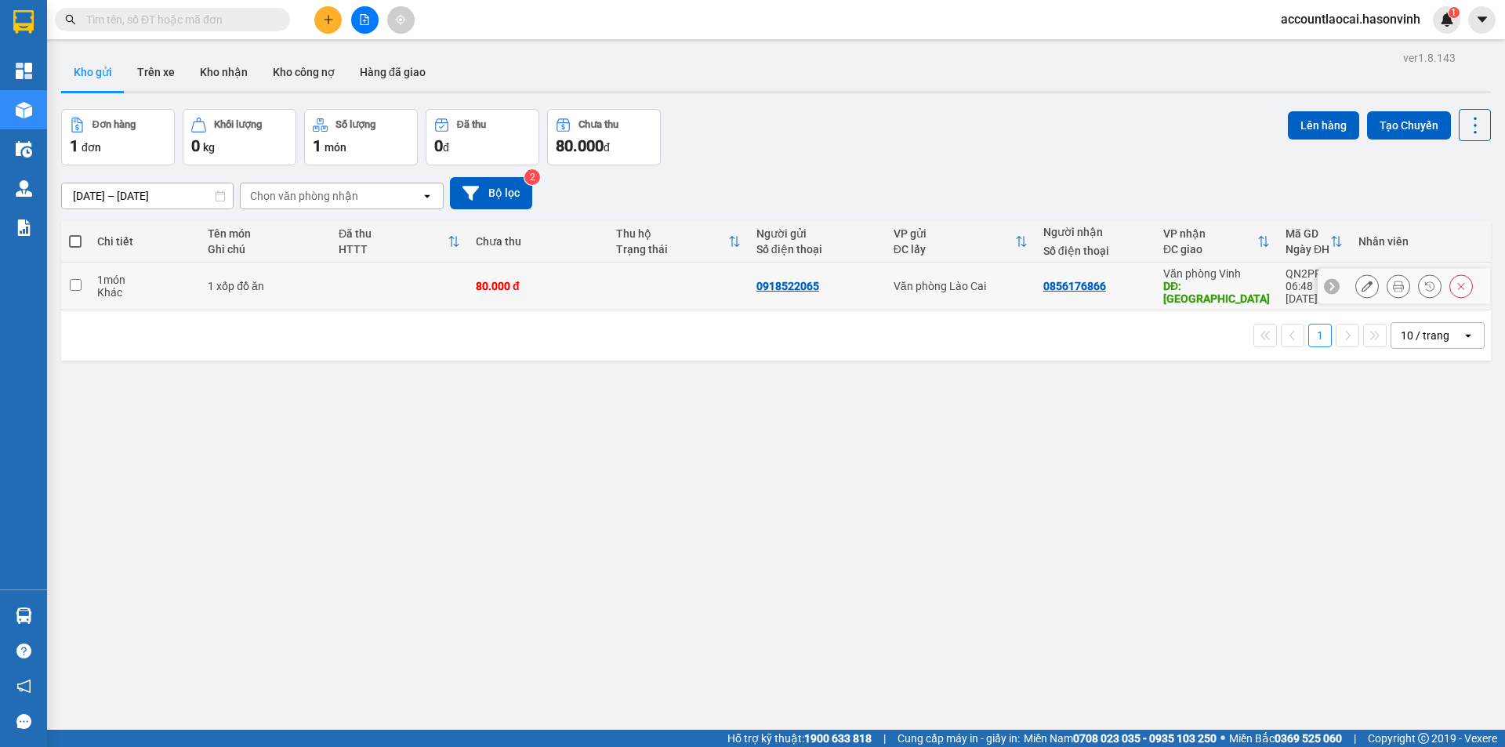
click at [83, 281] on td at bounding box center [75, 287] width 28 height 48
checkbox input "true"
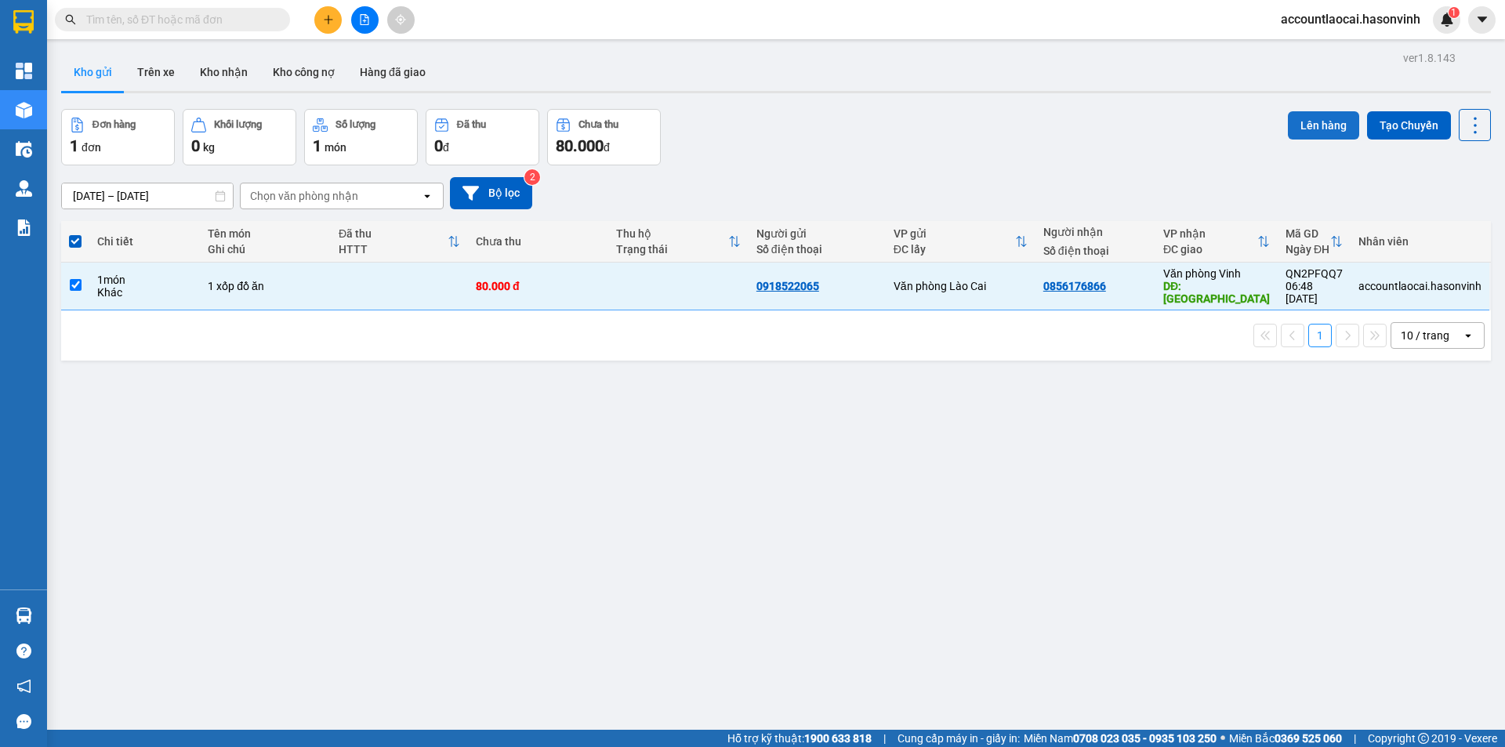
click at [1314, 124] on button "Lên hàng" at bounding box center [1323, 125] width 71 height 28
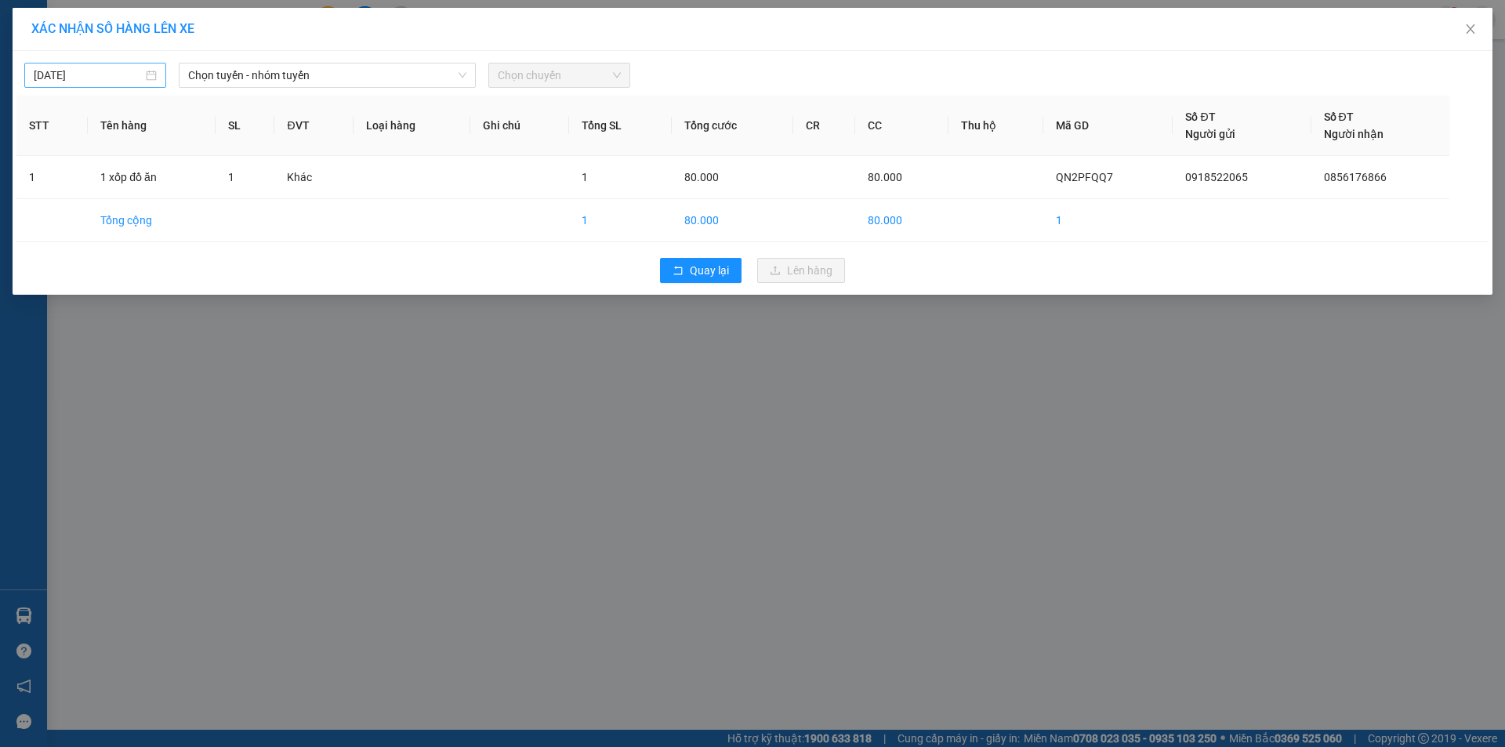
click at [100, 77] on input "[DATE]" at bounding box center [88, 75] width 109 height 17
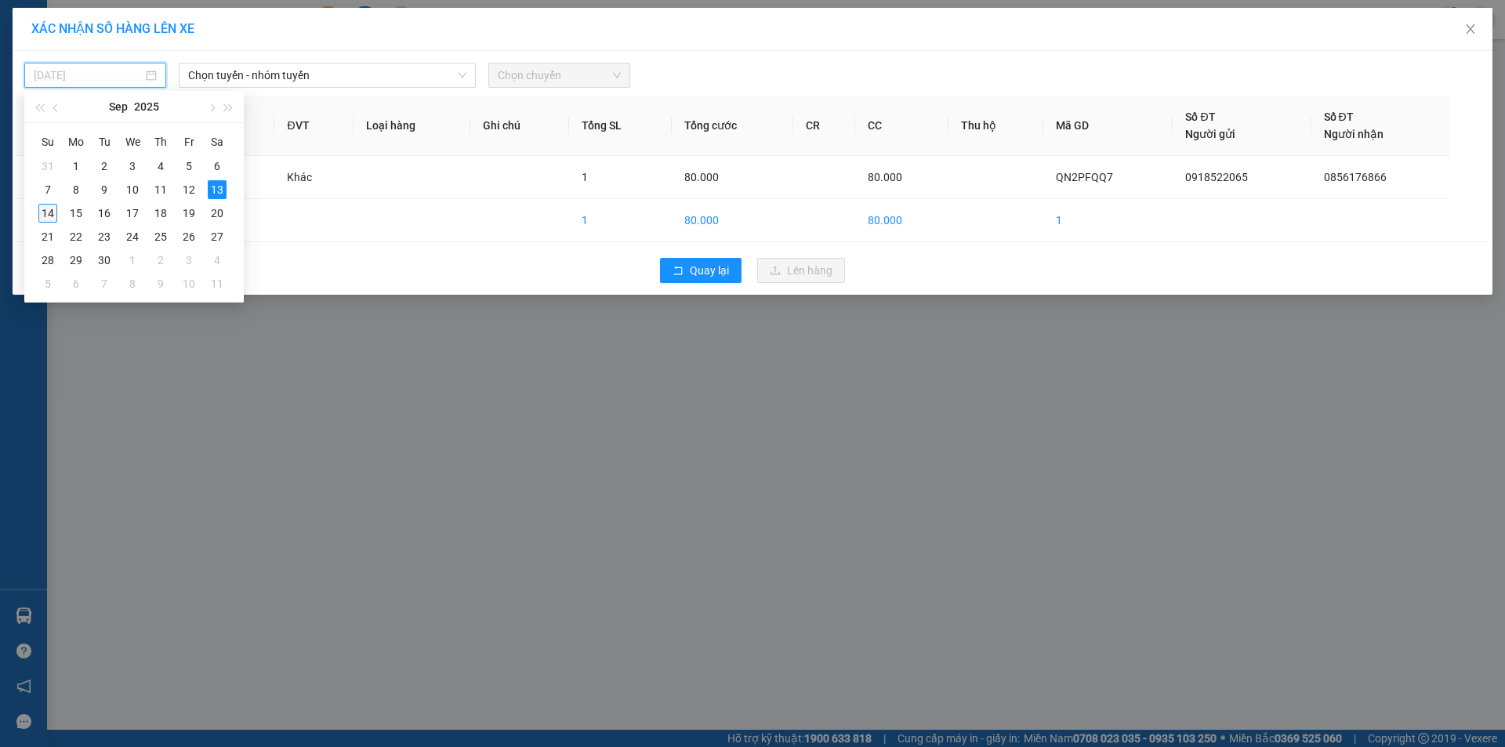
click at [47, 210] on div "14" at bounding box center [47, 213] width 19 height 19
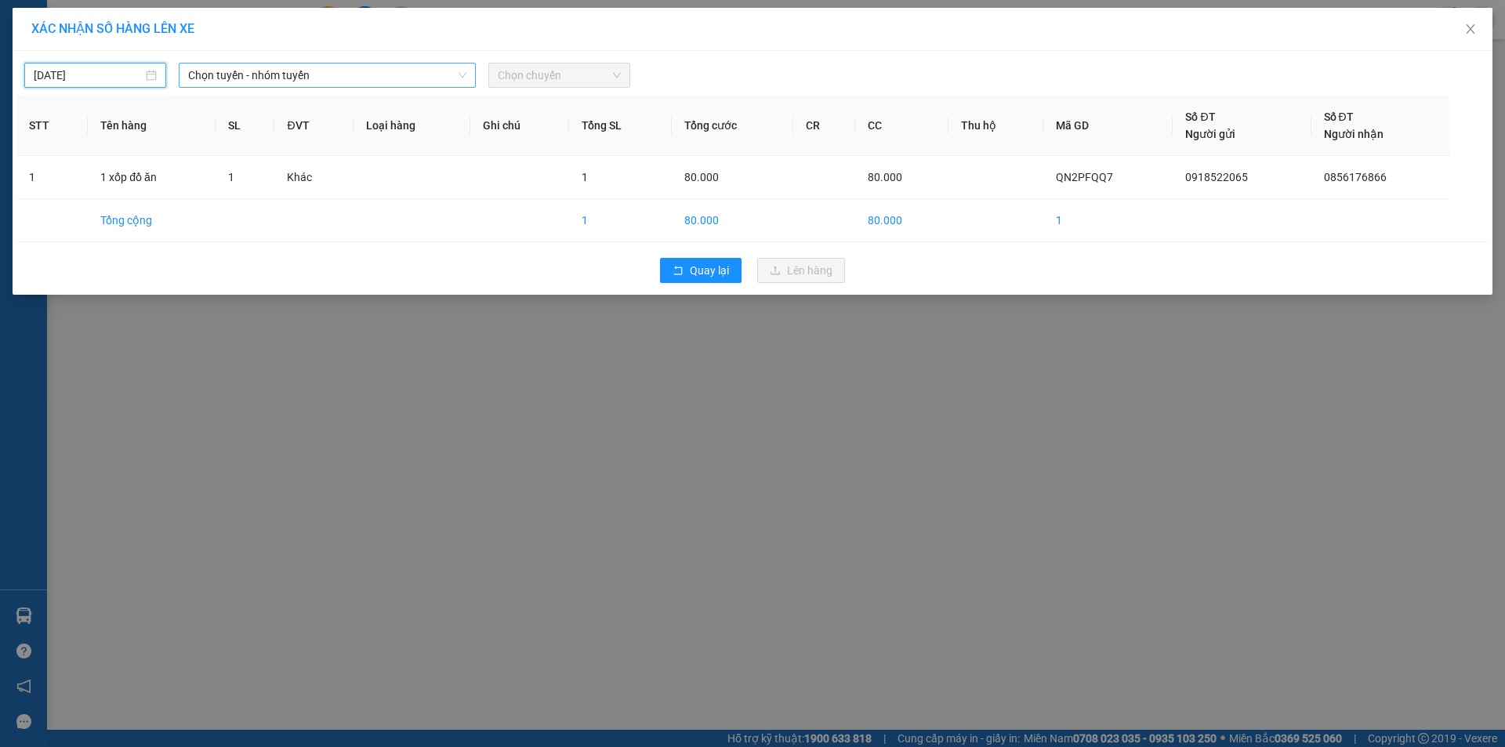
type input "[DATE]"
click at [346, 76] on span "Chọn tuyến - nhóm tuyến" at bounding box center [327, 76] width 278 height 24
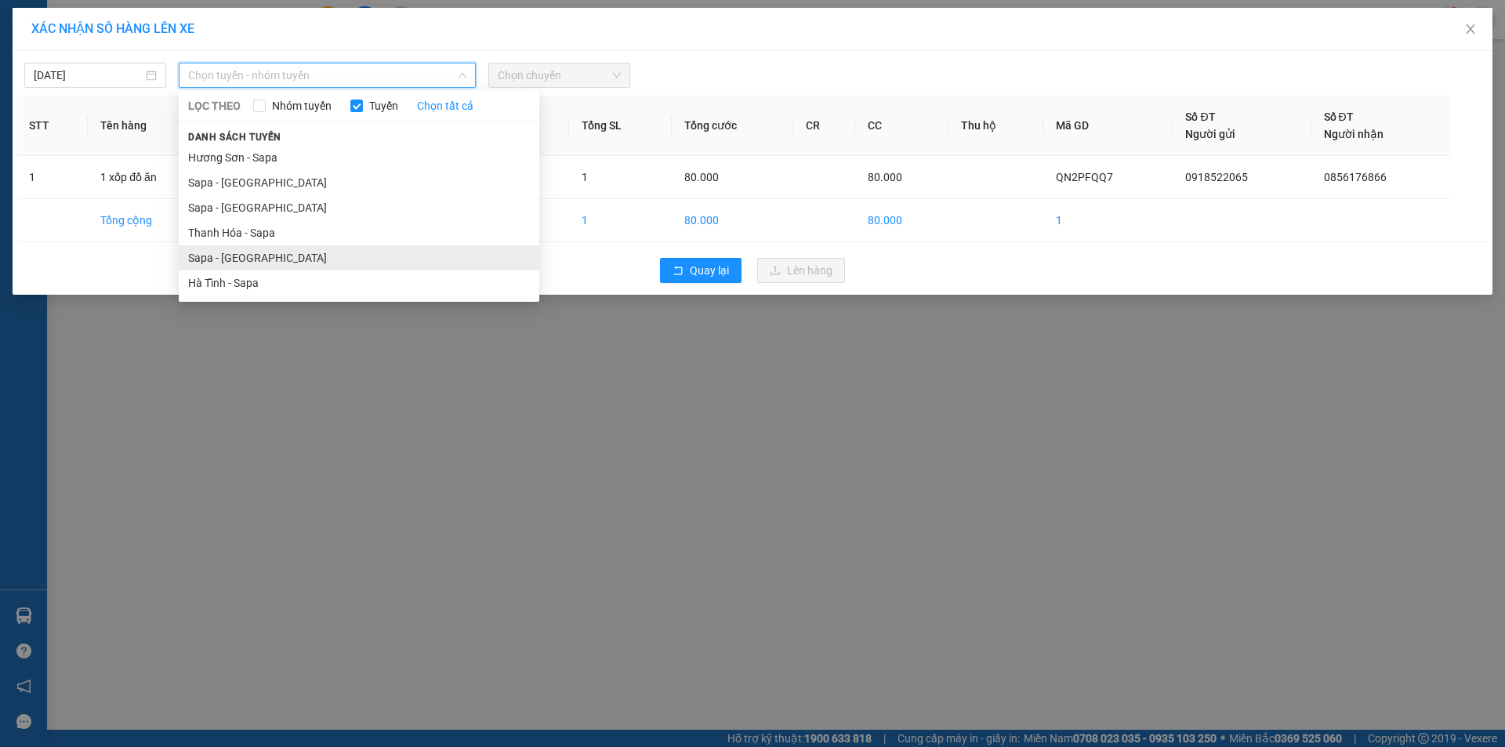
click at [218, 249] on li "Sapa - [GEOGRAPHIC_DATA]" at bounding box center [359, 257] width 361 height 25
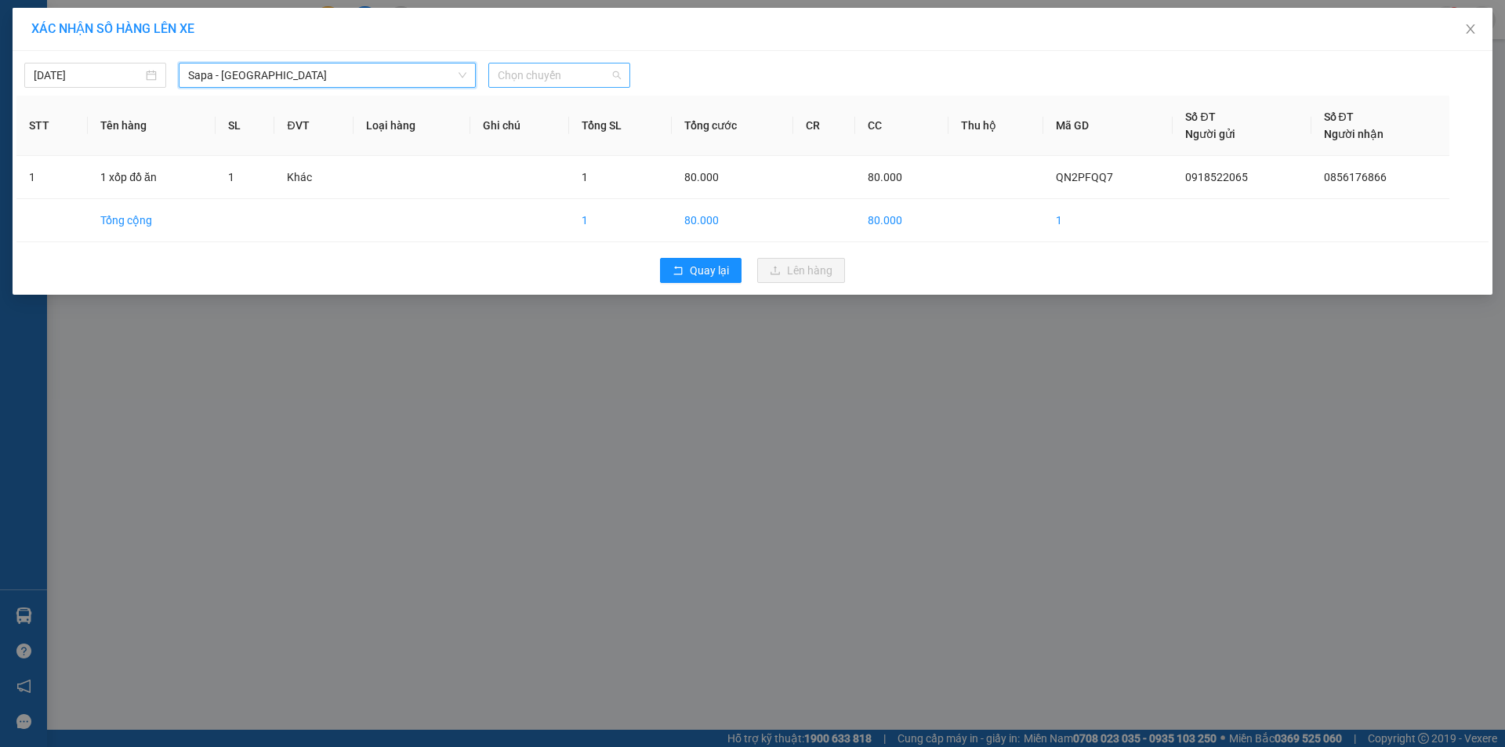
click at [503, 83] on span "Chọn chuyến" at bounding box center [559, 76] width 123 height 24
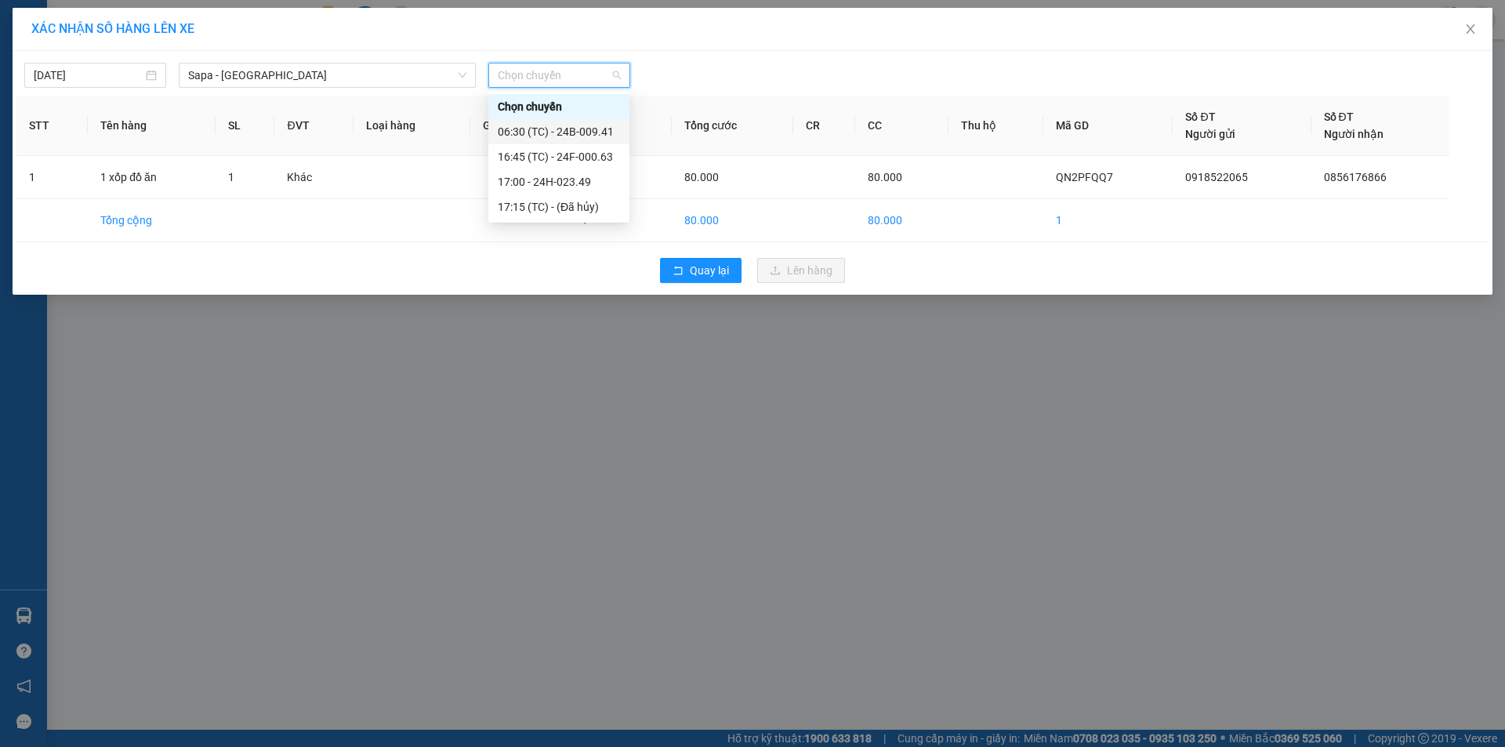
click at [554, 131] on div "06:30 (TC) - 24B-009.41" at bounding box center [559, 131] width 122 height 17
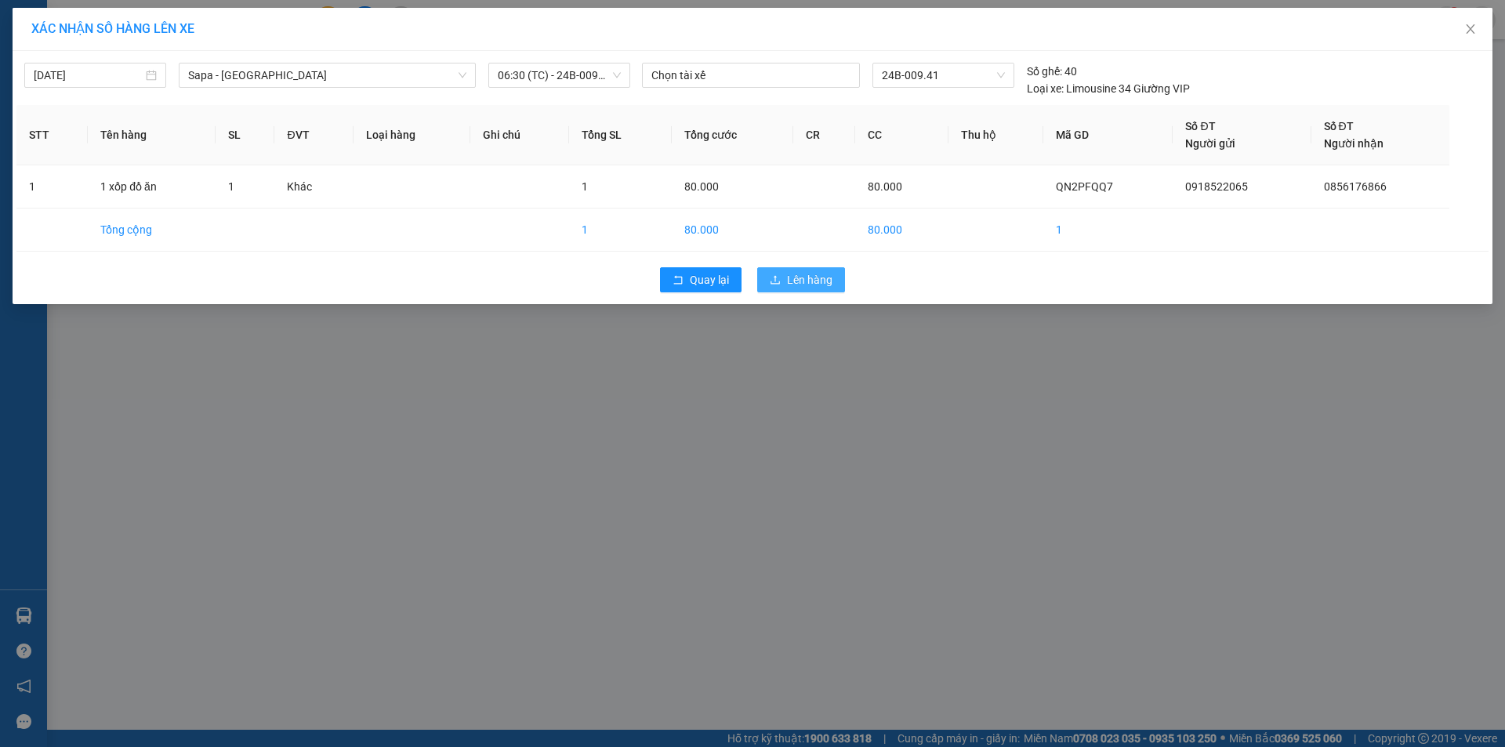
click at [794, 273] on span "Lên hàng" at bounding box center [809, 279] width 45 height 17
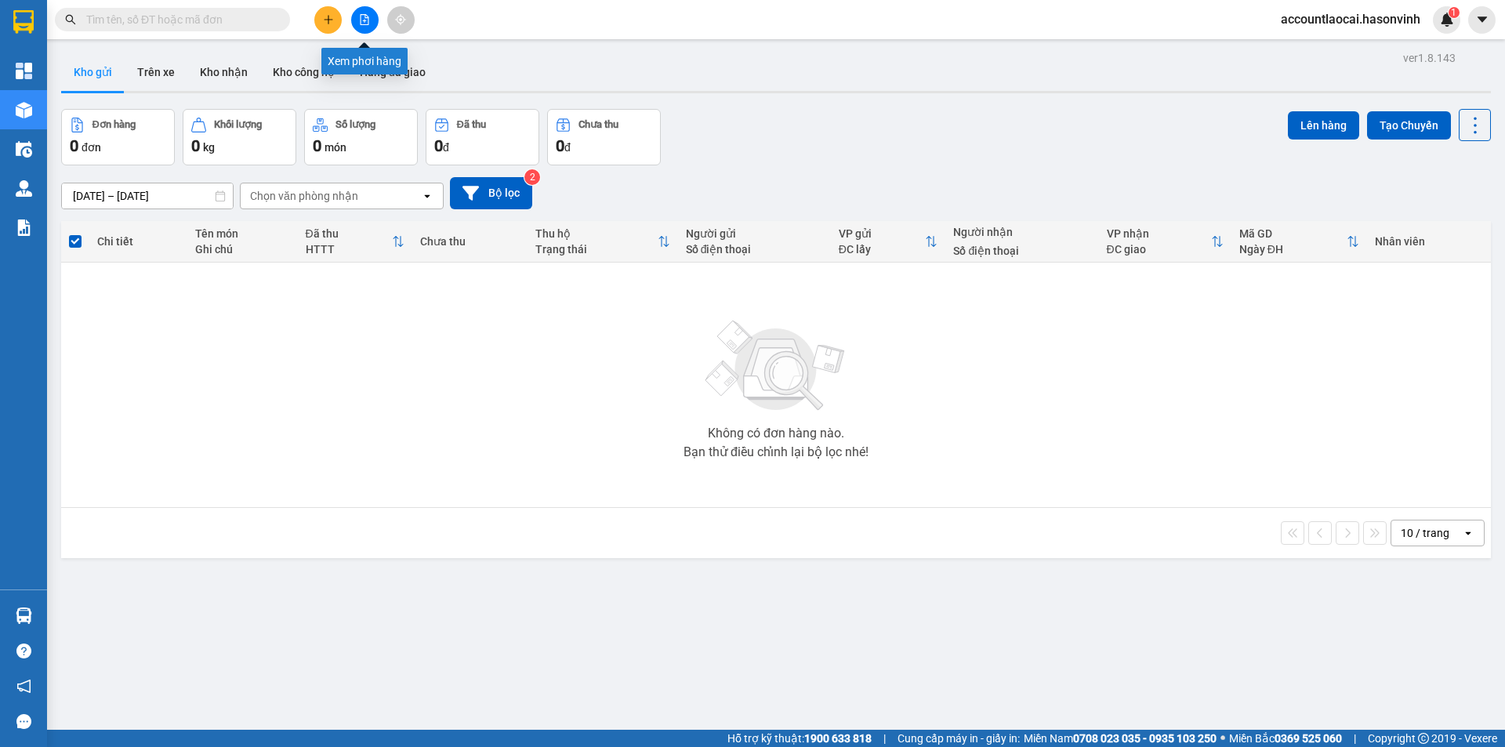
click at [359, 15] on icon "file-add" at bounding box center [364, 19] width 11 height 11
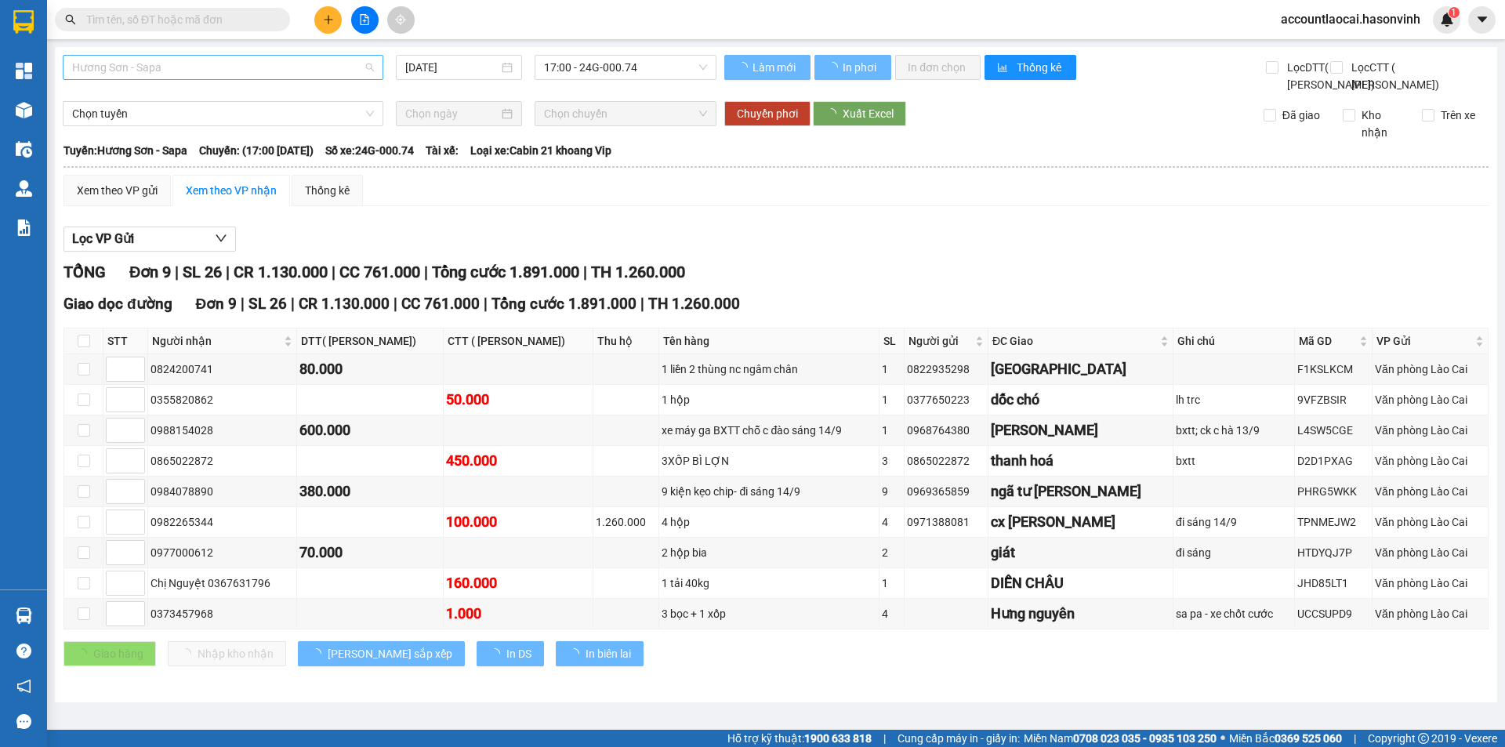
click at [169, 71] on span "Hương Sơn - Sapa" at bounding box center [223, 68] width 302 height 24
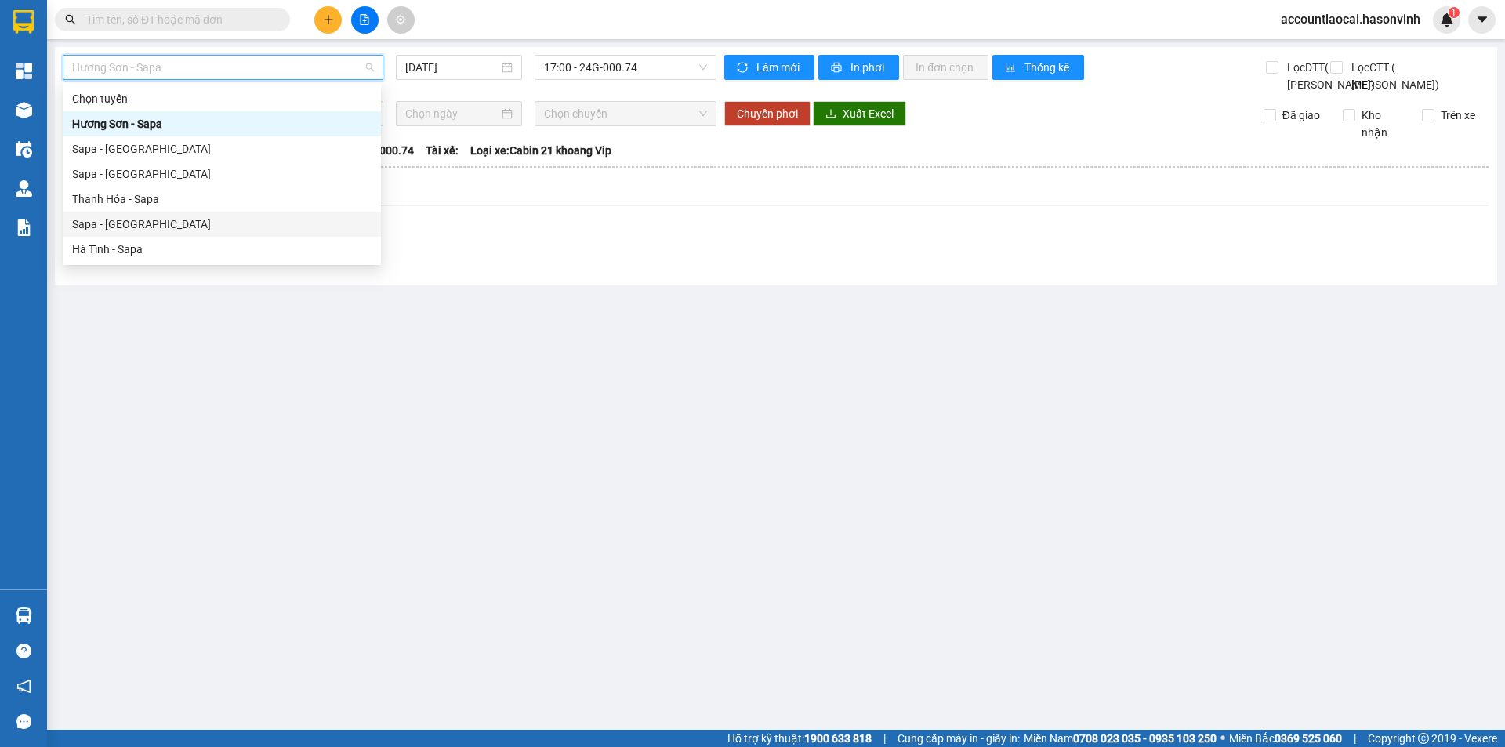
click at [106, 229] on div "Sapa - [GEOGRAPHIC_DATA]" at bounding box center [221, 224] width 299 height 17
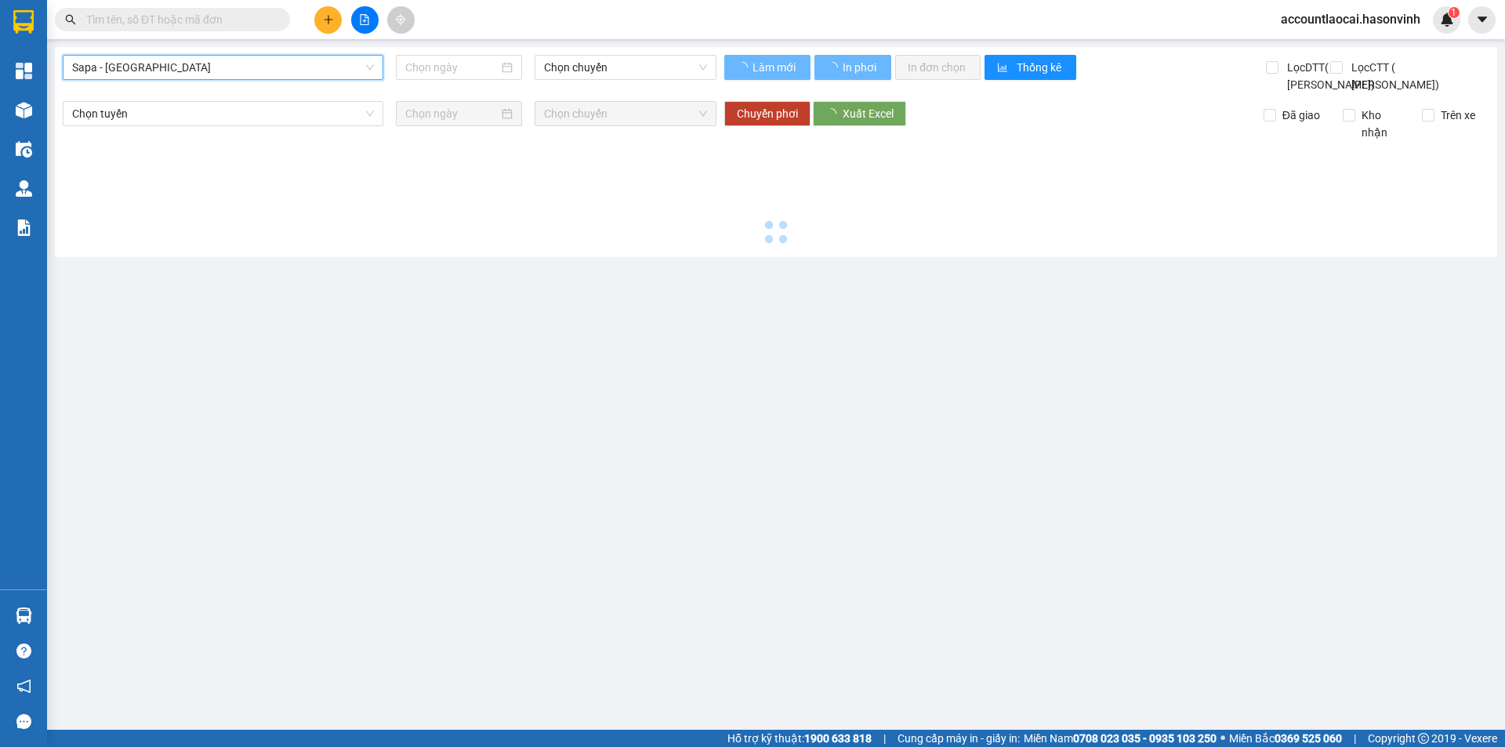
type input "[DATE]"
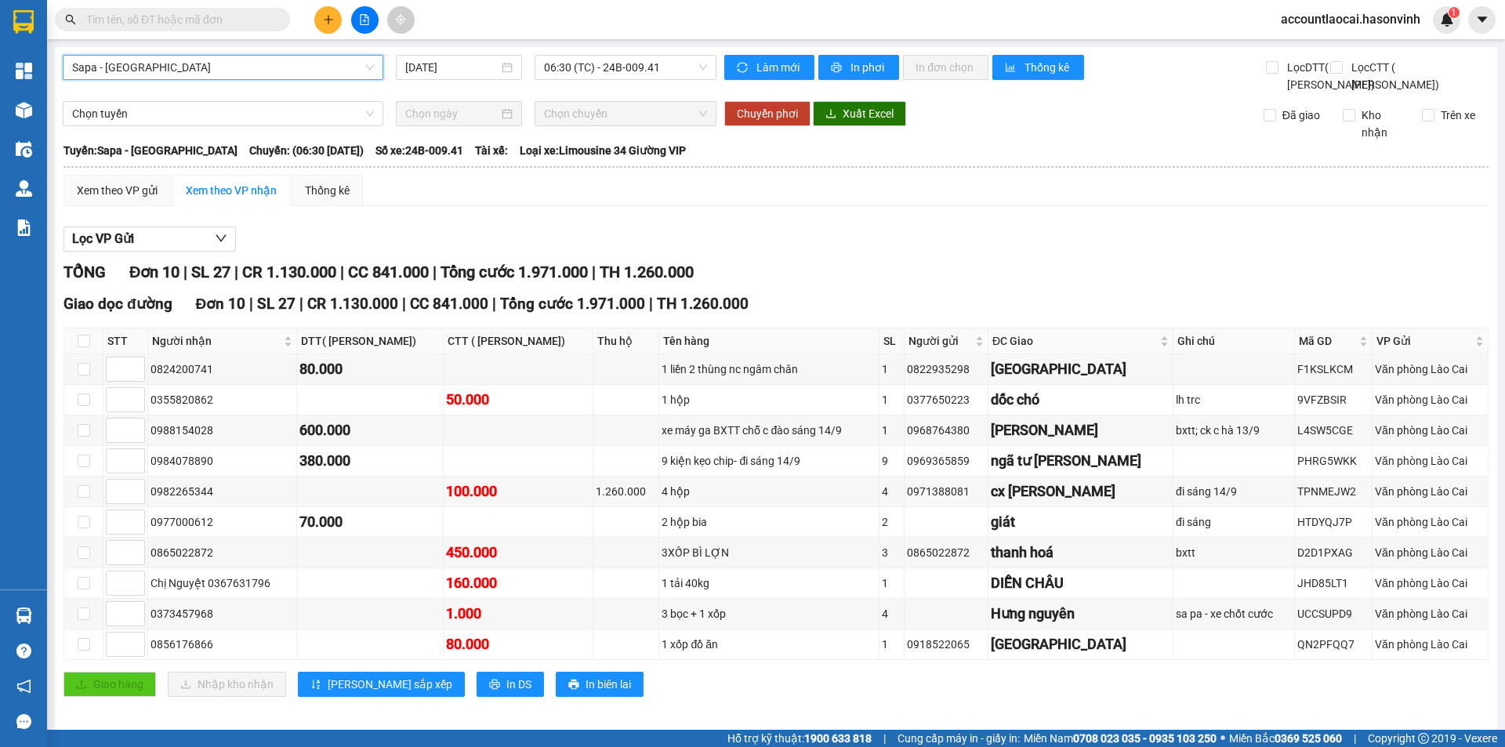
scroll to position [45, 0]
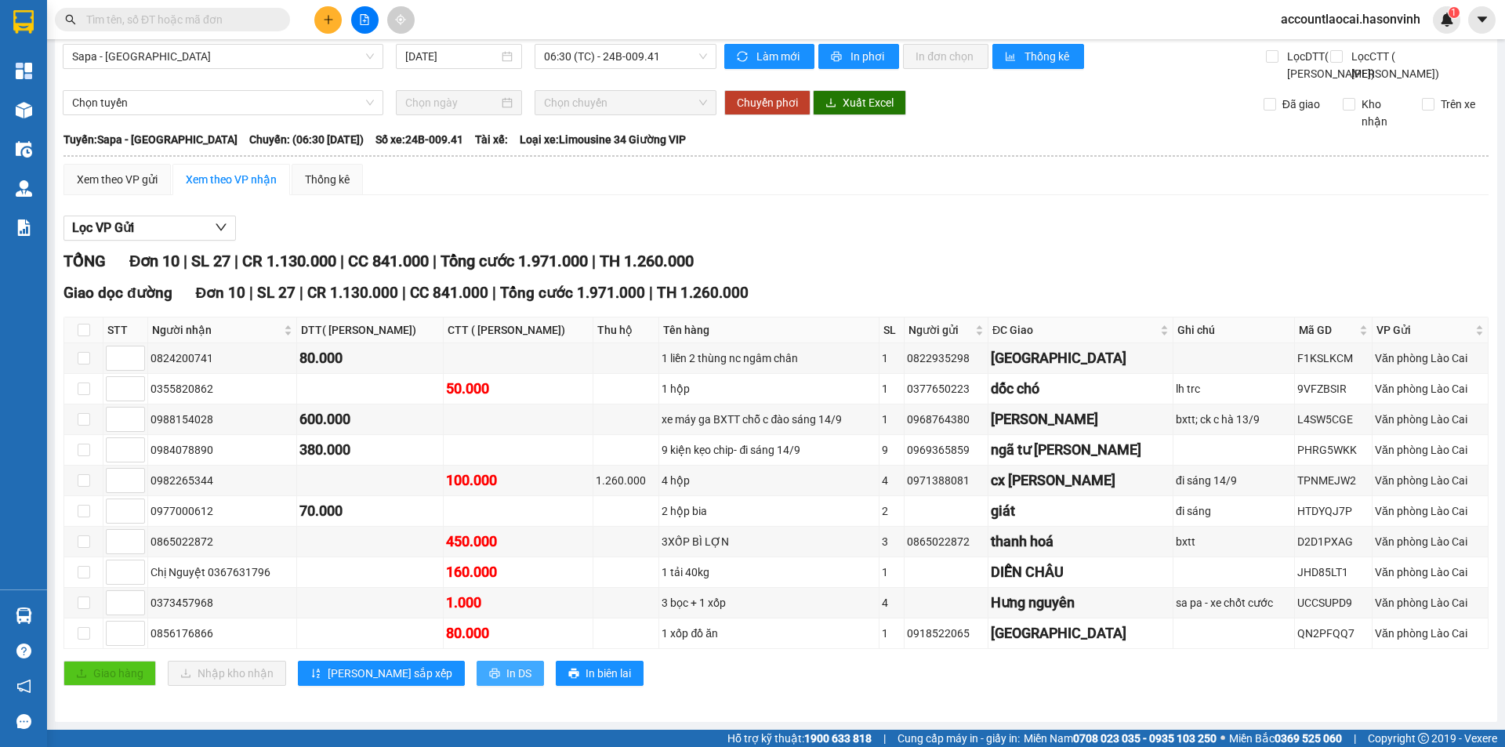
click at [506, 668] on span "In DS" at bounding box center [518, 673] width 25 height 17
click at [335, 21] on button at bounding box center [327, 19] width 27 height 27
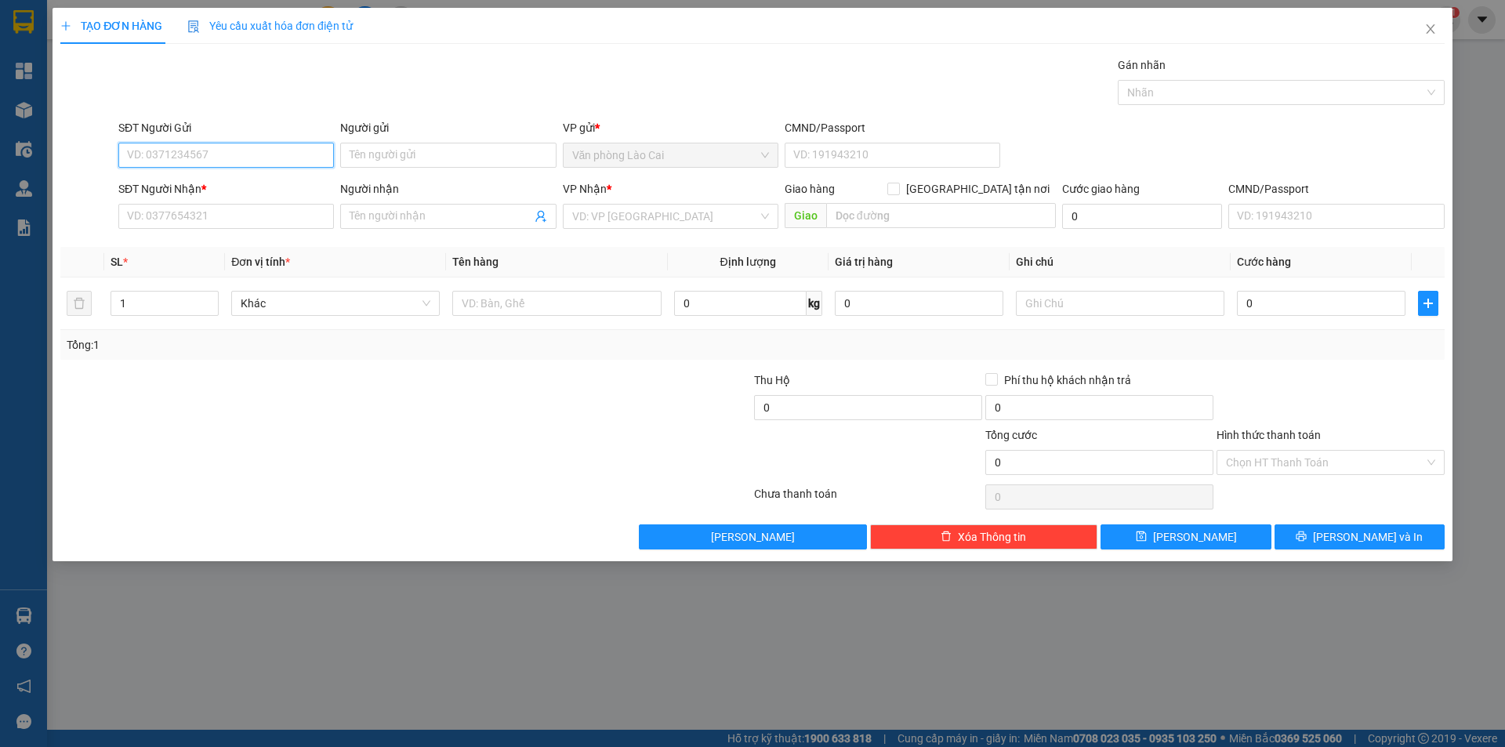
click at [154, 152] on input "SĐT Người Gửi" at bounding box center [226, 155] width 216 height 25
click at [178, 151] on input "SĐT Người Gửi" at bounding box center [226, 155] width 216 height 25
type input "0387445588"
click at [145, 187] on div "0387445588" at bounding box center [226, 186] width 197 height 17
type input "0989312345"
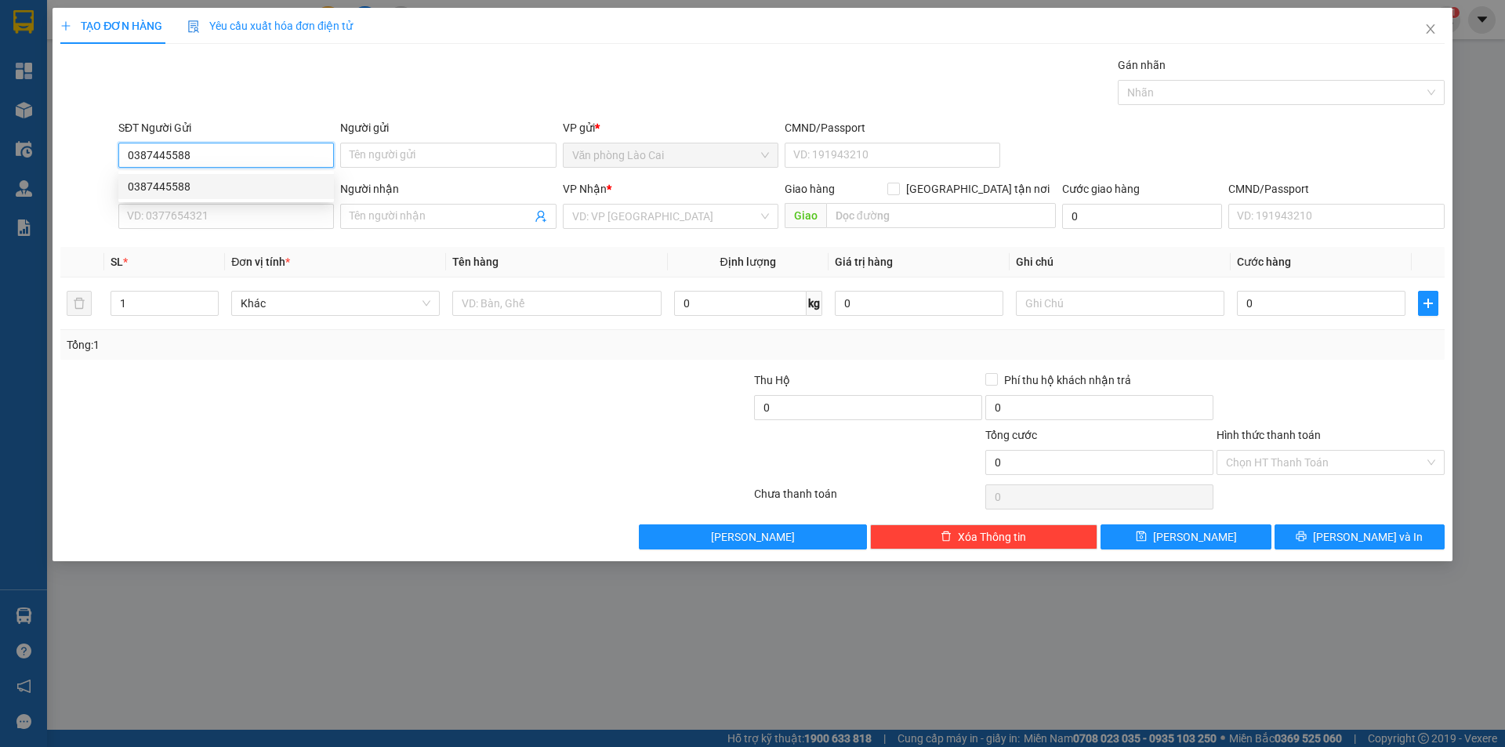
type input "[GEOGRAPHIC_DATA]"
type input "1.270.000"
type input "30.000"
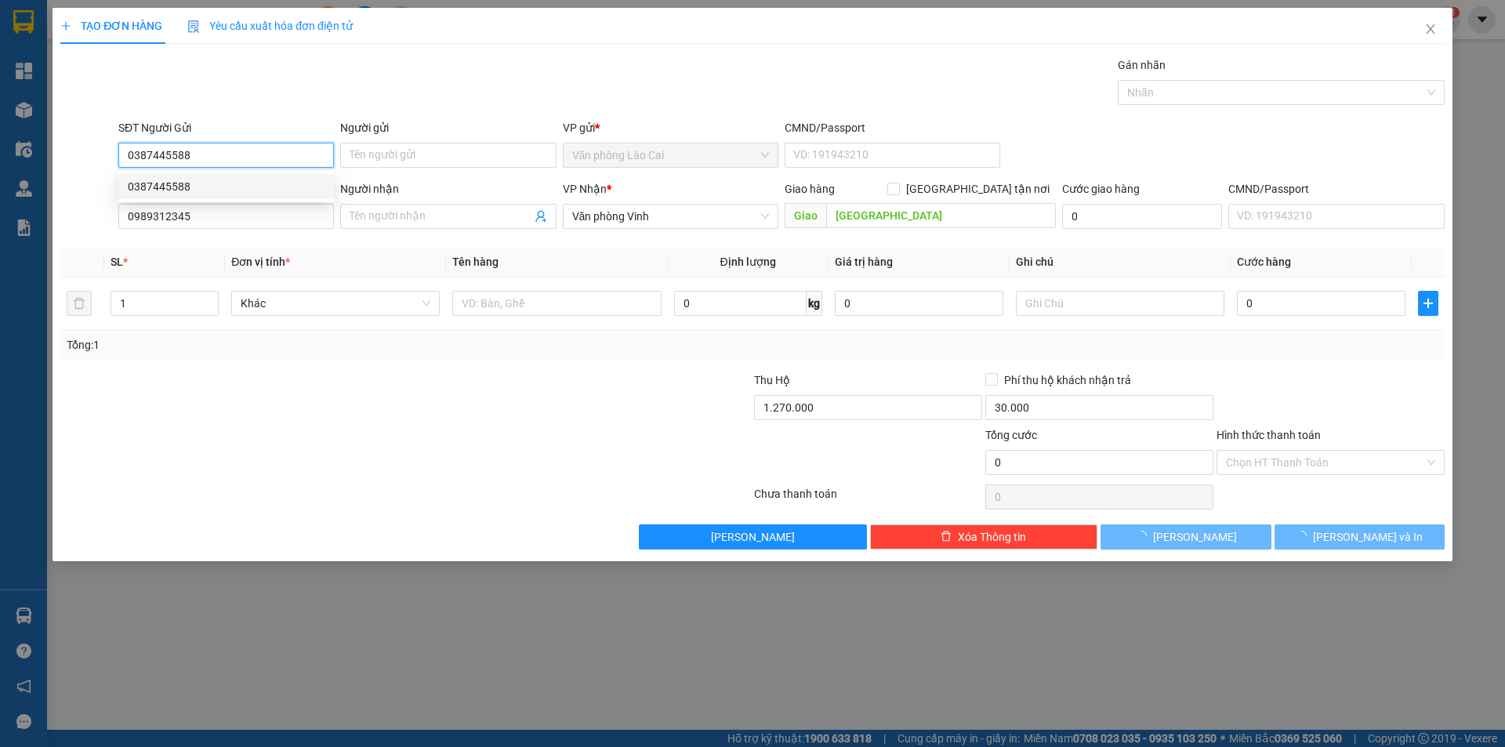
type input "80.000"
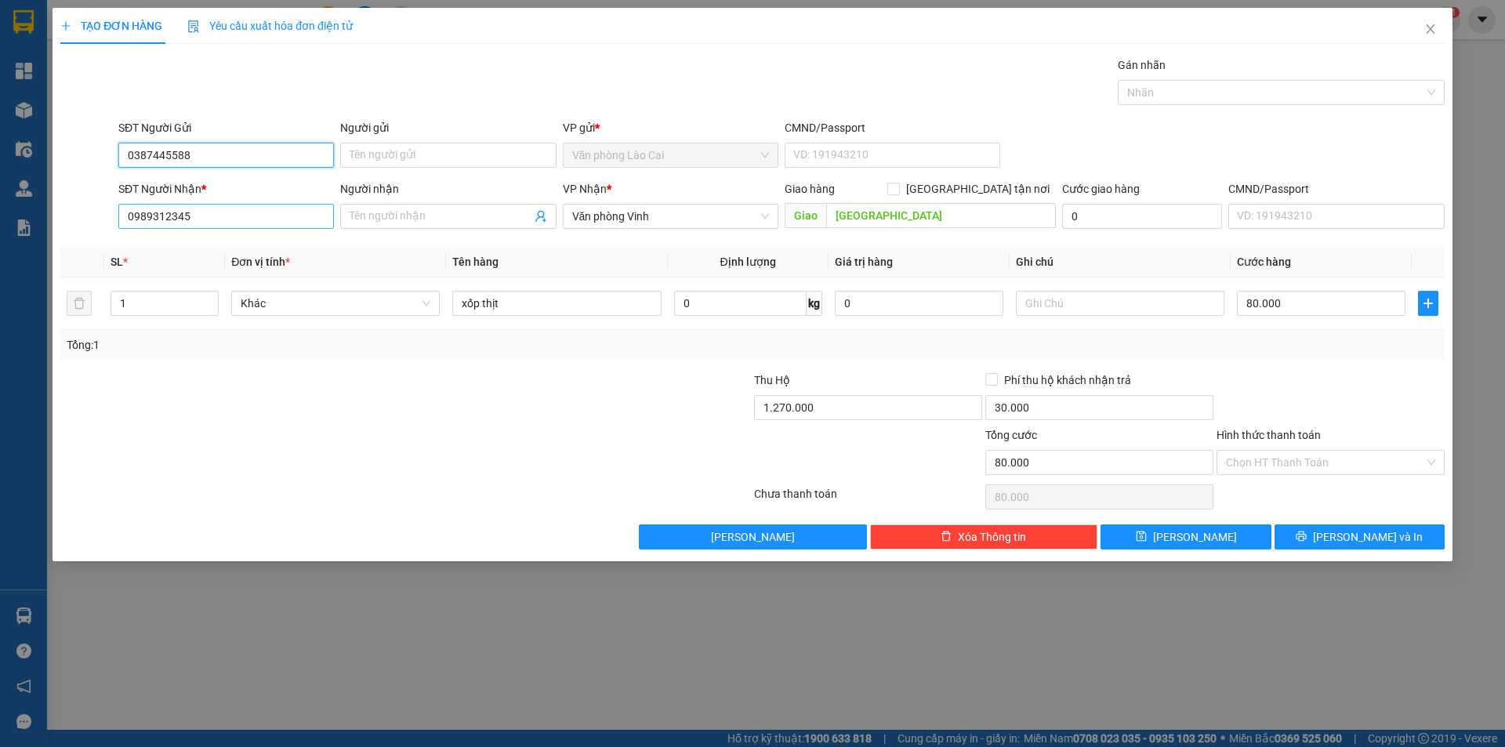
type input "0387445588"
drag, startPoint x: 210, startPoint y: 218, endPoint x: 118, endPoint y: 232, distance: 92.8
click at [118, 232] on body "Kết quả tìm kiếm ( 0 ) Bộ lọc No Data accountlaocai.hasonvinh 1 Tổng Quan Kho h…" at bounding box center [752, 373] width 1505 height 747
type input "0984910748"
type input "tránh vinh"
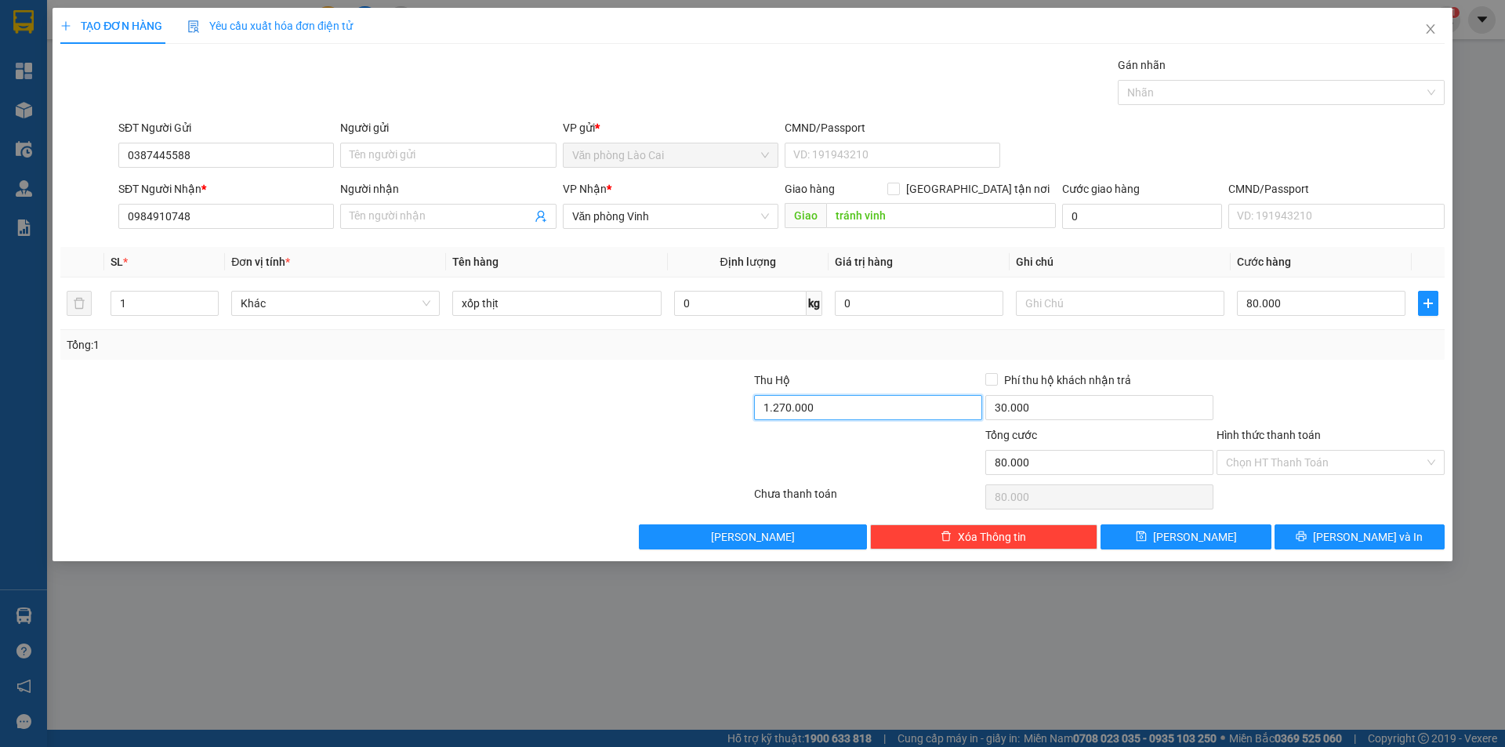
click at [832, 407] on input "1.270.000" at bounding box center [868, 407] width 228 height 25
type input "645.000"
type input "15.000"
click at [1339, 304] on input "80.000" at bounding box center [1321, 303] width 169 height 25
type input "5"
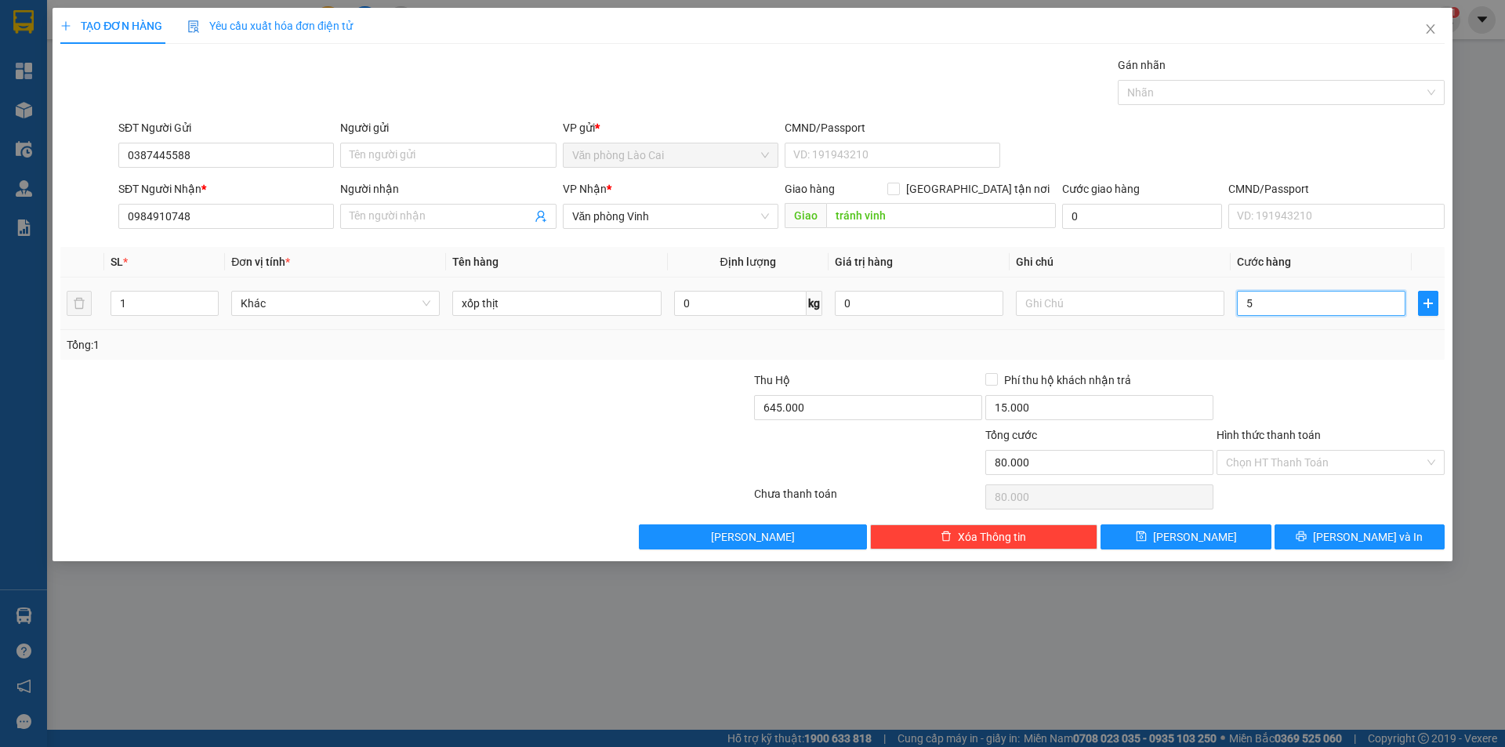
type input "5"
type input "50"
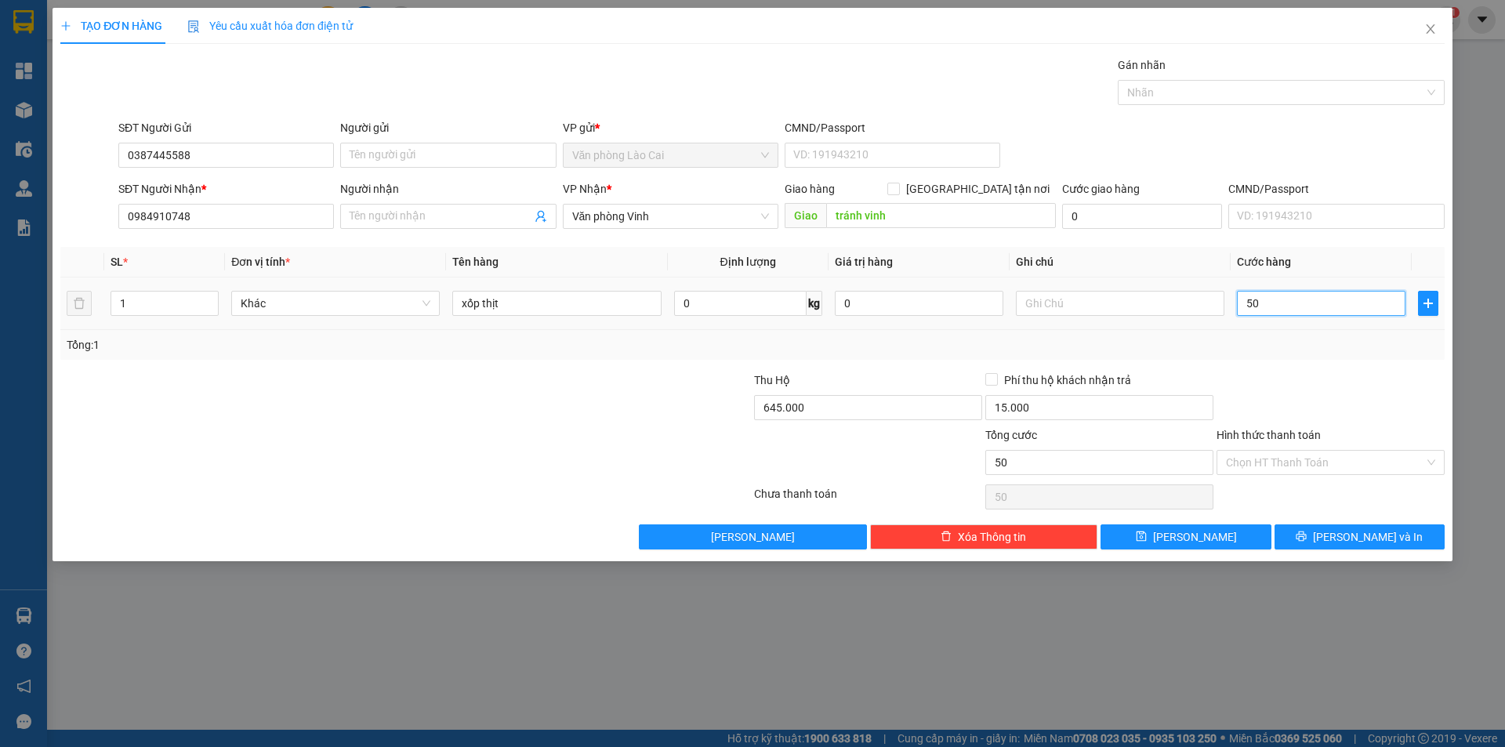
type input "500"
type input "5.000"
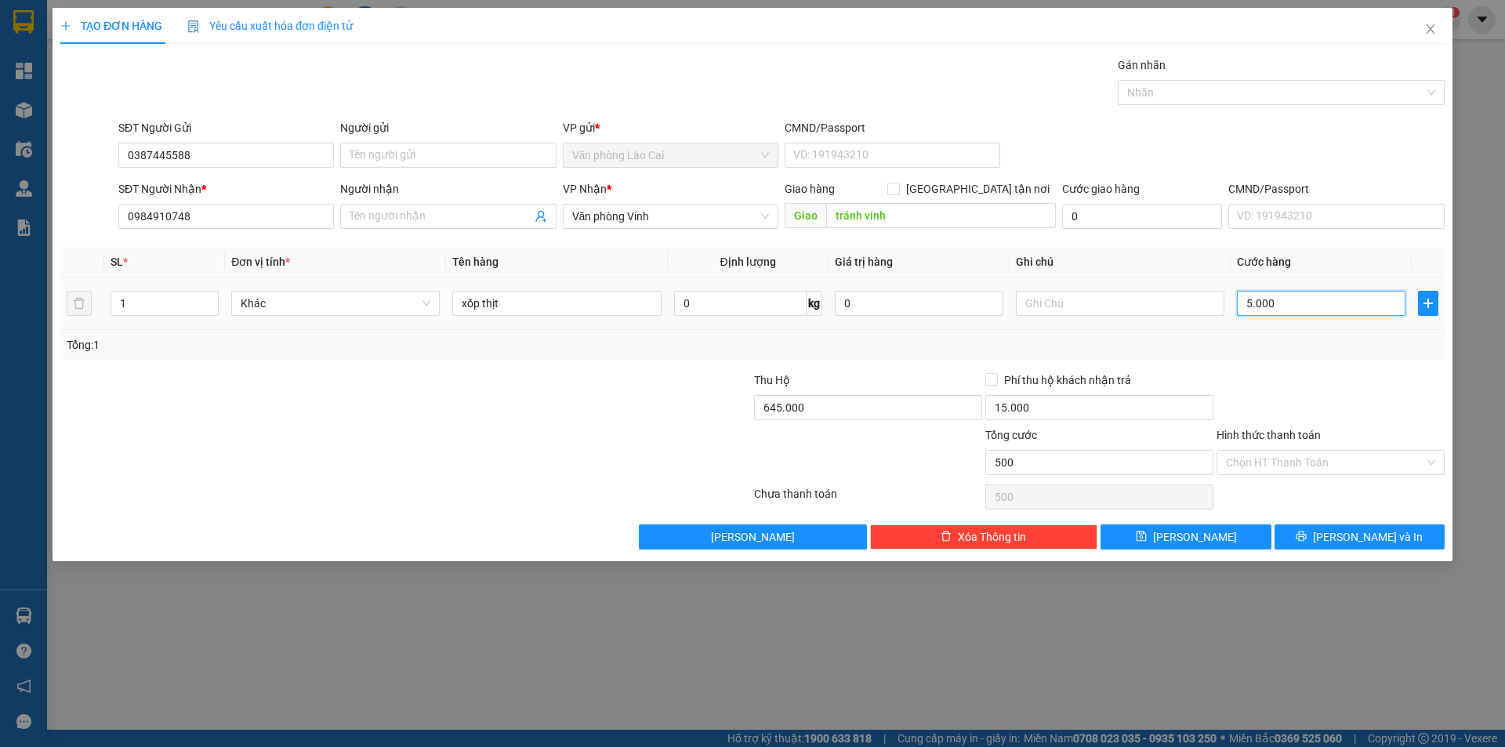
type input "5.000"
type input "50.000"
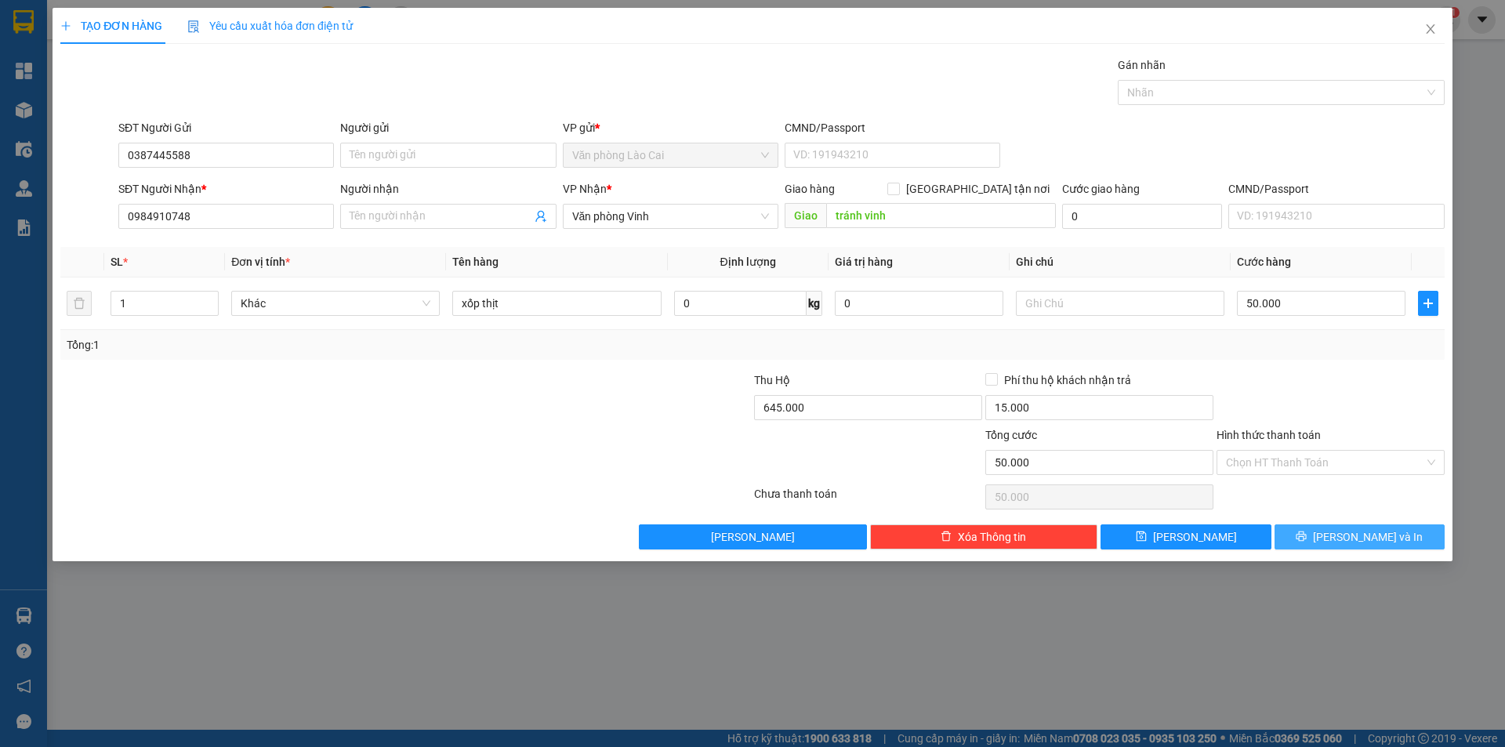
click at [1363, 535] on span "[PERSON_NAME] và In" at bounding box center [1368, 536] width 110 height 17
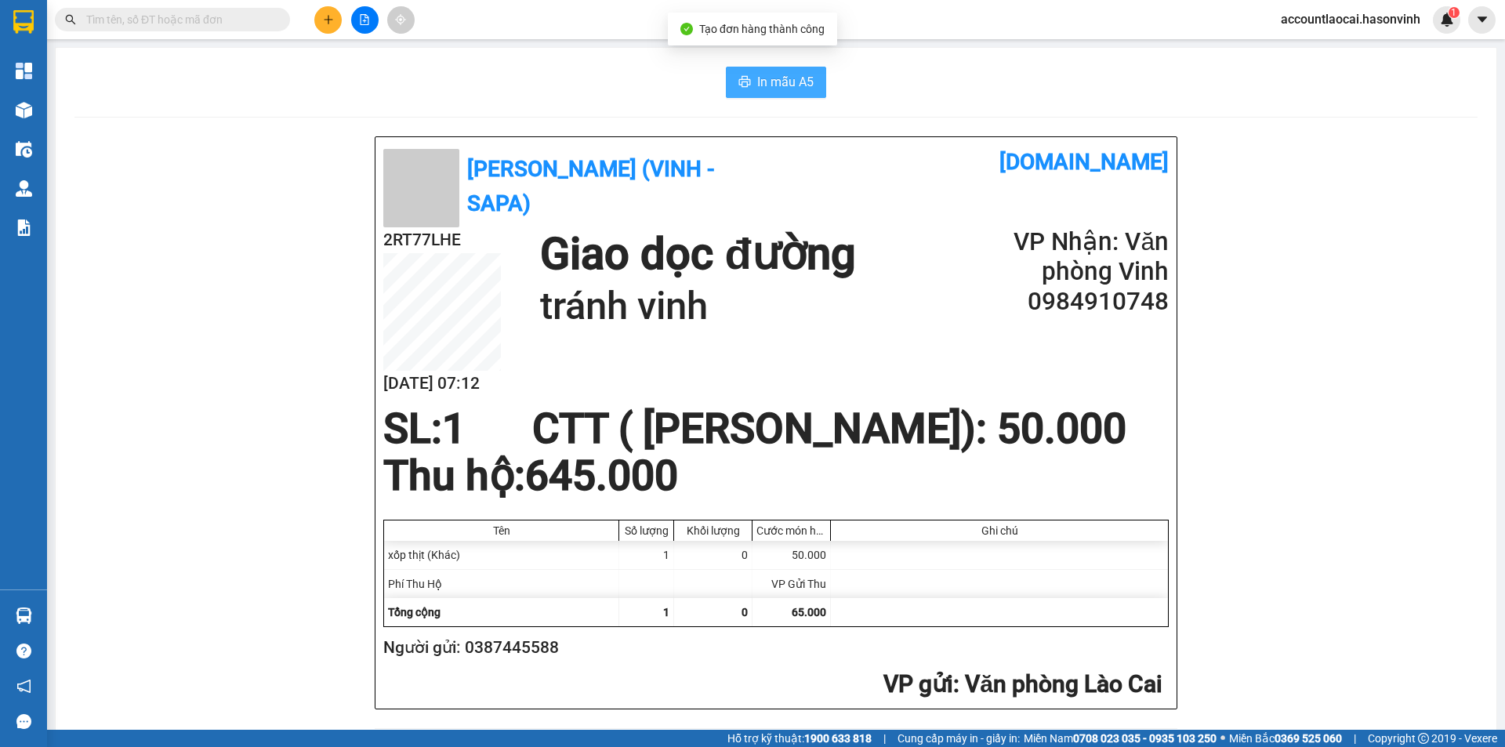
click at [761, 78] on span "In mẫu A5" at bounding box center [785, 82] width 56 height 20
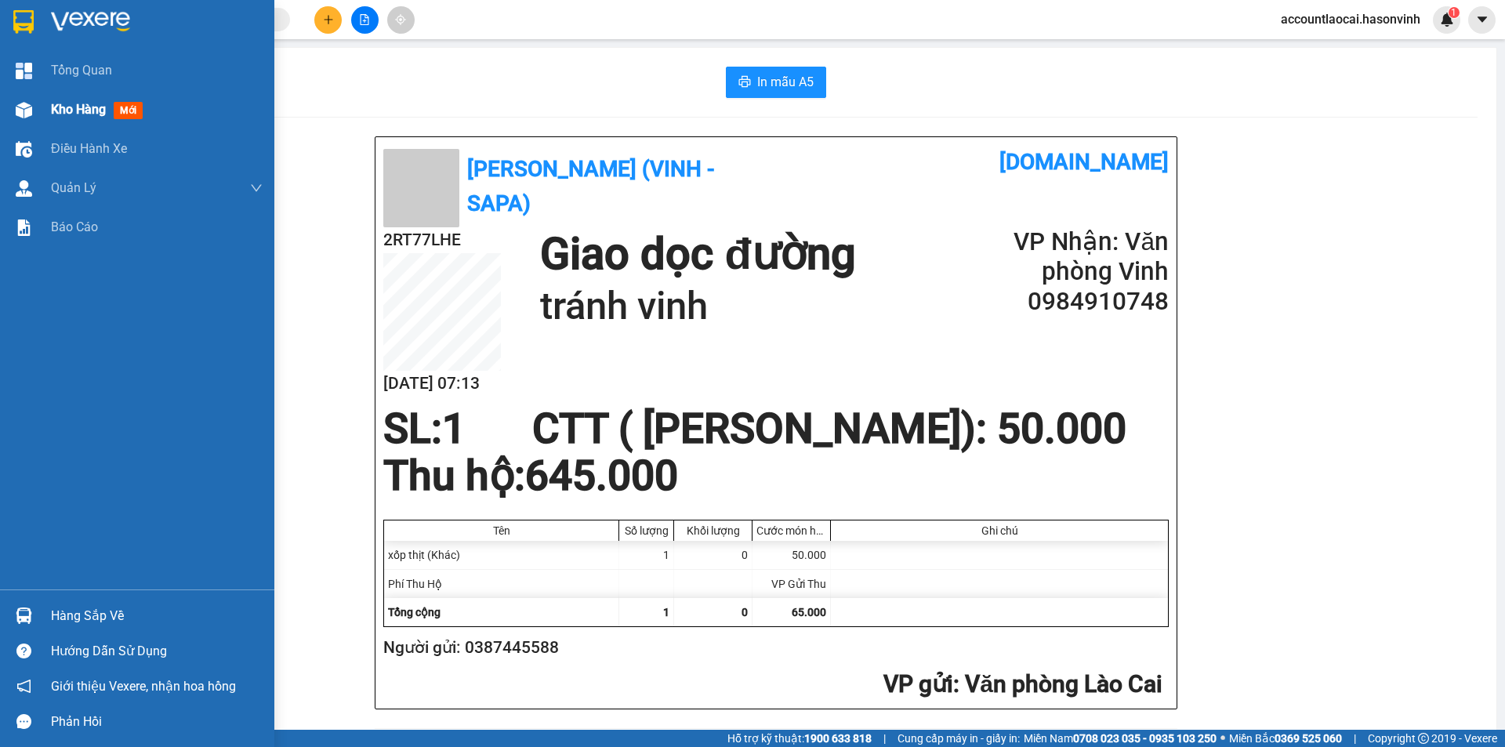
click at [71, 114] on span "Kho hàng" at bounding box center [78, 109] width 55 height 15
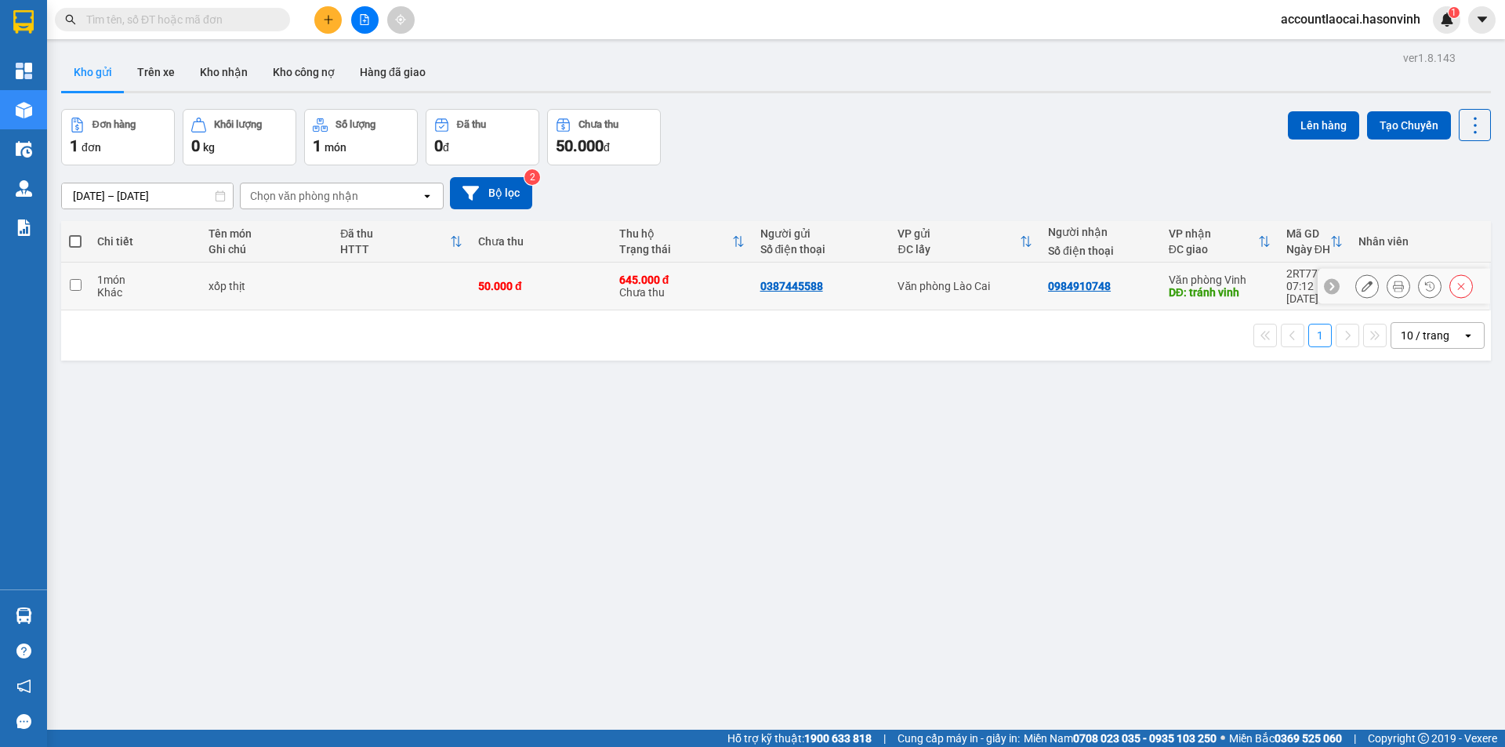
click at [61, 278] on td at bounding box center [75, 287] width 28 height 48
checkbox input "true"
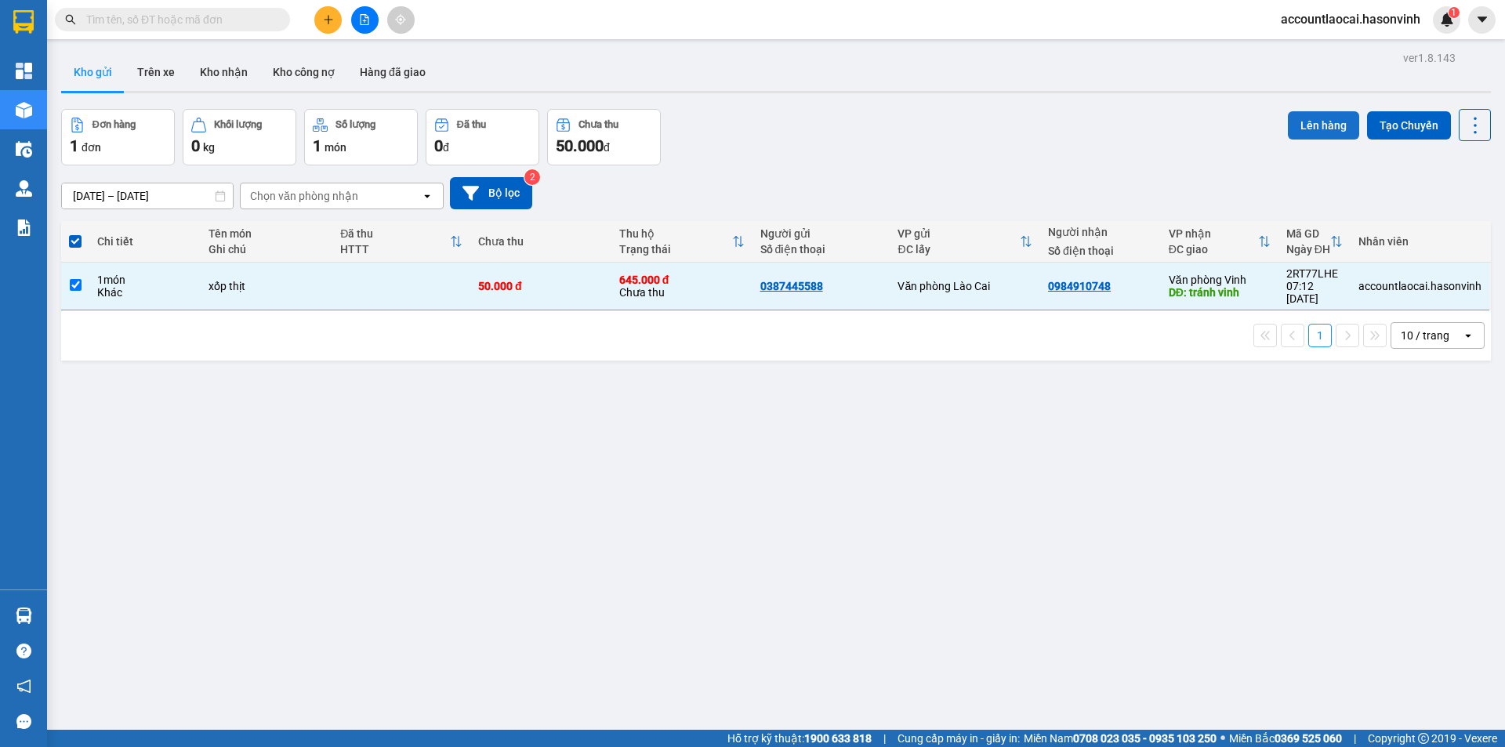
click at [1304, 116] on button "Lên hàng" at bounding box center [1323, 125] width 71 height 28
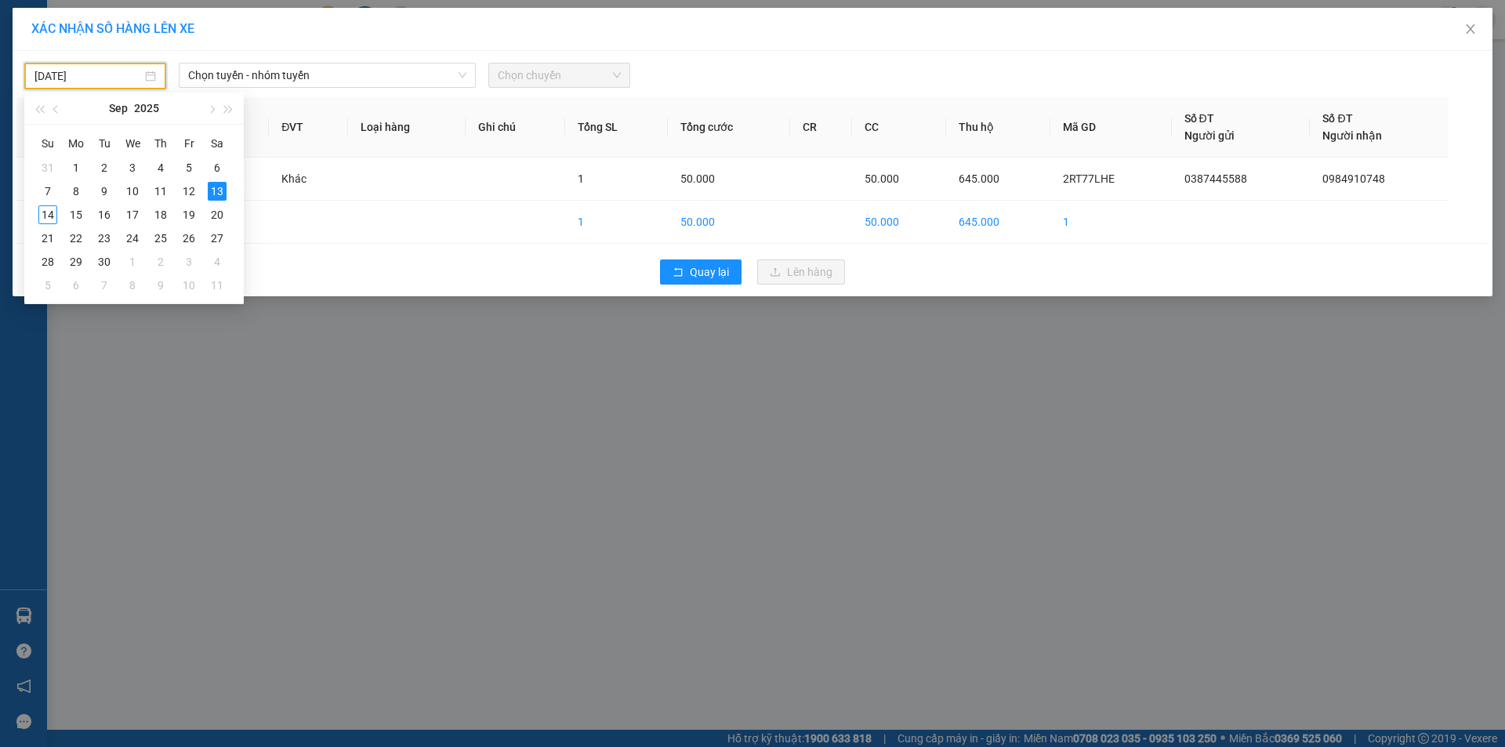
click at [125, 72] on input "[DATE]" at bounding box center [87, 75] width 107 height 17
click at [47, 212] on div "14" at bounding box center [47, 214] width 19 height 19
type input "[DATE]"
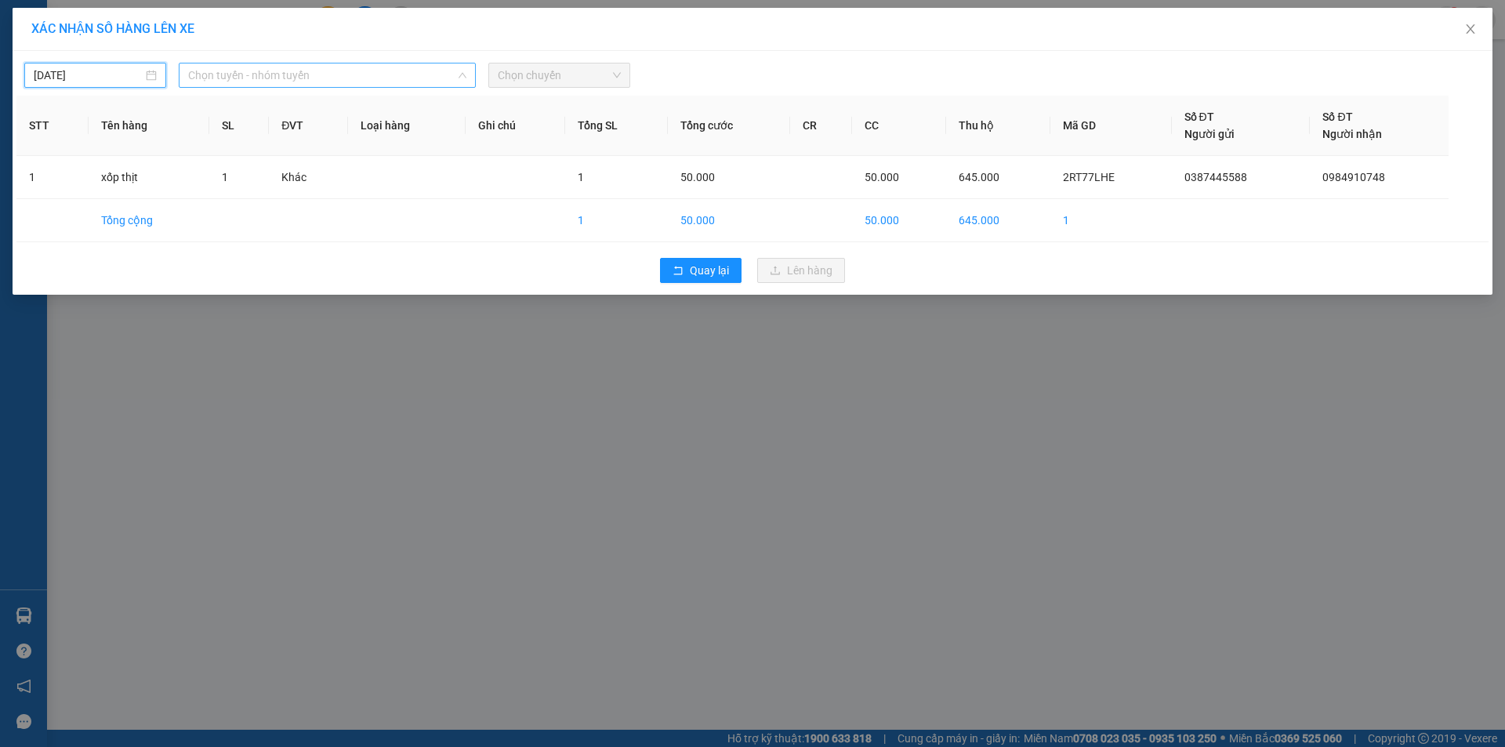
click at [425, 75] on span "Chọn tuyến - nhóm tuyến" at bounding box center [327, 76] width 278 height 24
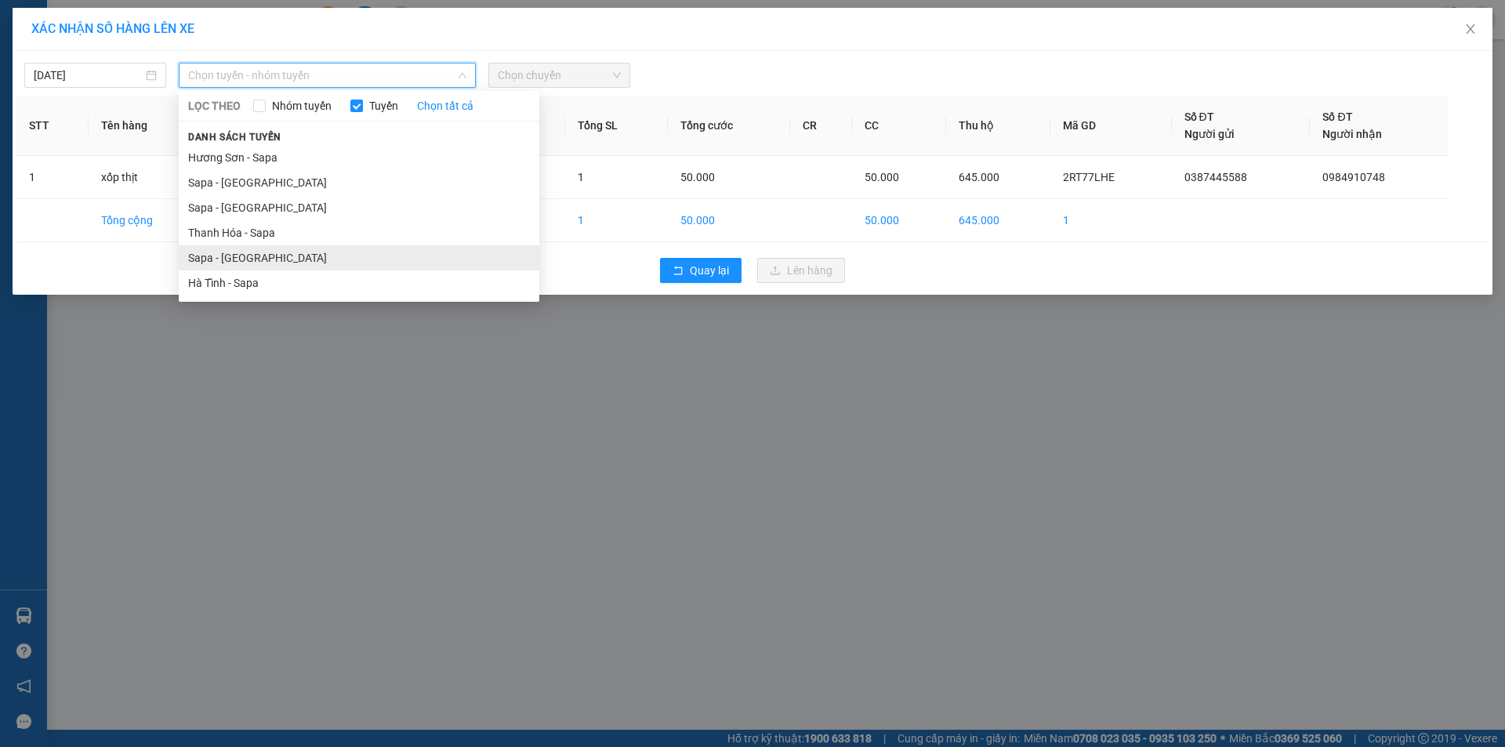
click at [250, 260] on li "Sapa - [GEOGRAPHIC_DATA]" at bounding box center [359, 257] width 361 height 25
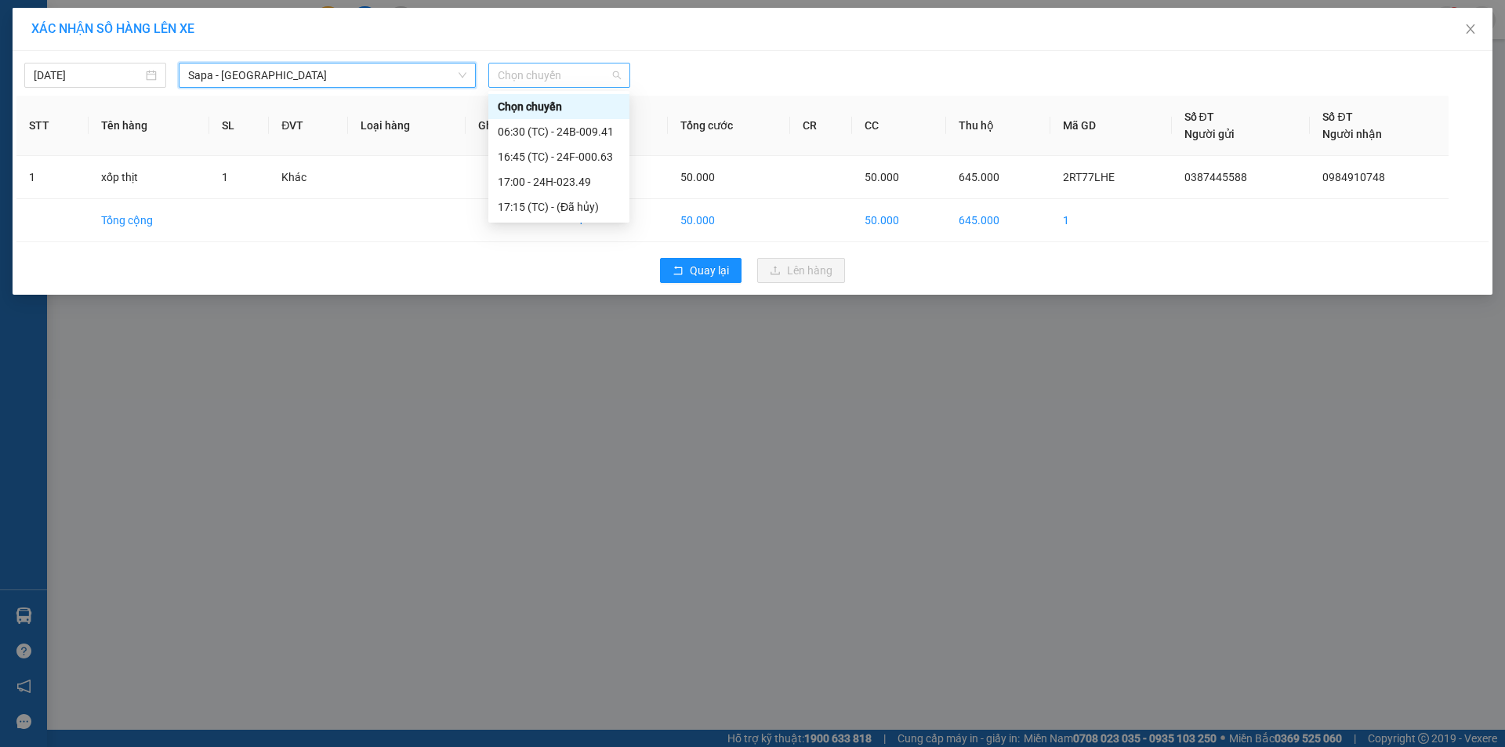
click at [513, 76] on span "Chọn chuyến" at bounding box center [559, 76] width 123 height 24
click at [547, 132] on div "06:30 (TC) - 24B-009.41" at bounding box center [559, 131] width 122 height 17
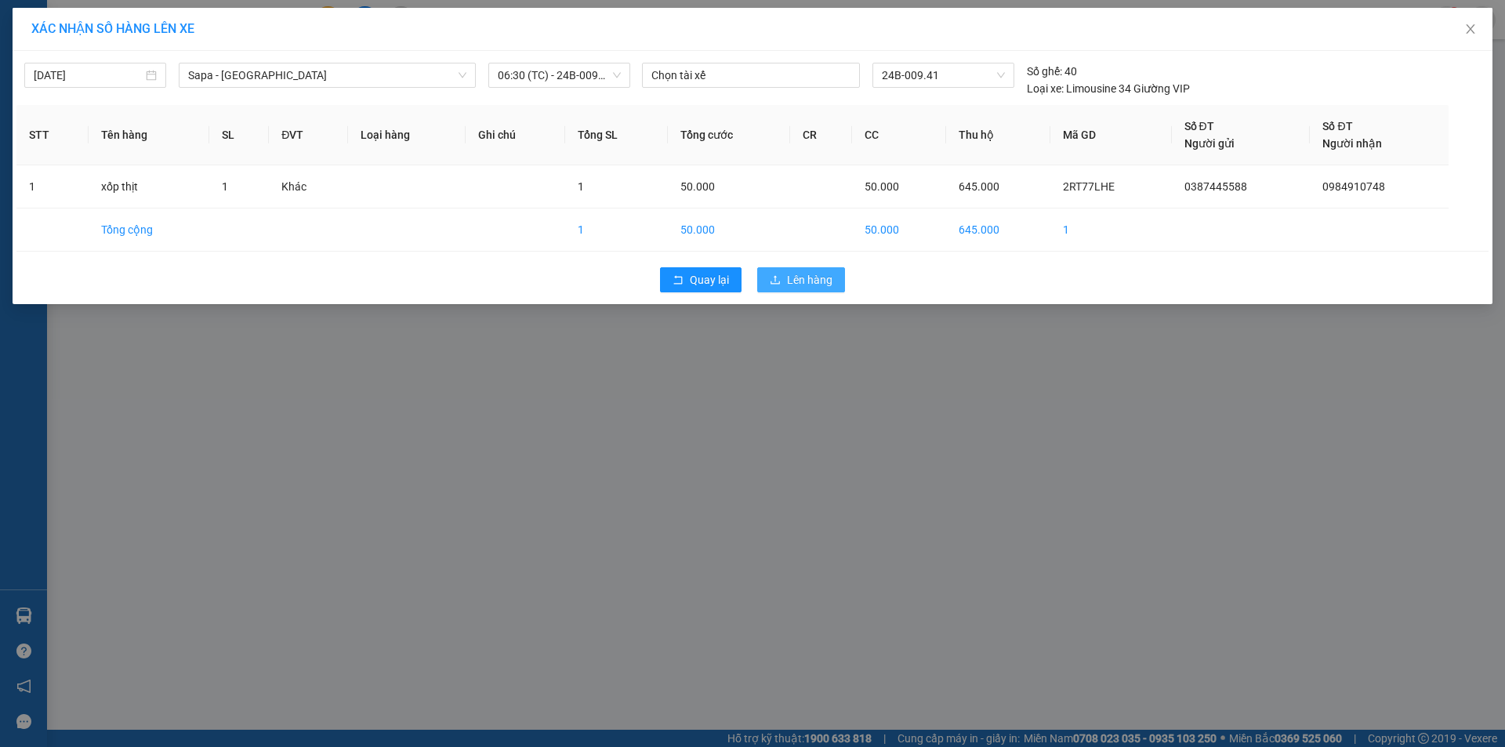
click at [797, 278] on span "Lên hàng" at bounding box center [809, 279] width 45 height 17
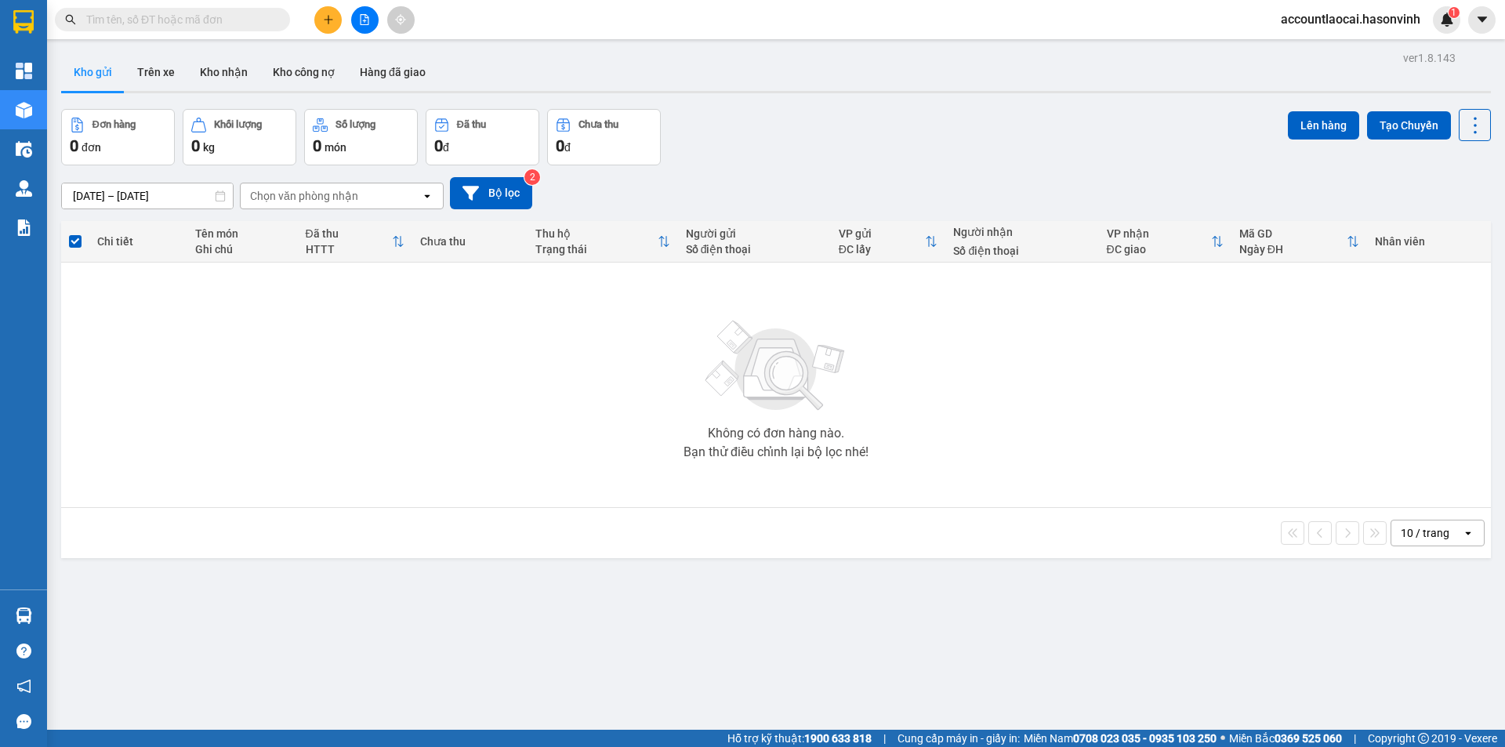
click at [367, 16] on icon "file-add" at bounding box center [365, 19] width 9 height 11
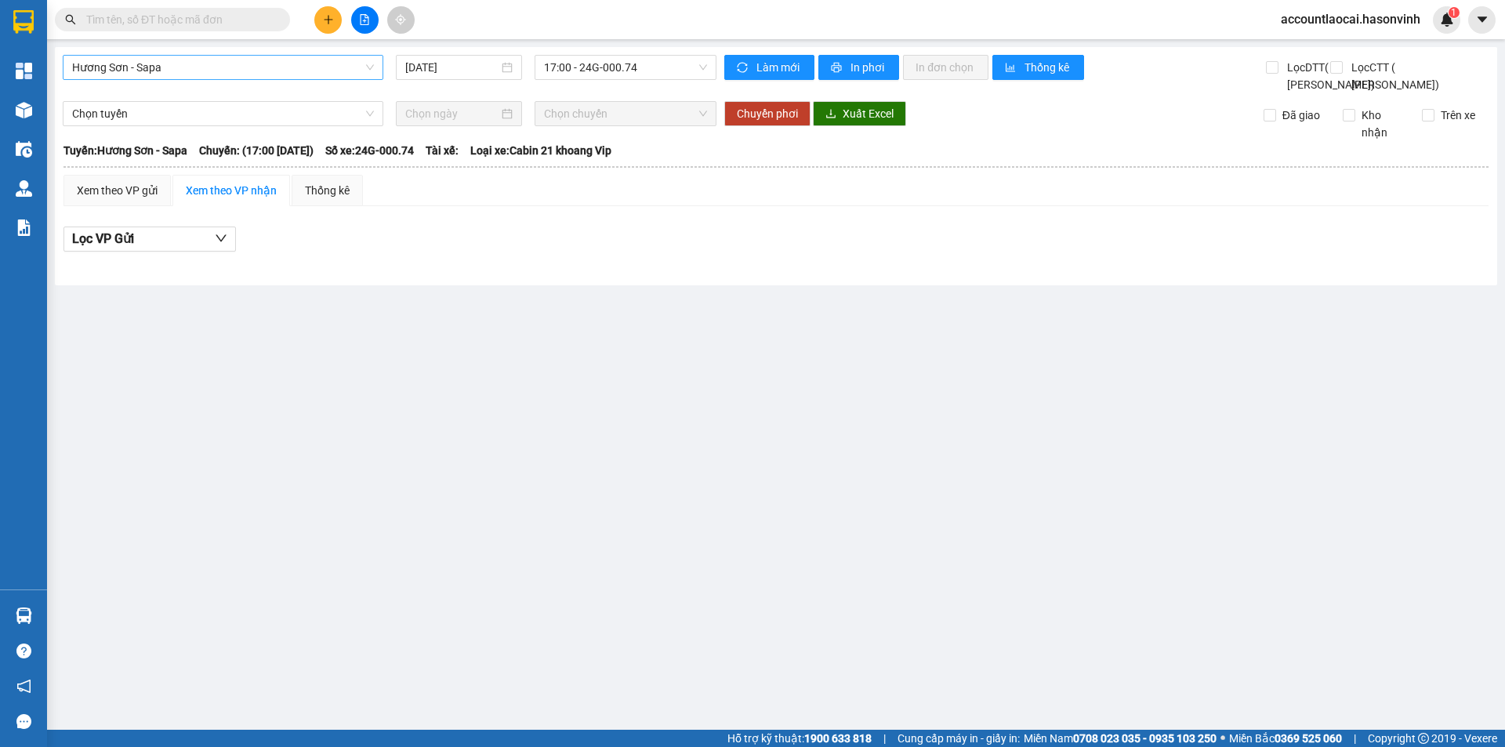
click at [186, 69] on span "Hương Sơn - Sapa" at bounding box center [223, 68] width 302 height 24
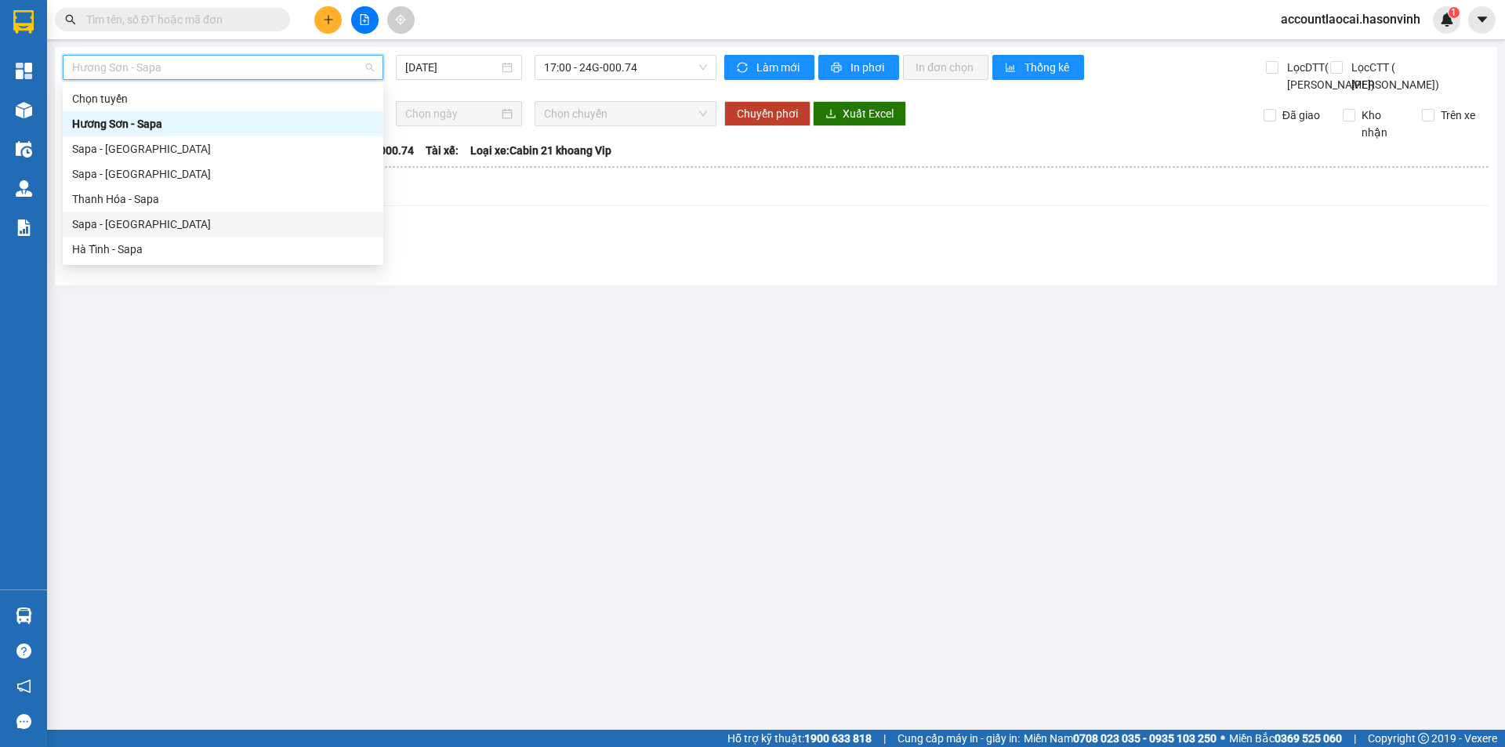
click at [143, 220] on div "Sapa - [GEOGRAPHIC_DATA]" at bounding box center [223, 224] width 302 height 17
type input "[DATE]"
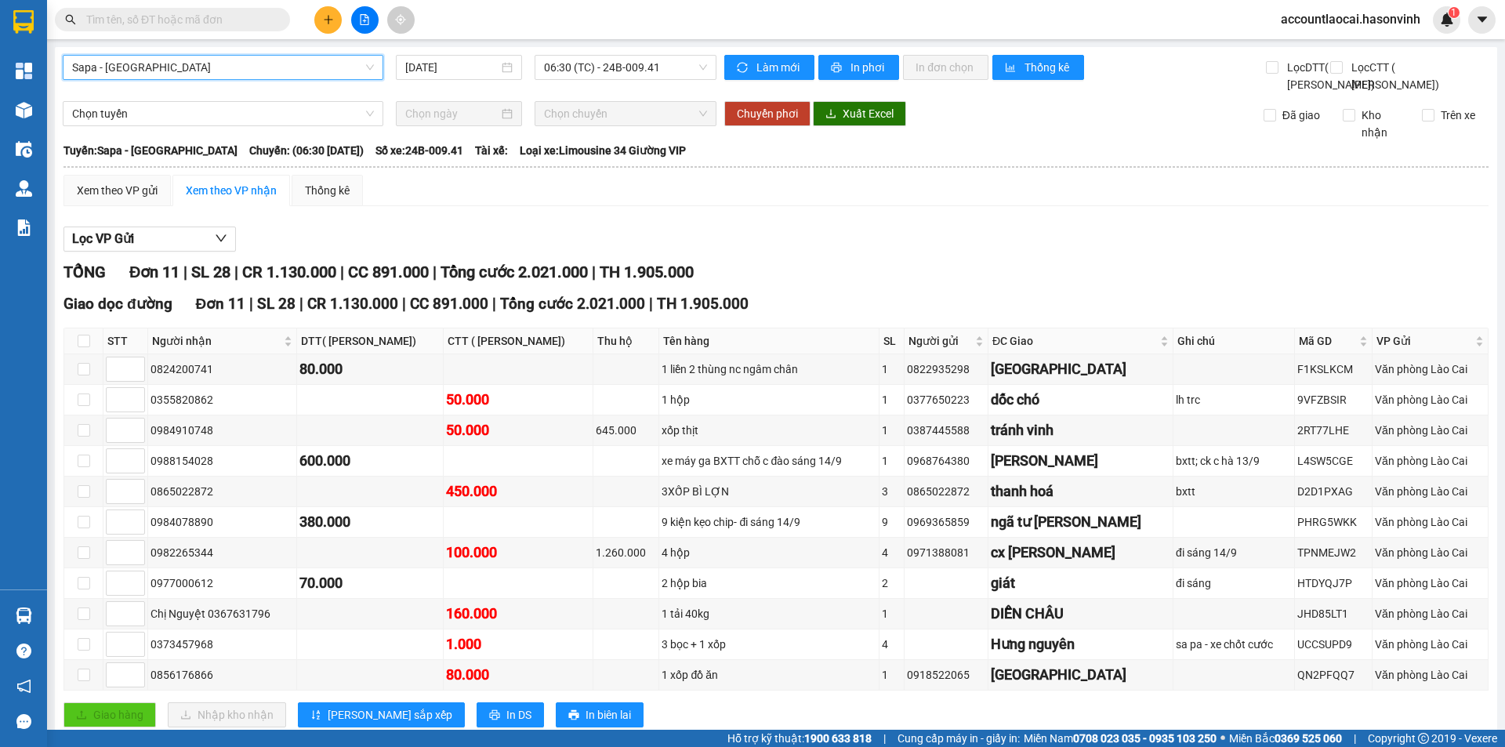
scroll to position [76, 0]
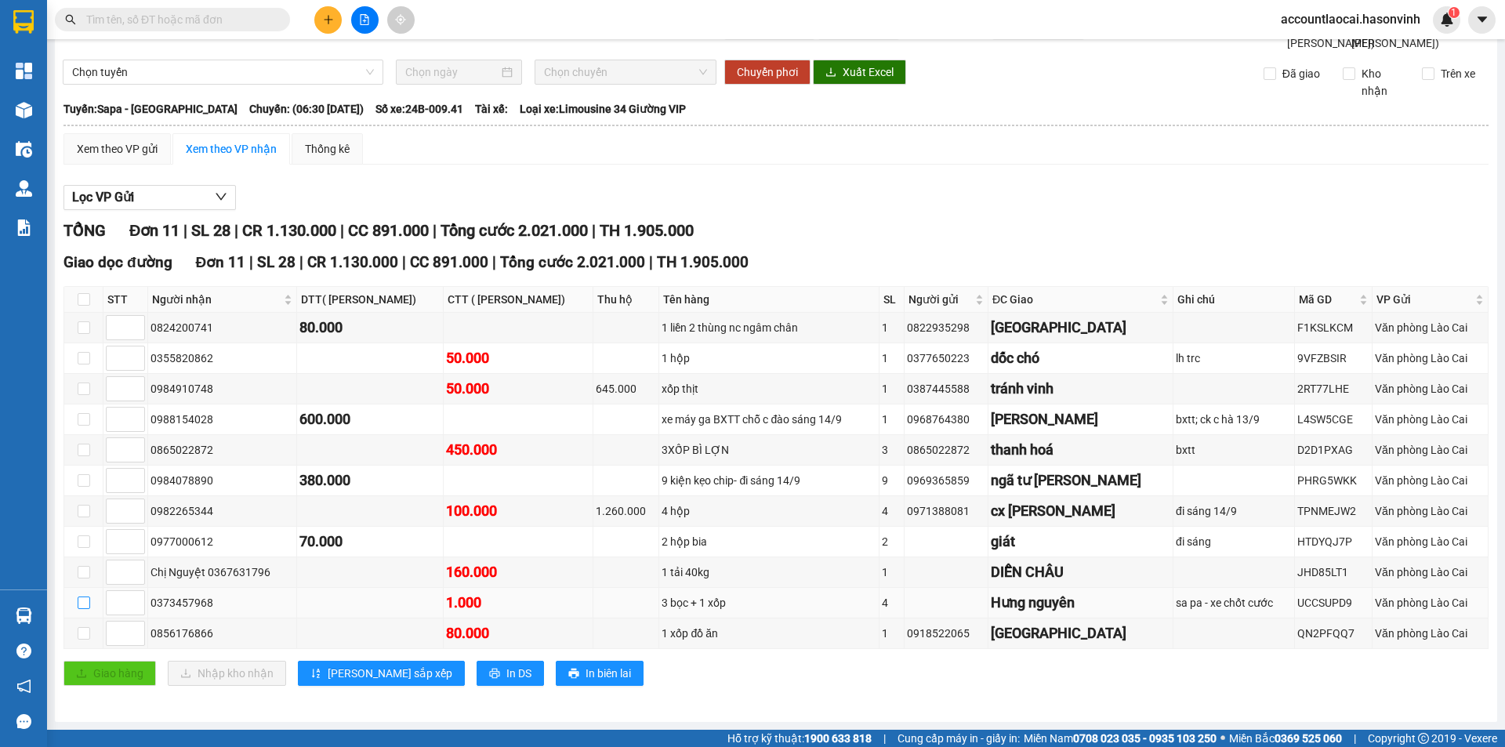
click at [85, 600] on input "checkbox" at bounding box center [84, 603] width 13 height 13
checkbox input "true"
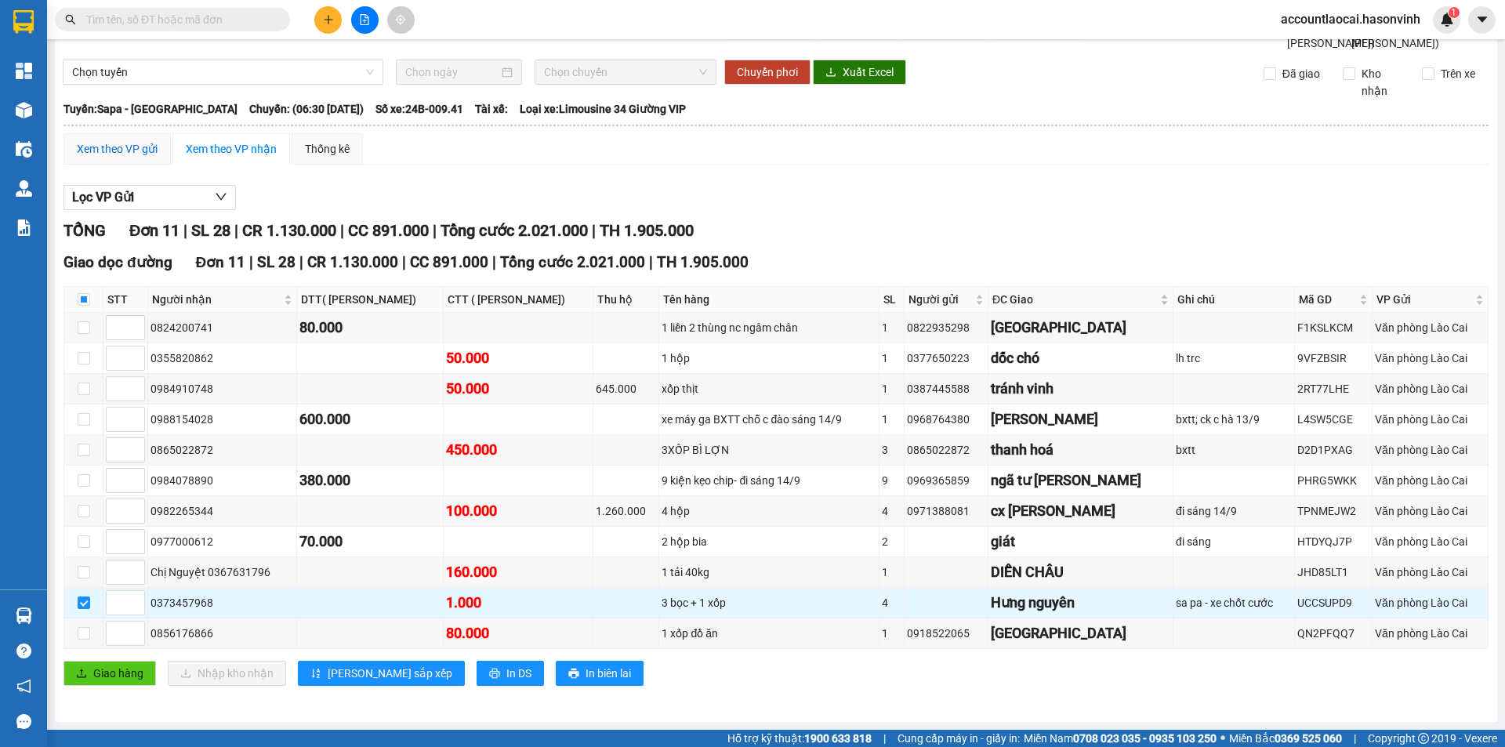
click at [137, 140] on div "Xem theo VP gửi" at bounding box center [117, 148] width 81 height 17
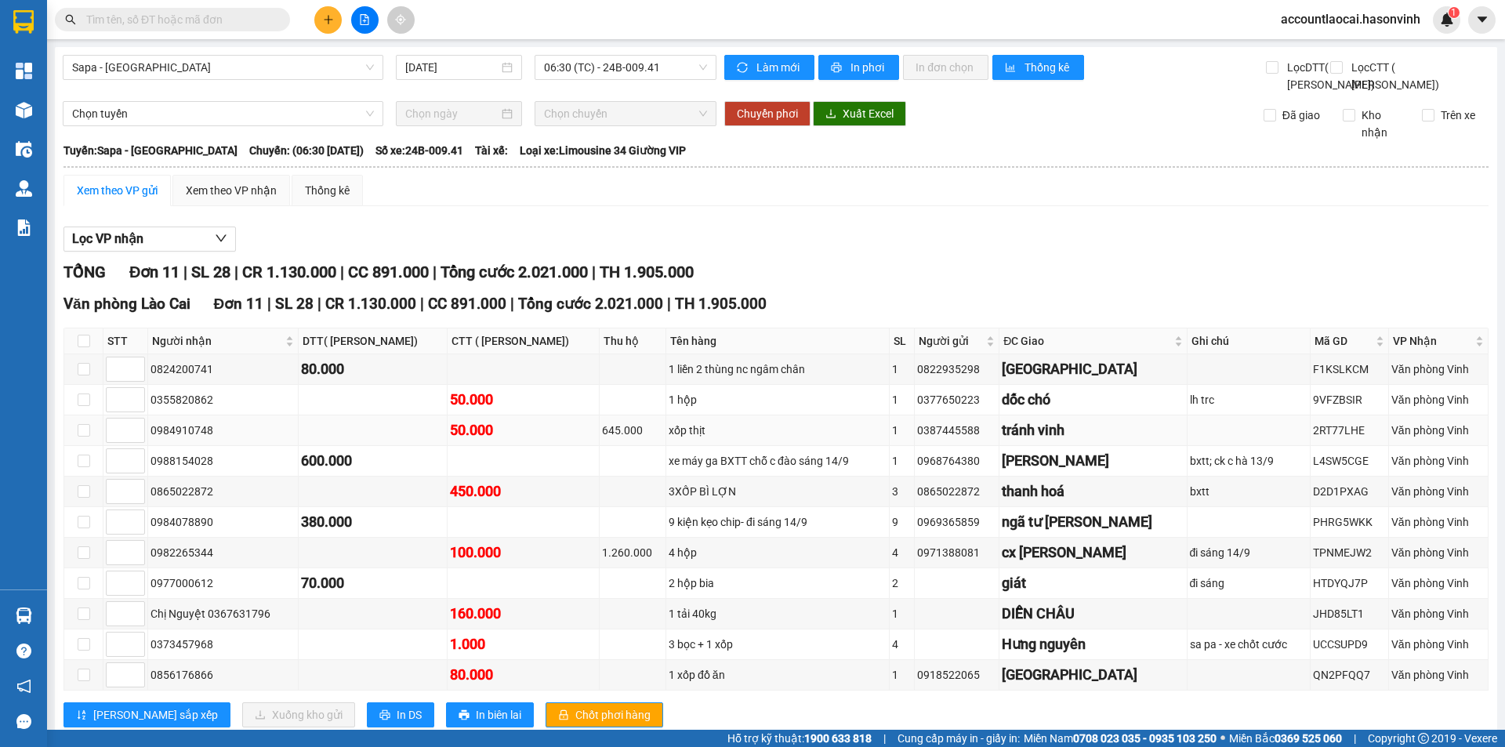
scroll to position [76, 0]
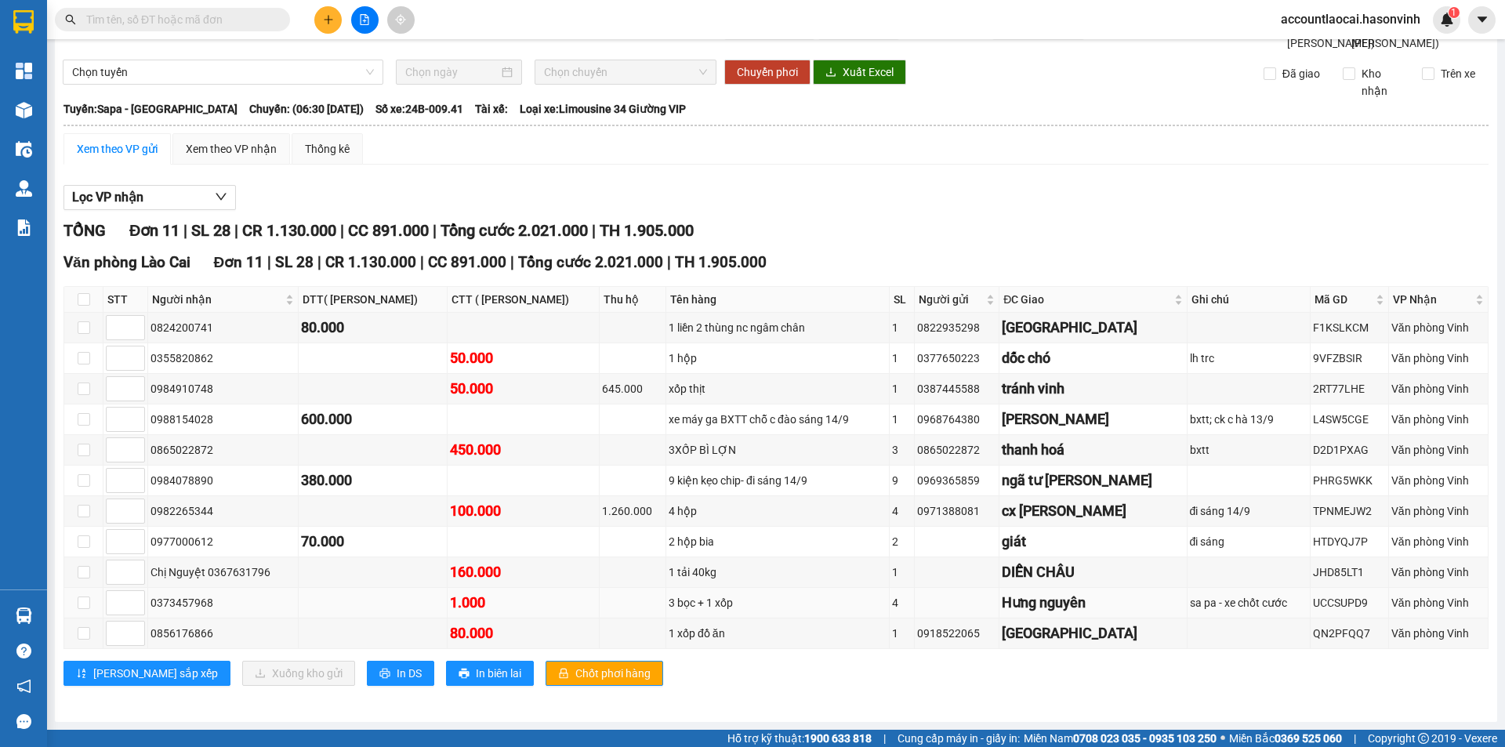
click at [74, 604] on td at bounding box center [83, 603] width 39 height 31
click at [87, 606] on input "checkbox" at bounding box center [84, 603] width 13 height 13
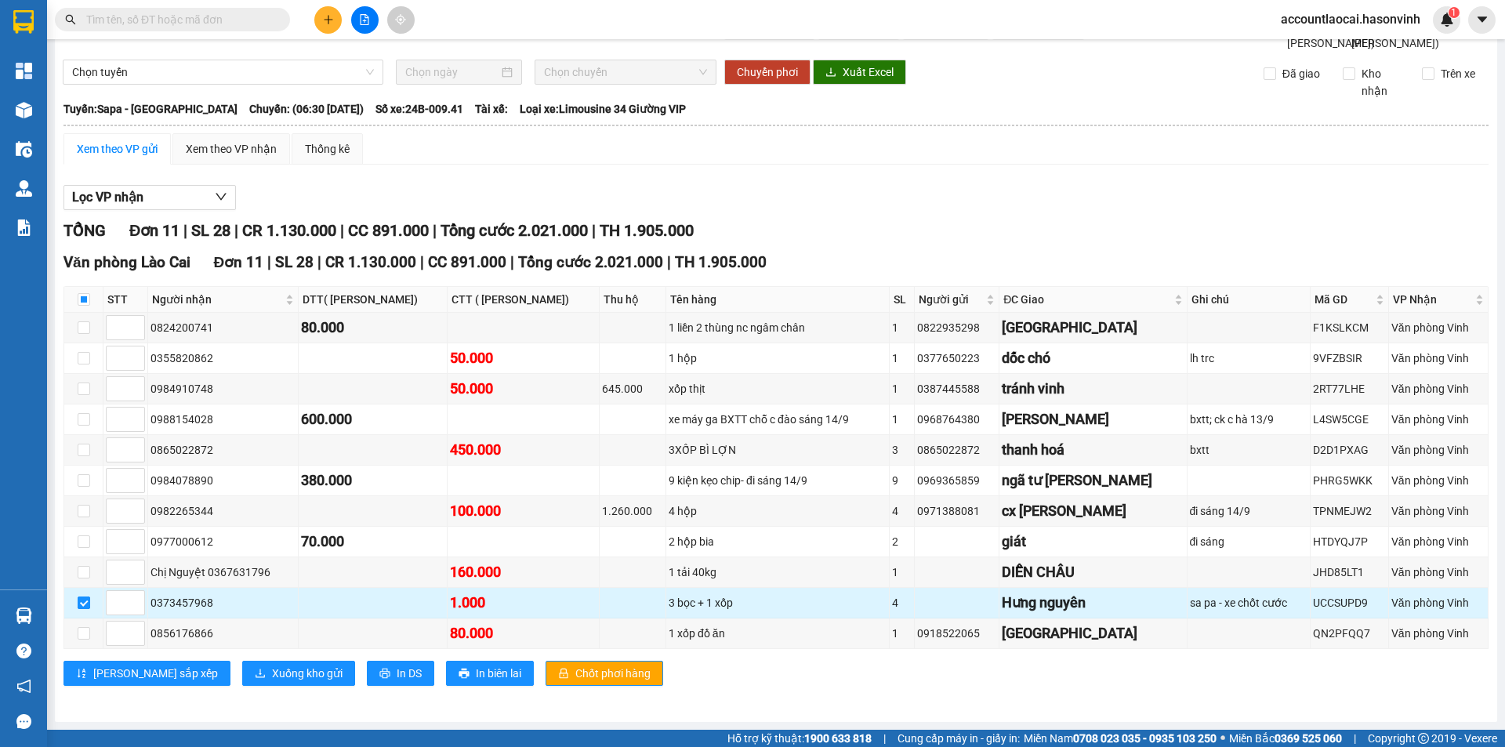
click at [78, 604] on input "checkbox" at bounding box center [84, 603] width 13 height 13
checkbox input "false"
